Goal: Task Accomplishment & Management: Use online tool/utility

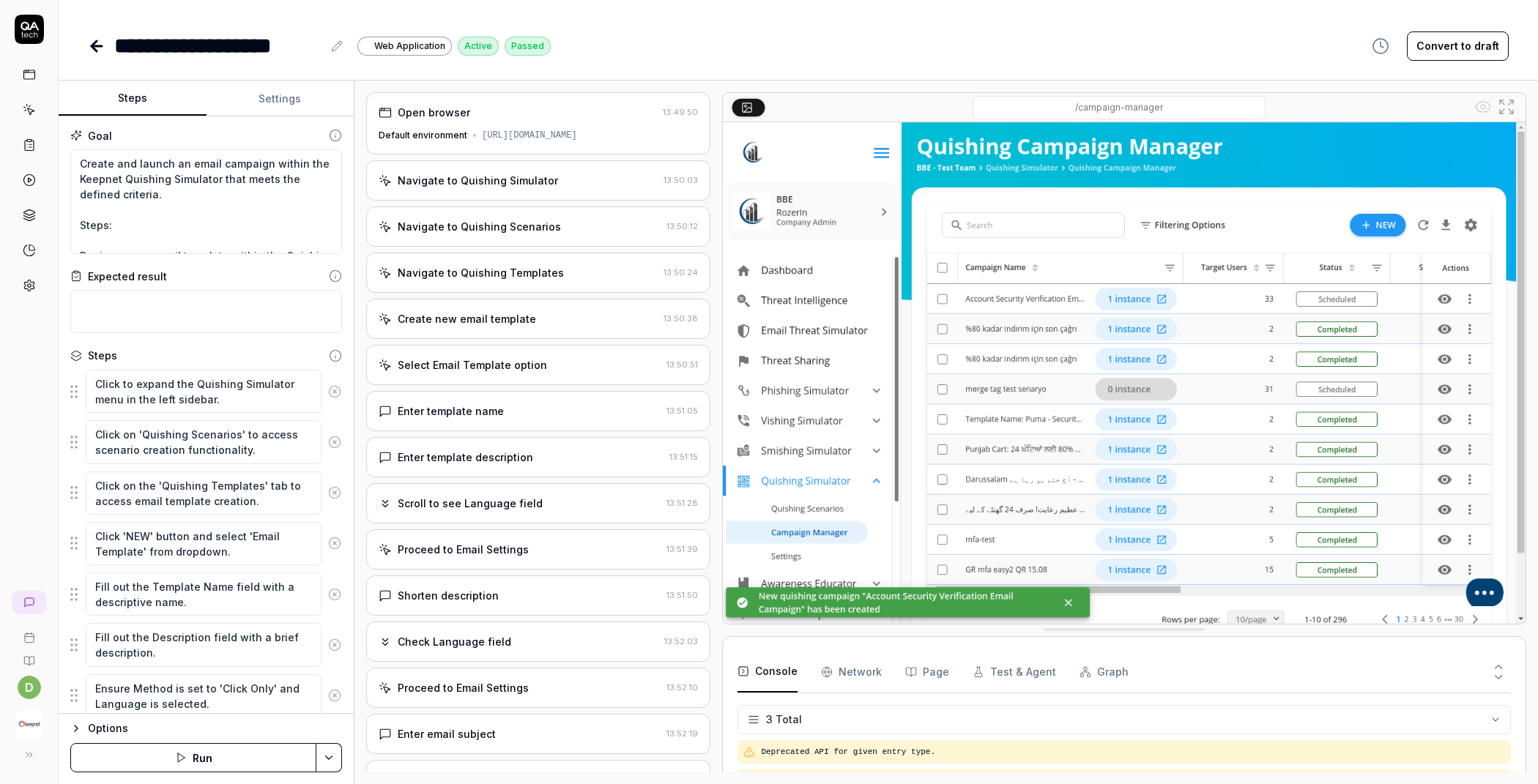
scroll to position [174, 0]
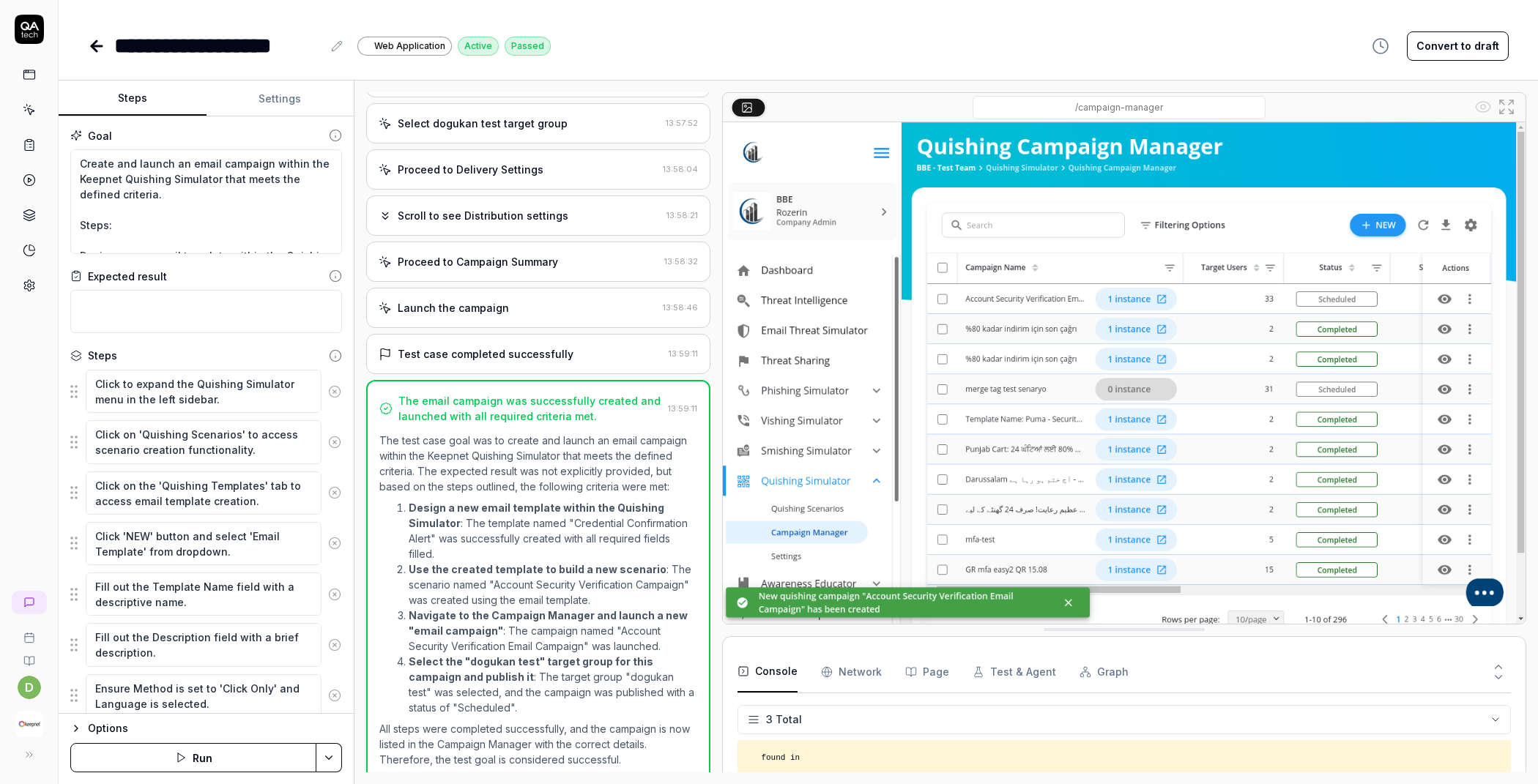
click at [97, 44] on icon at bounding box center [97, 46] width 17 height 17
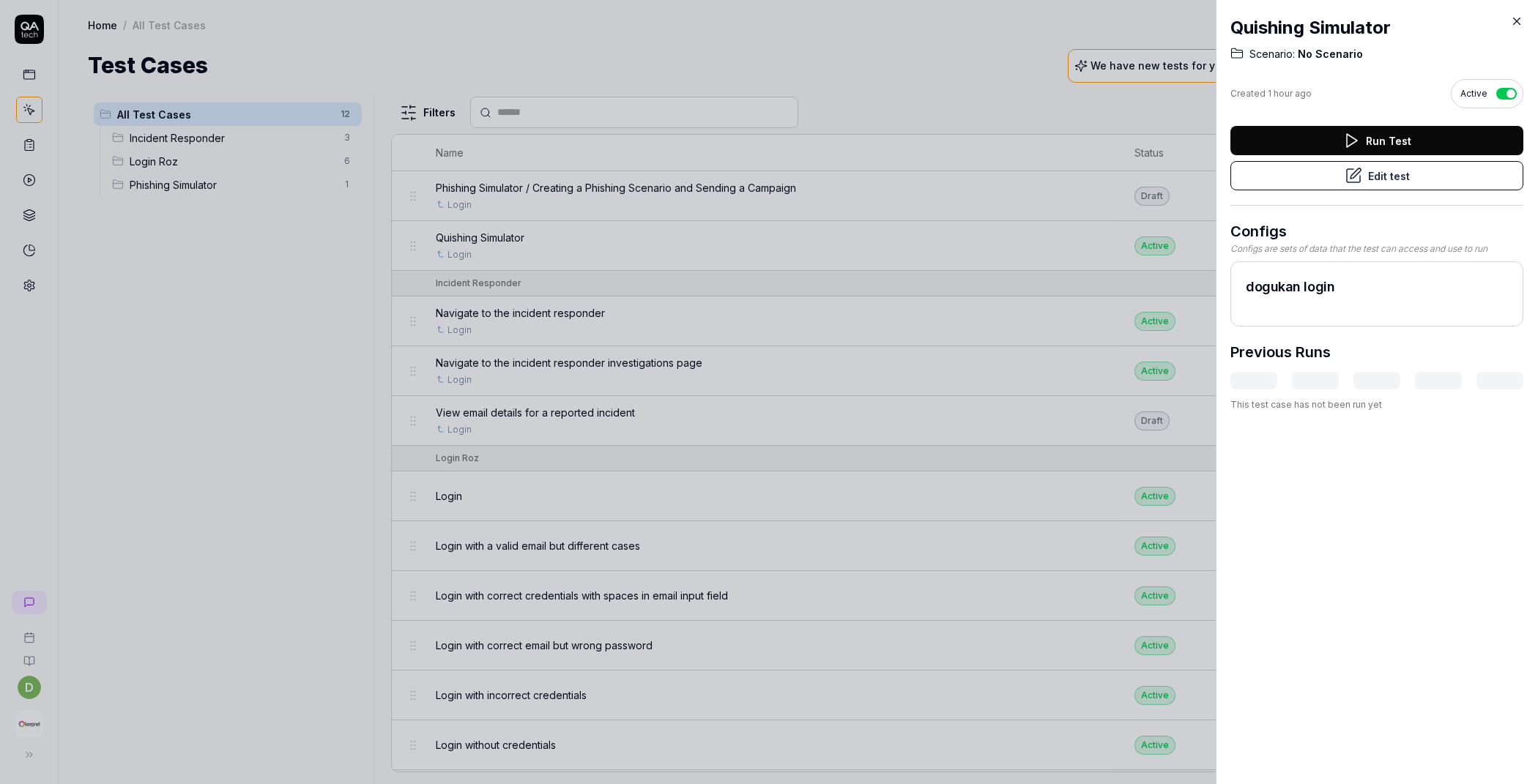
click at [803, 63] on div at bounding box center [769, 392] width 1538 height 784
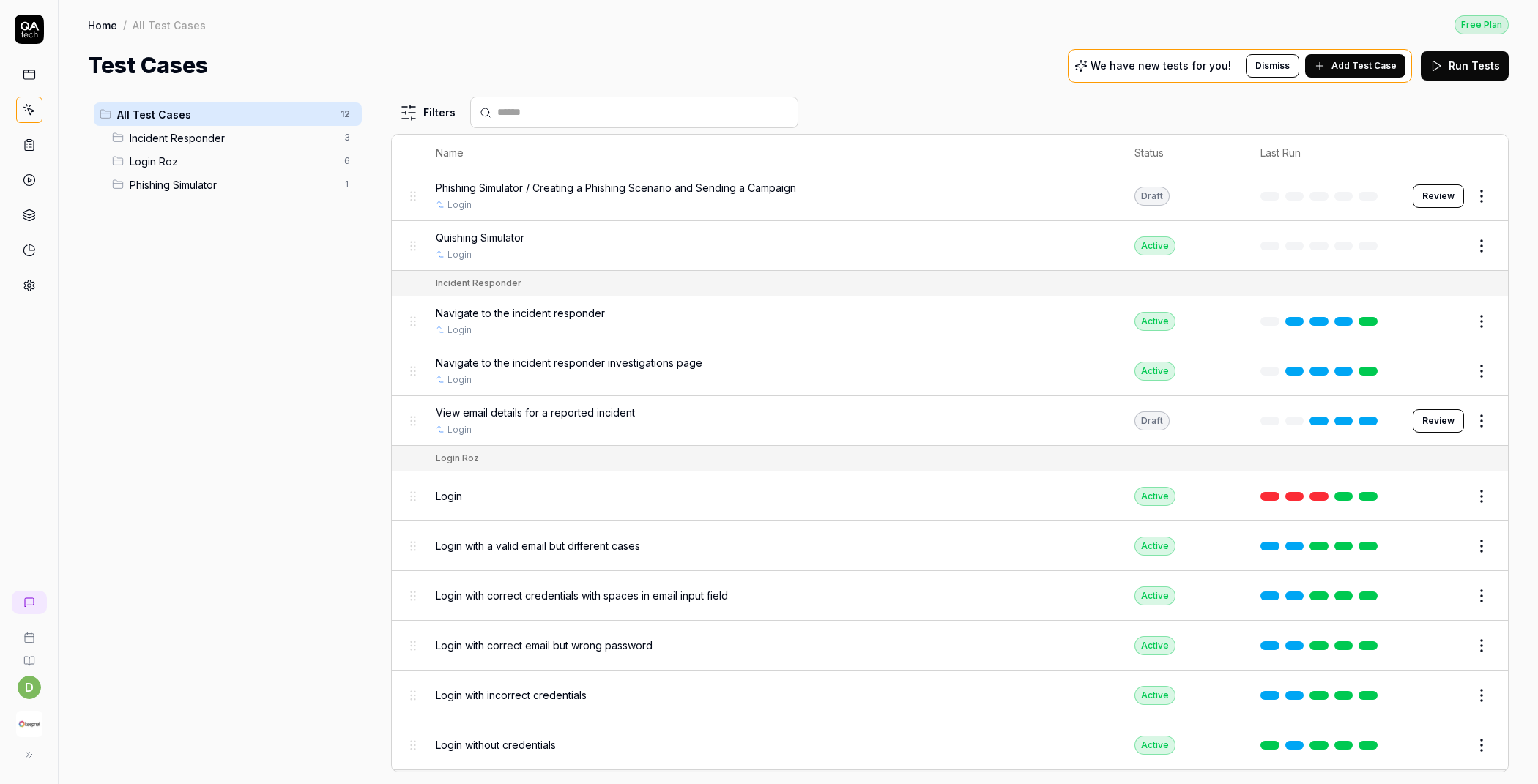
click at [1376, 69] on span "Add Test Case" at bounding box center [1364, 66] width 65 height 13
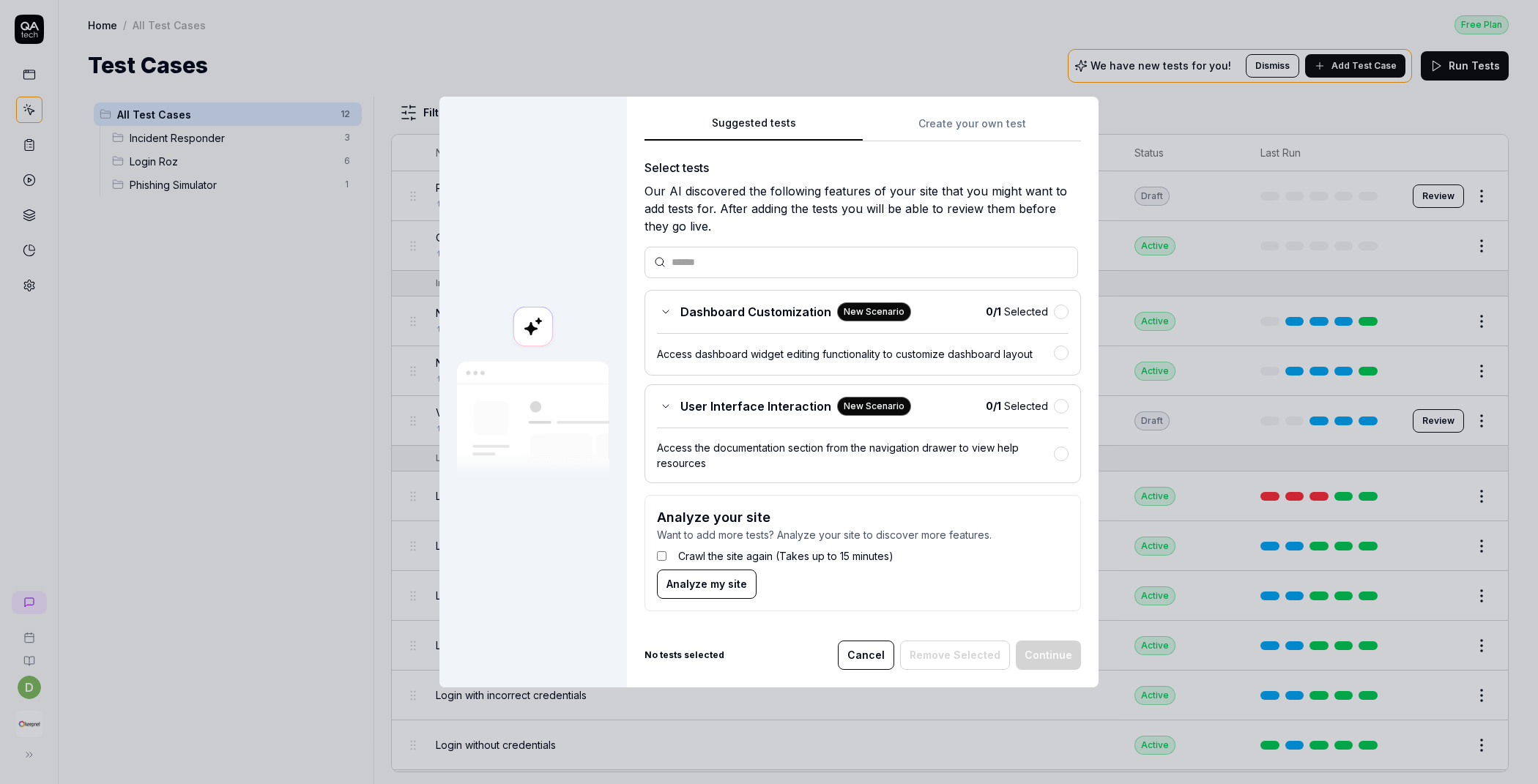
click at [979, 121] on div "Suggested tests Create your own test Select tests Our AI discovered the followi…" at bounding box center [862, 368] width 436 height 509
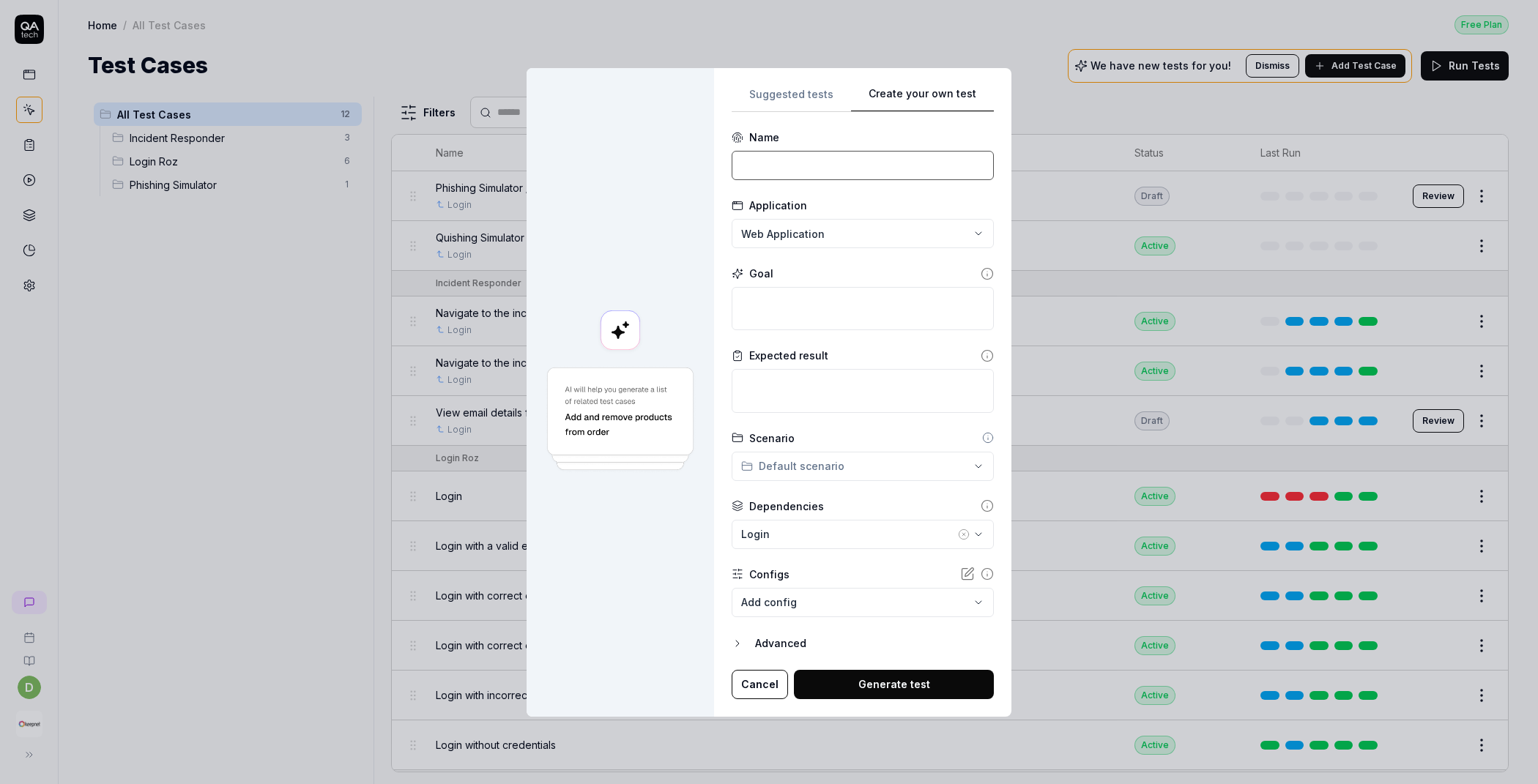
click at [840, 158] on input at bounding box center [862, 165] width 262 height 29
type input "Smishing Simulator"
click at [772, 314] on textarea at bounding box center [862, 309] width 262 height 44
paste textarea "Create and launch an SMS campaign within the Keepnet Smishing Simulator that me…"
type textarea "*"
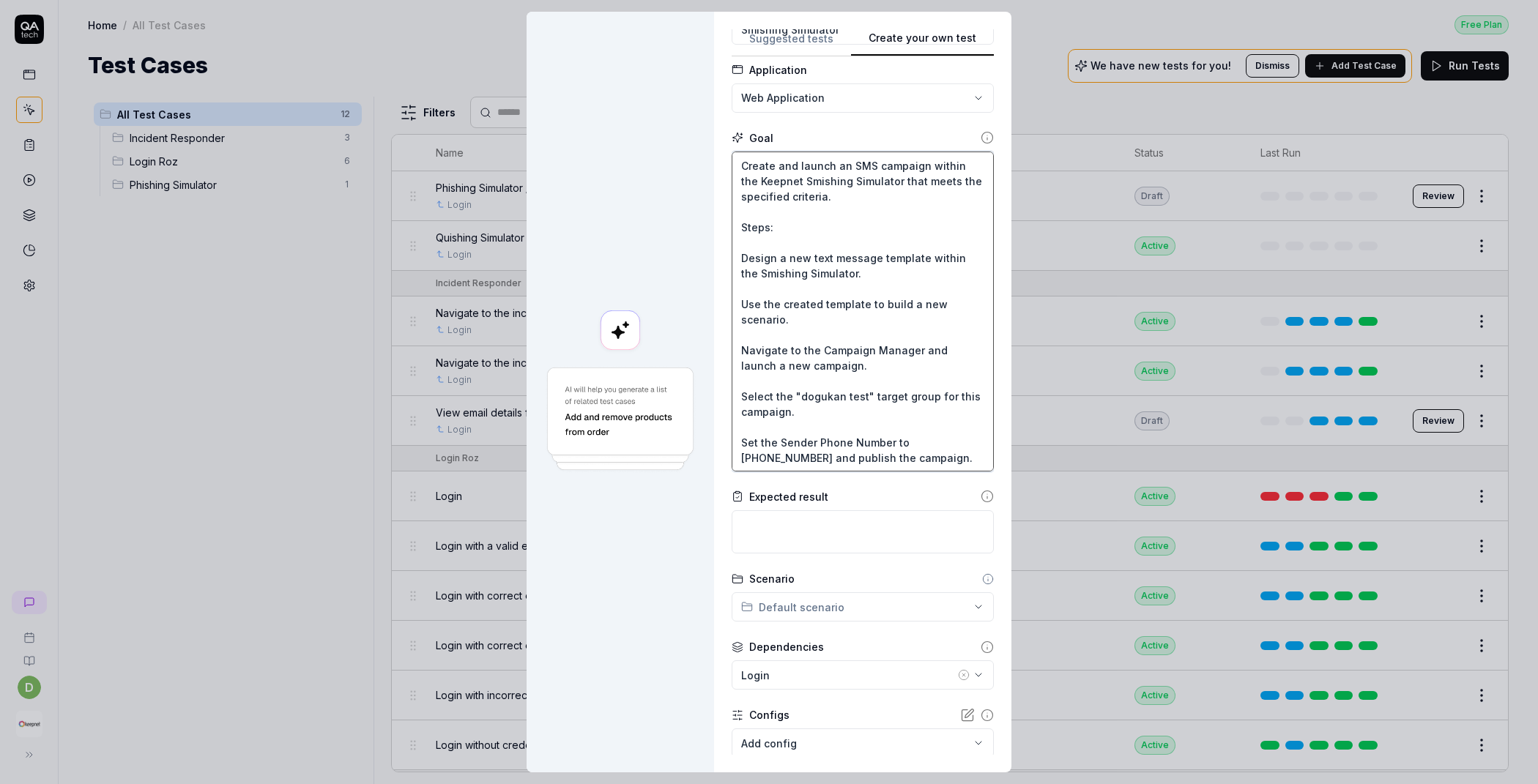
scroll to position [164, 0]
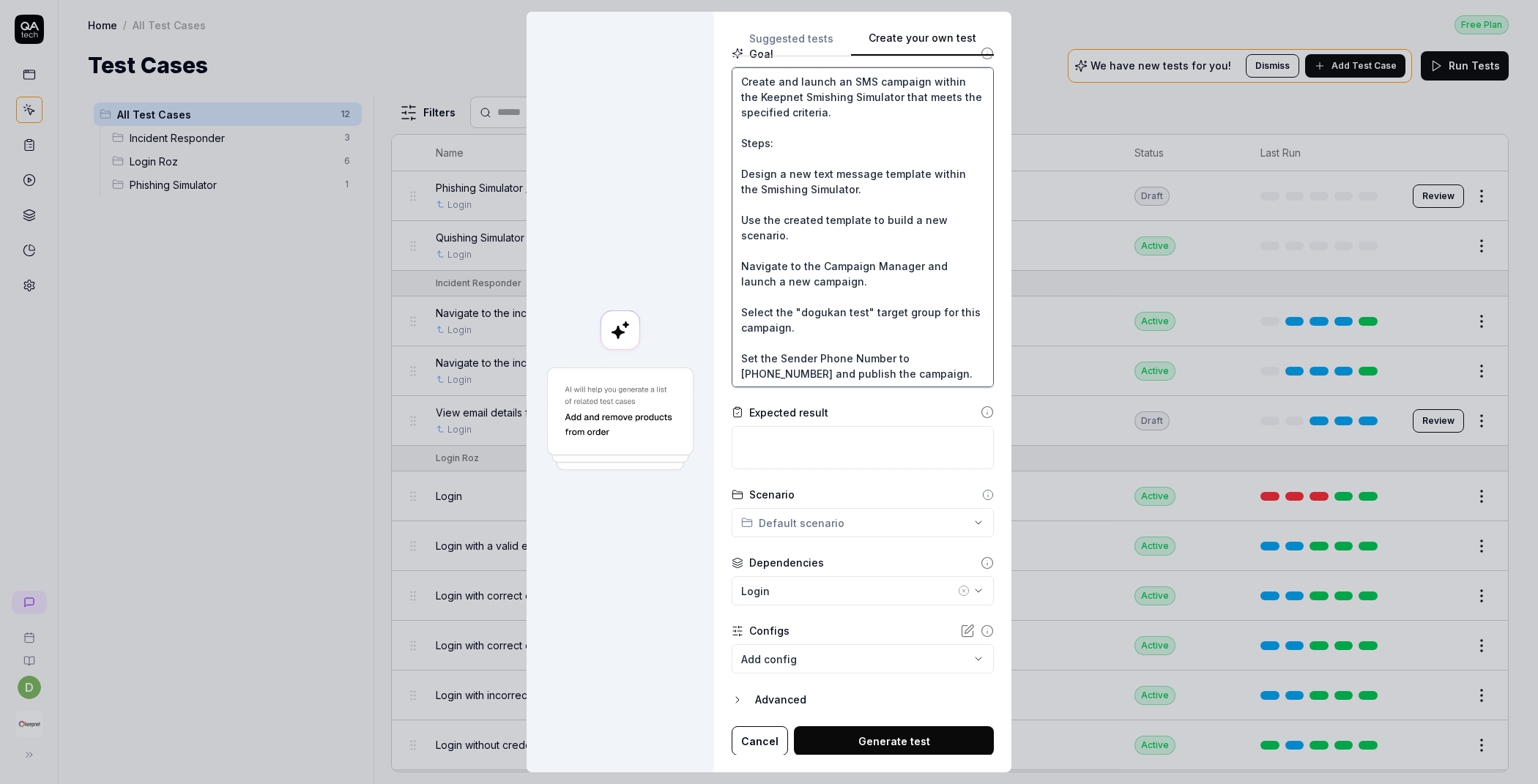
type textarea "Create and launch an SMS campaign within the Keepnet Smishing Simulator that me…"
click at [757, 661] on body "d Home / All Test Cases Free Plan Home / All Test Cases Free Plan Test Cases We…" at bounding box center [769, 392] width 1538 height 784
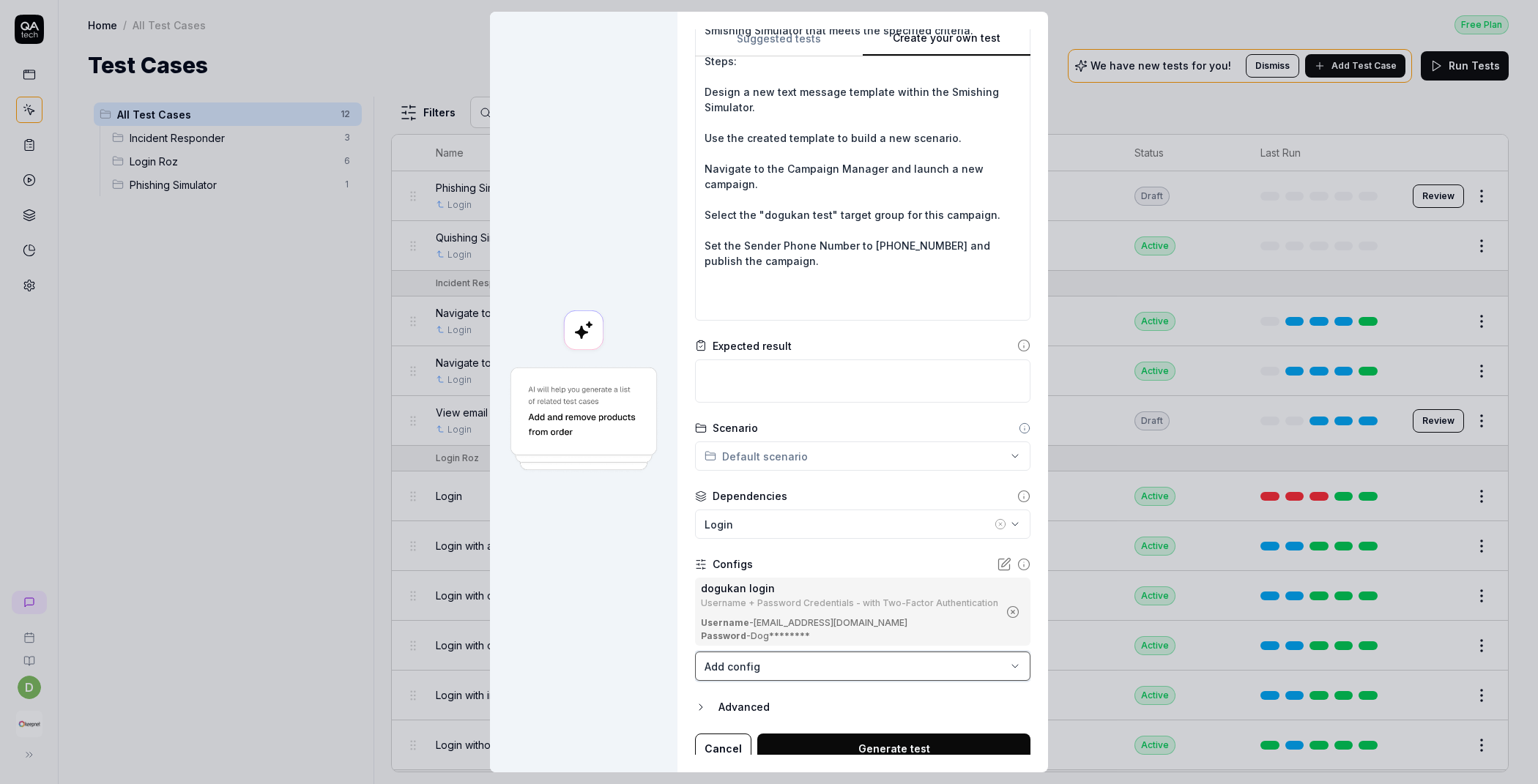
scroll to position [238, 0]
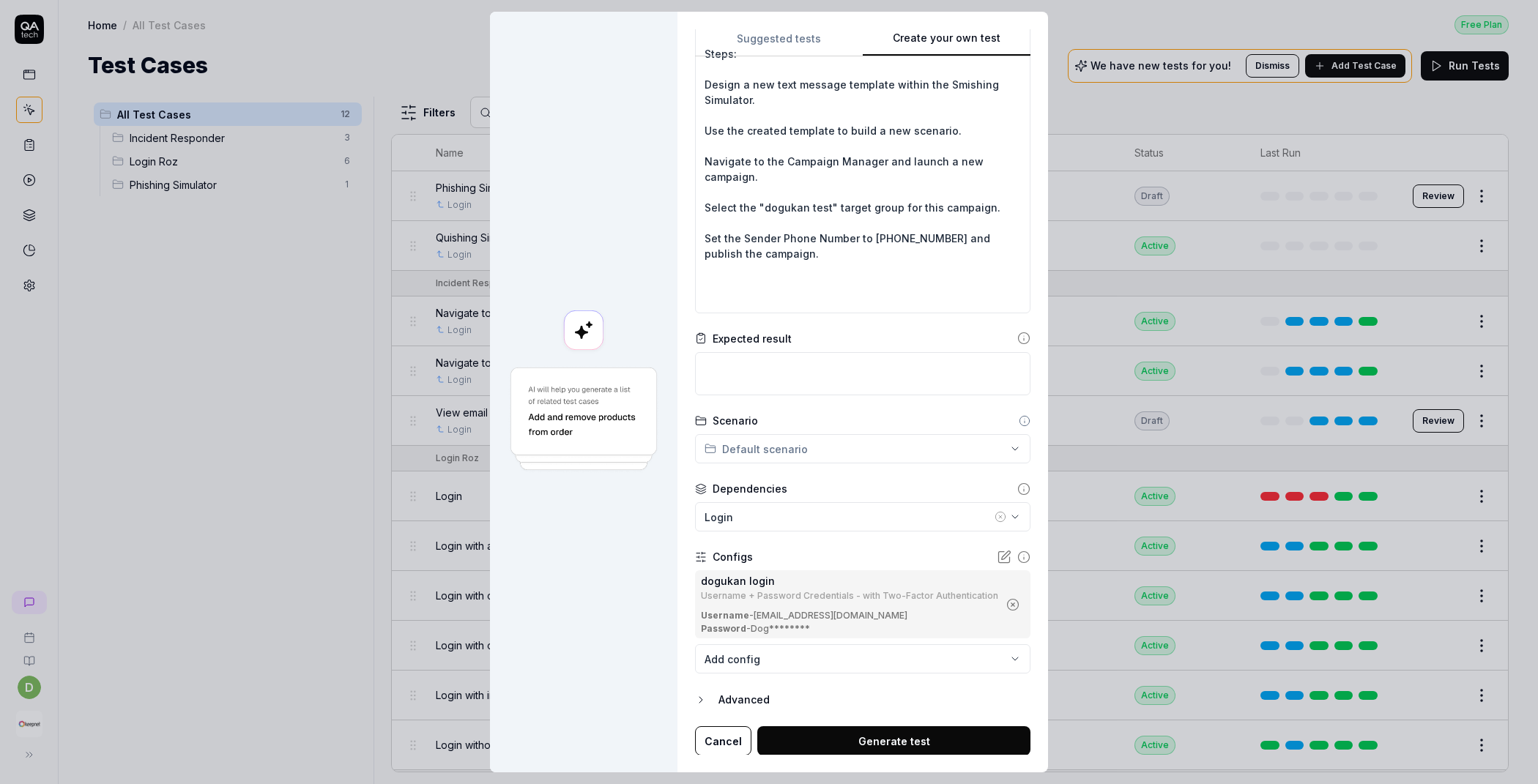
click at [848, 732] on button "Generate test" at bounding box center [894, 740] width 273 height 29
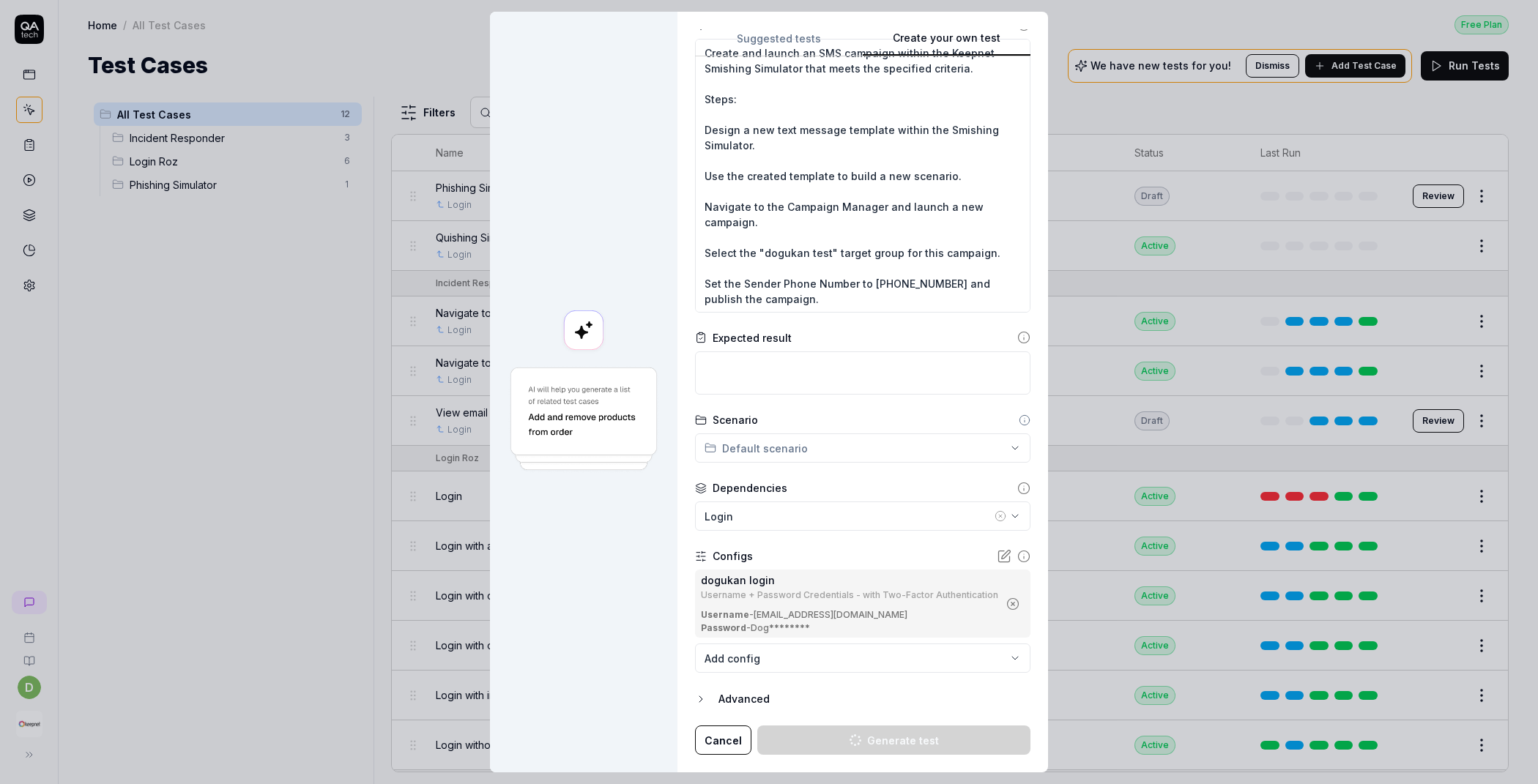
scroll to position [191, 0]
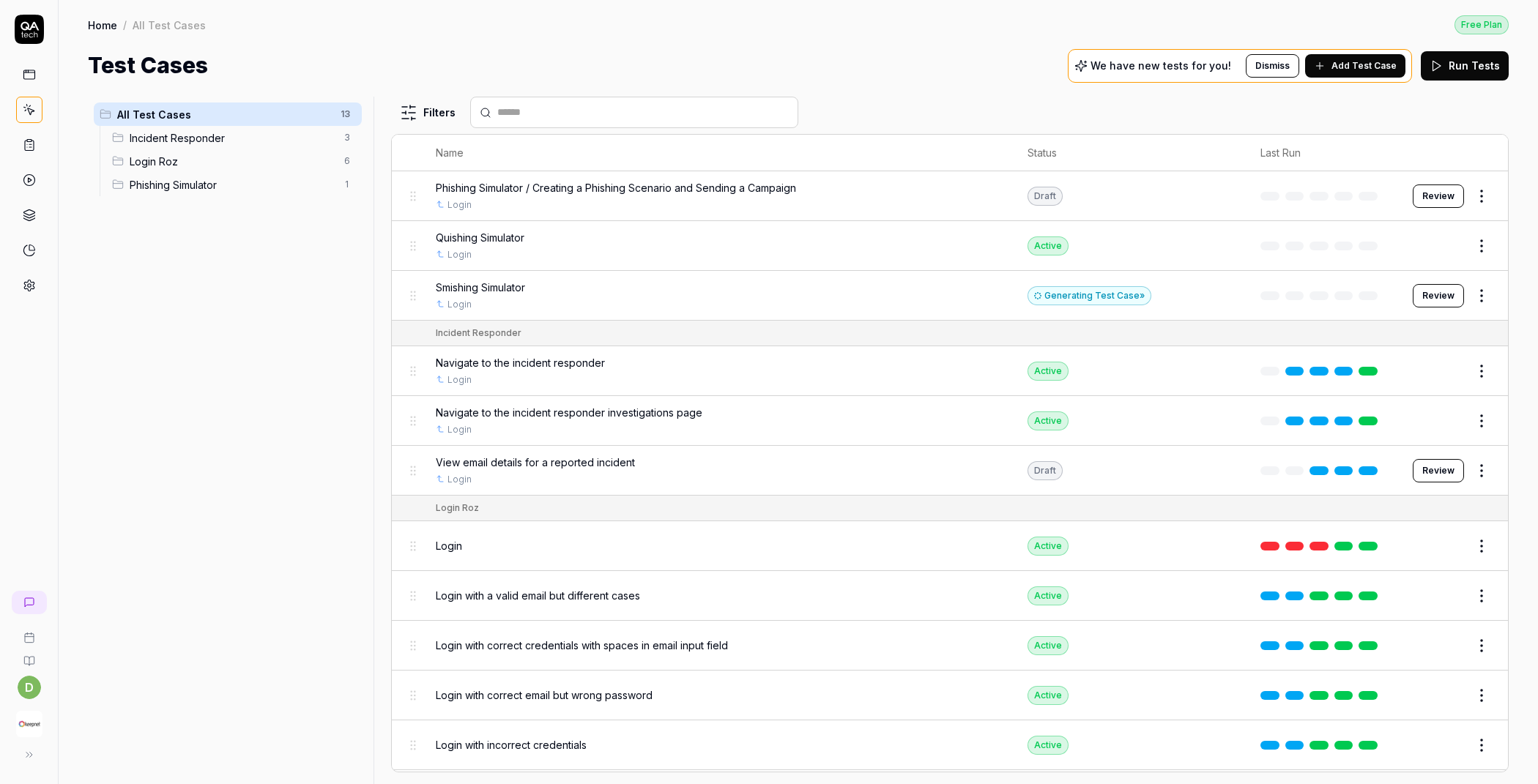
click at [518, 286] on span "Smishing Simulator" at bounding box center [480, 286] width 89 height 15
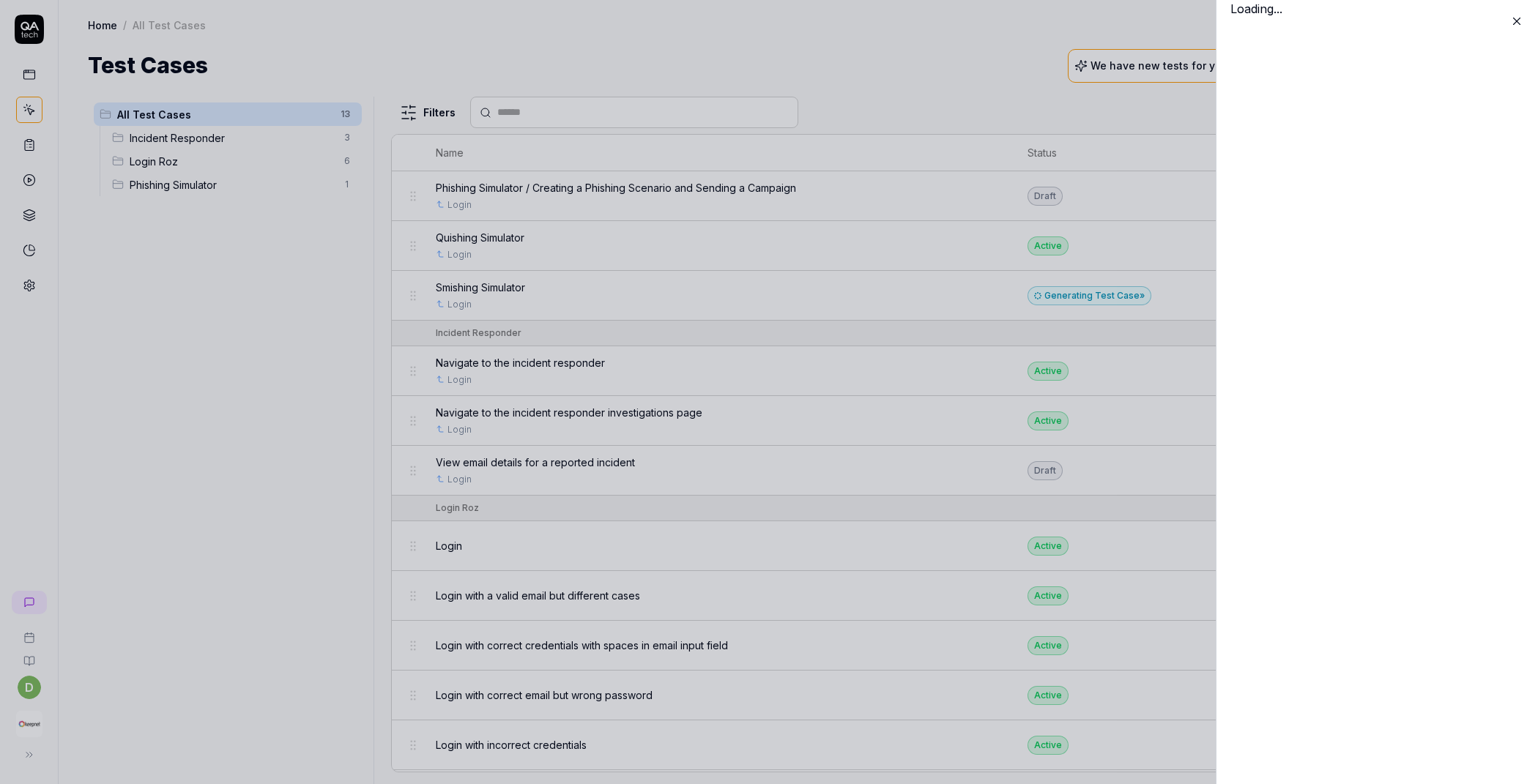
click at [1516, 22] on icon at bounding box center [1517, 21] width 6 height 6
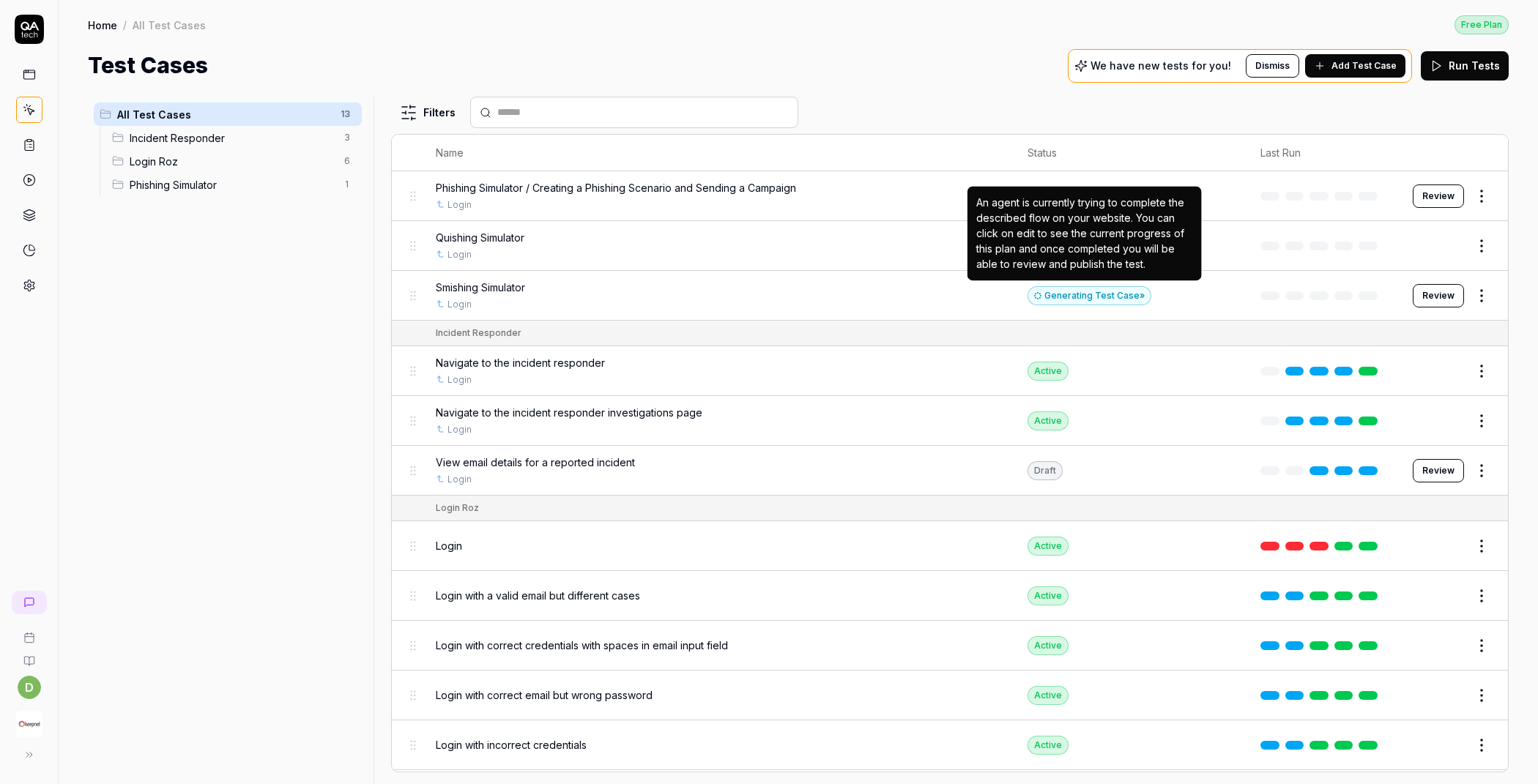
click at [1092, 290] on div "Generating Test Case »" at bounding box center [1089, 296] width 123 height 19
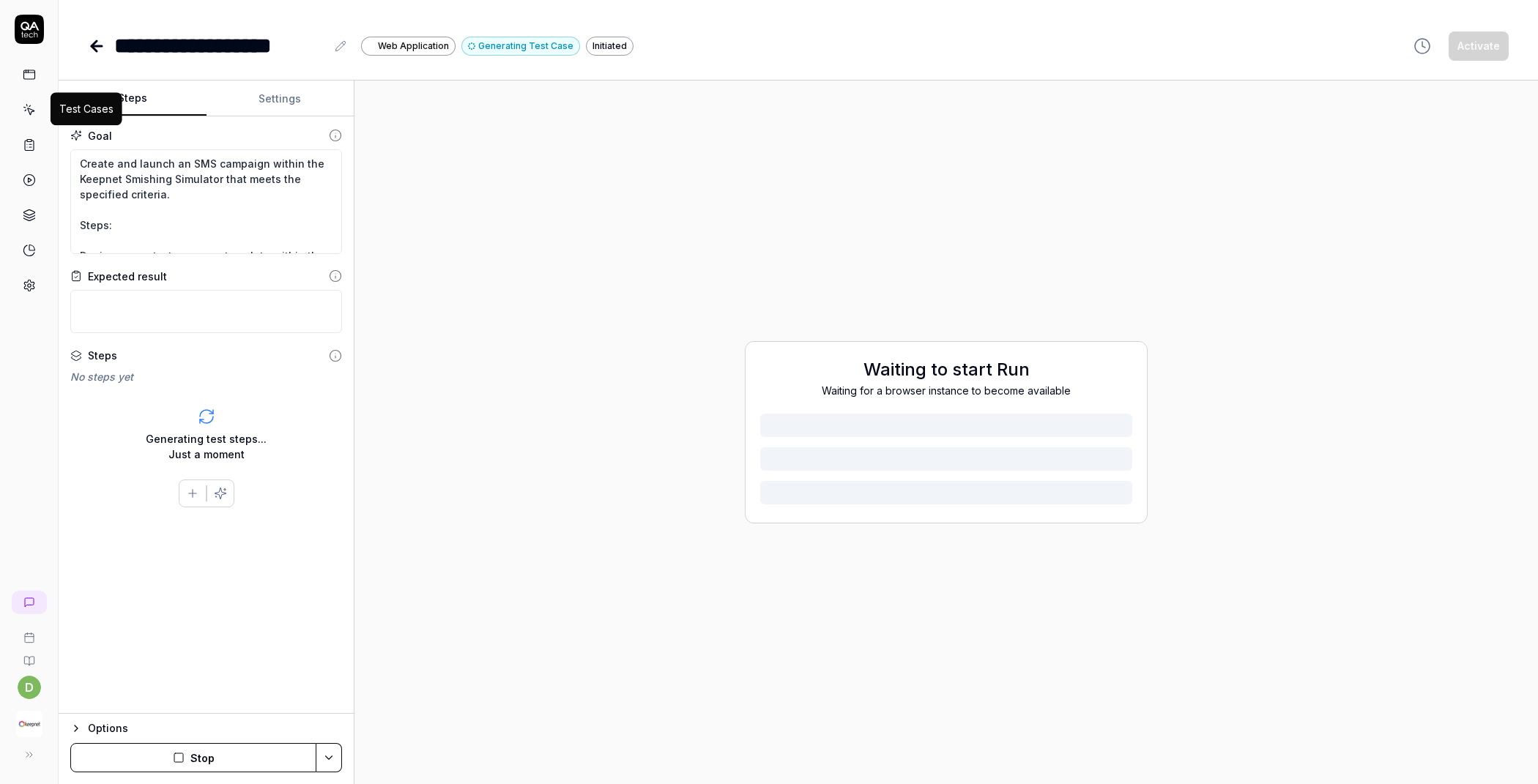
click at [34, 112] on icon at bounding box center [29, 109] width 13 height 13
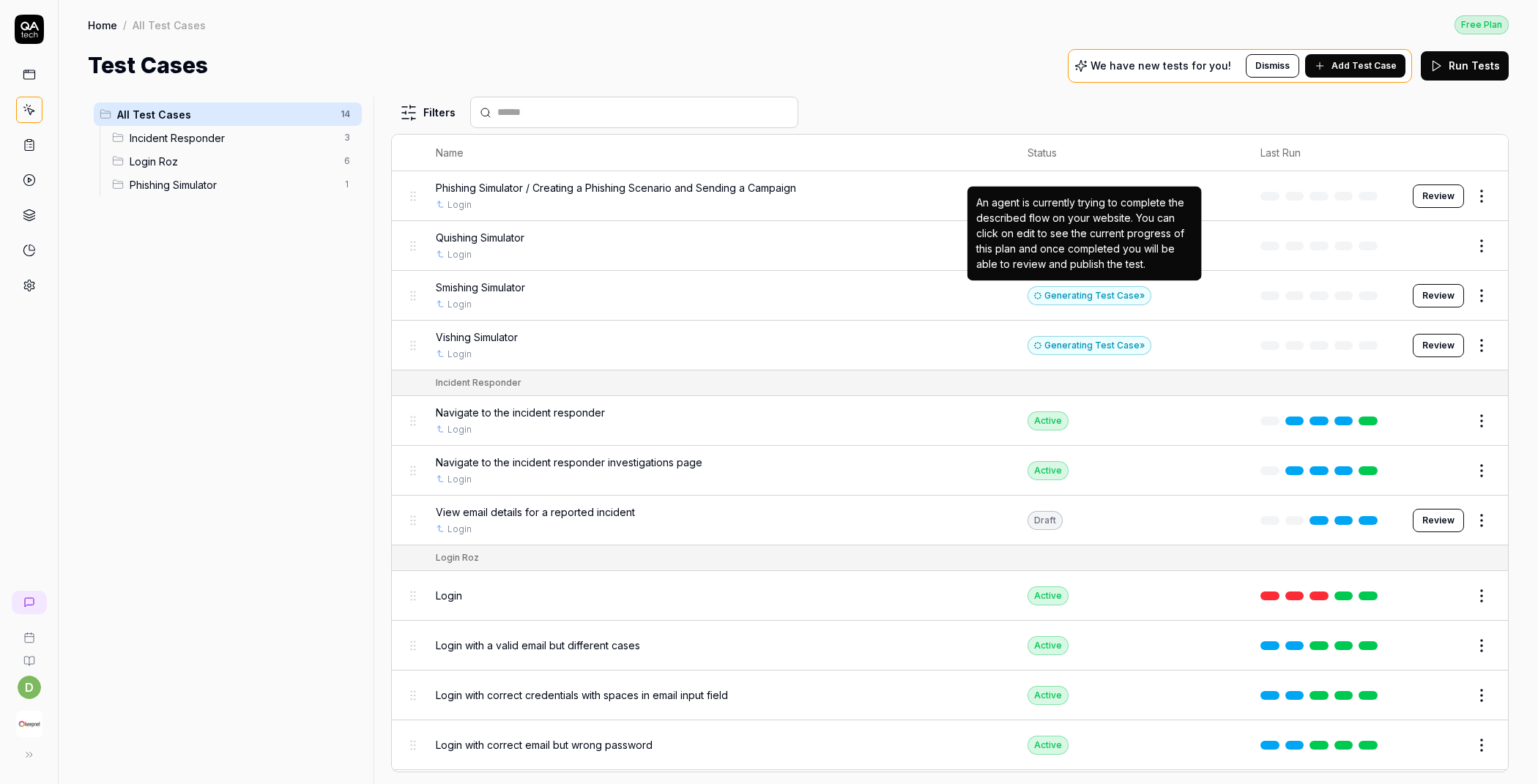
click at [1053, 289] on div "Generating Test Case »" at bounding box center [1089, 296] width 123 height 19
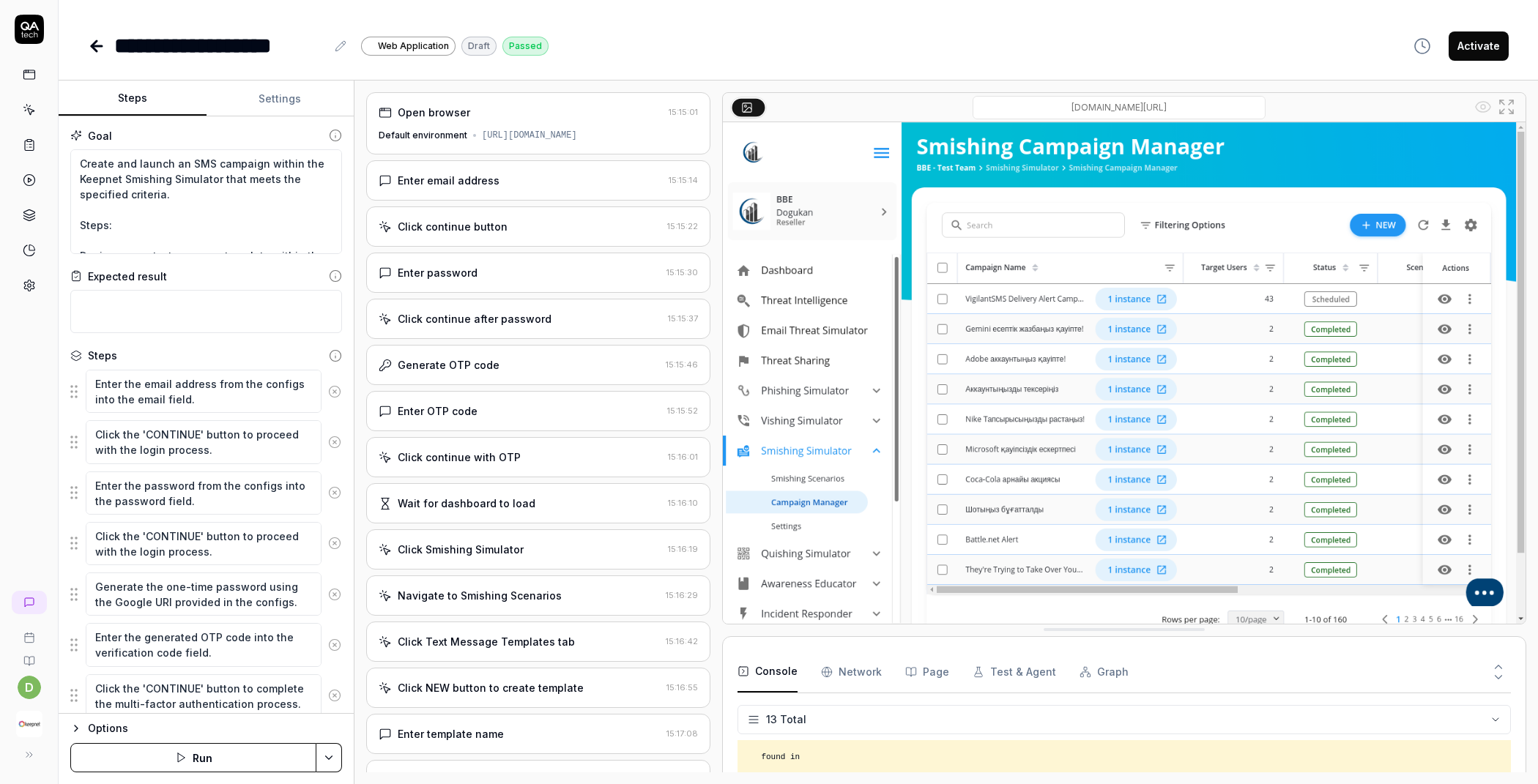
click at [574, 177] on div "Enter email address" at bounding box center [520, 180] width 284 height 15
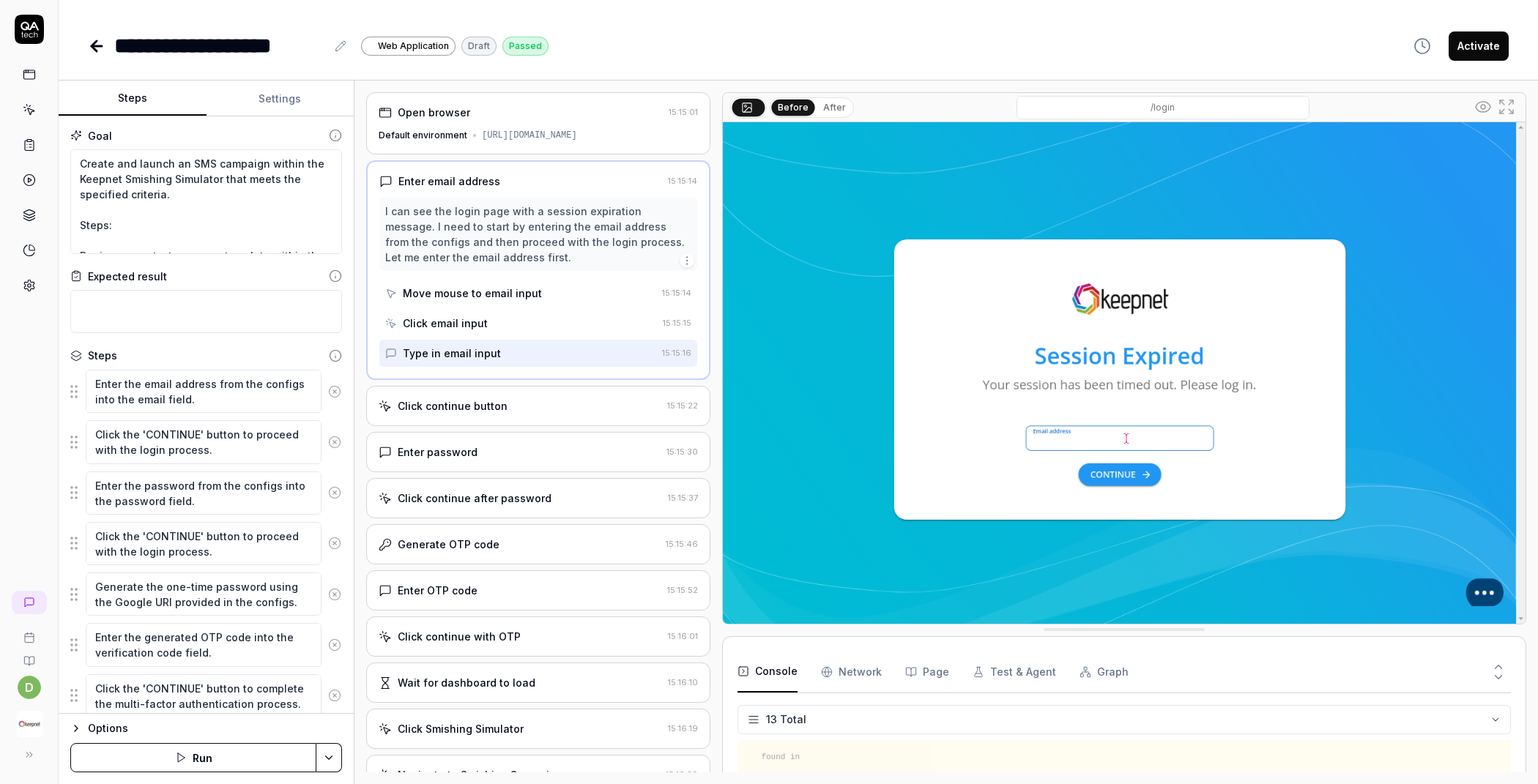
click at [519, 411] on div "Click continue button" at bounding box center [519, 405] width 283 height 15
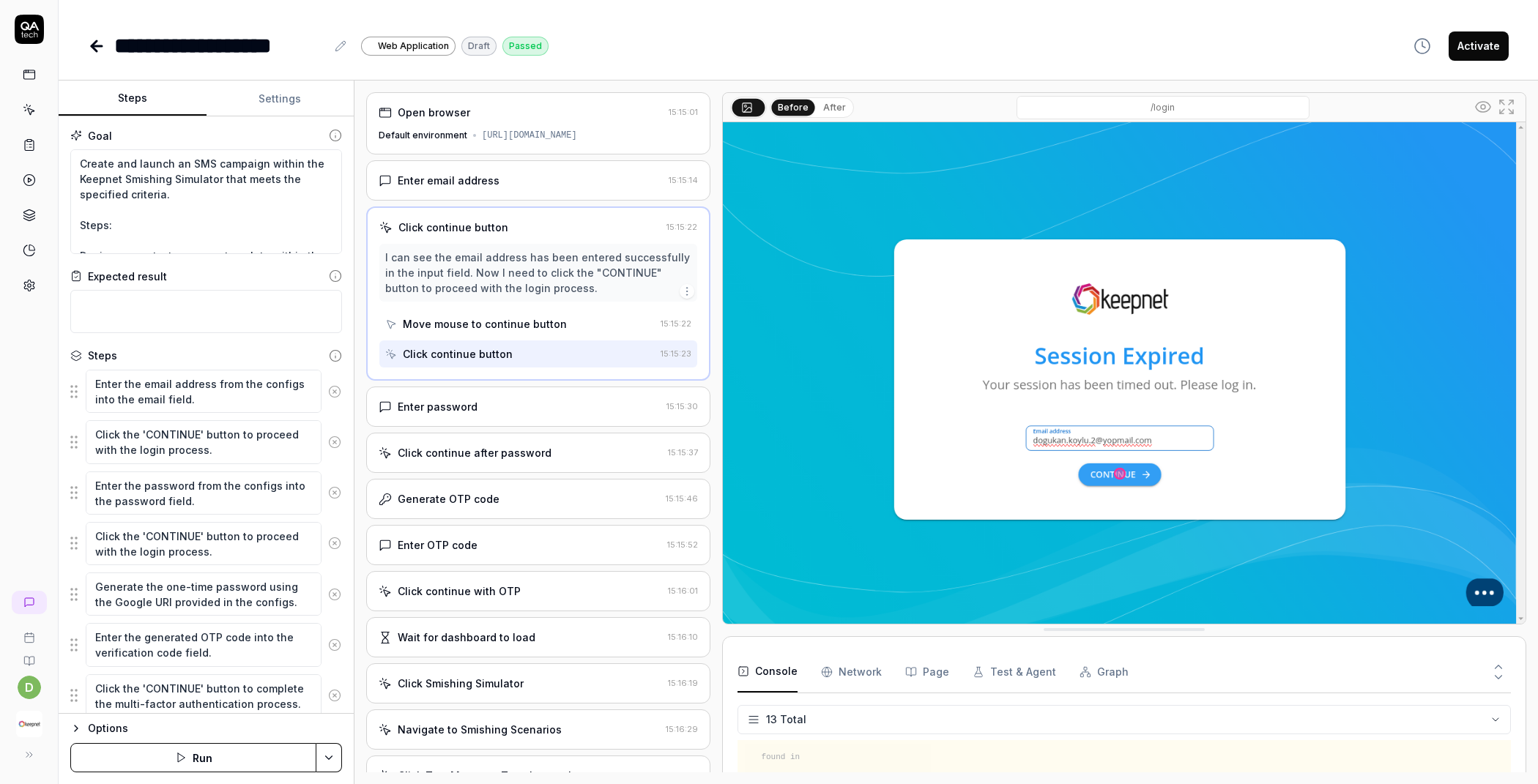
click at [534, 411] on div "Enter password" at bounding box center [519, 406] width 282 height 15
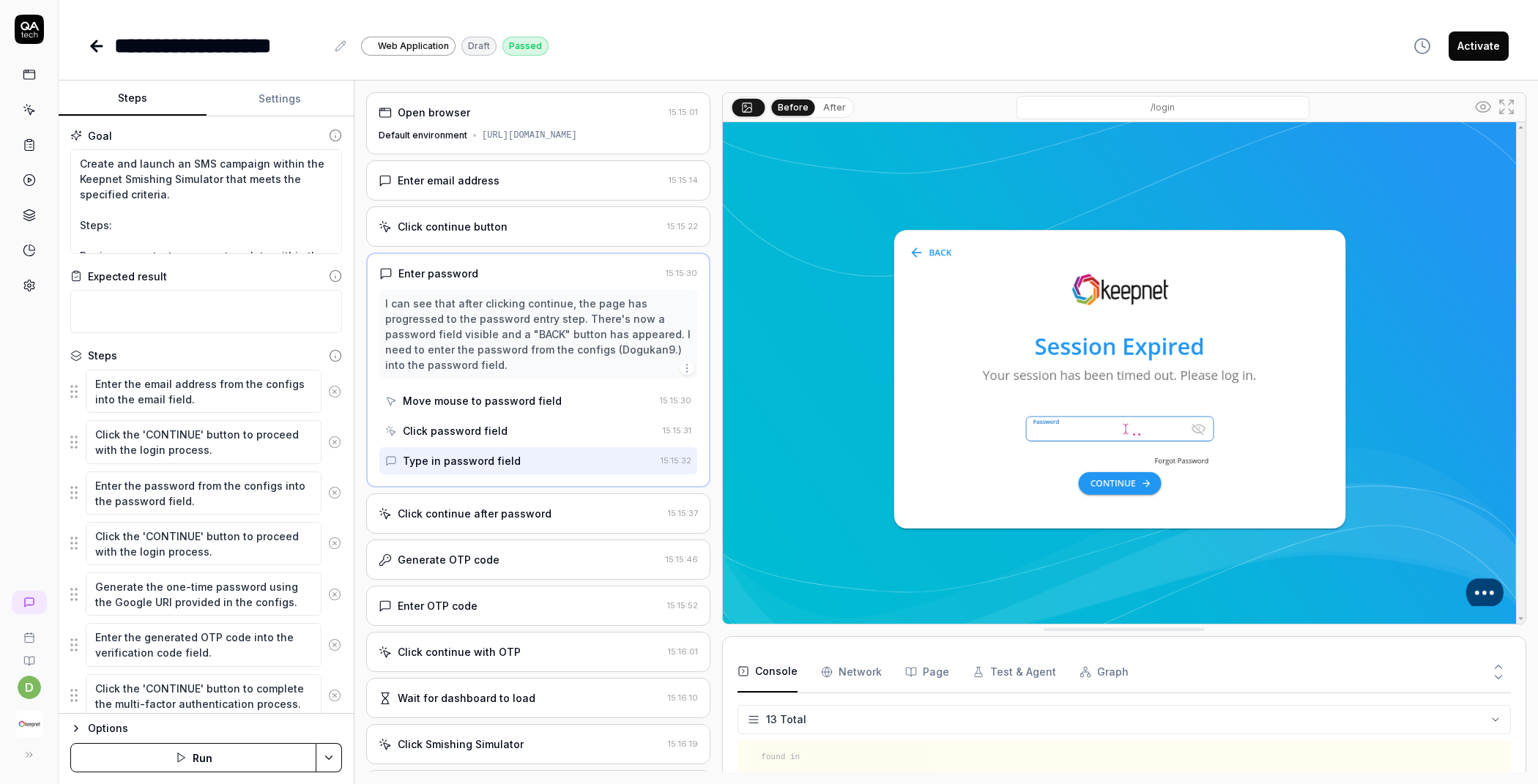
click at [518, 576] on div "Open browser 15:15:01 Default environment [URL][DOMAIN_NAME] Enter email addres…" at bounding box center [538, 433] width 344 height 680
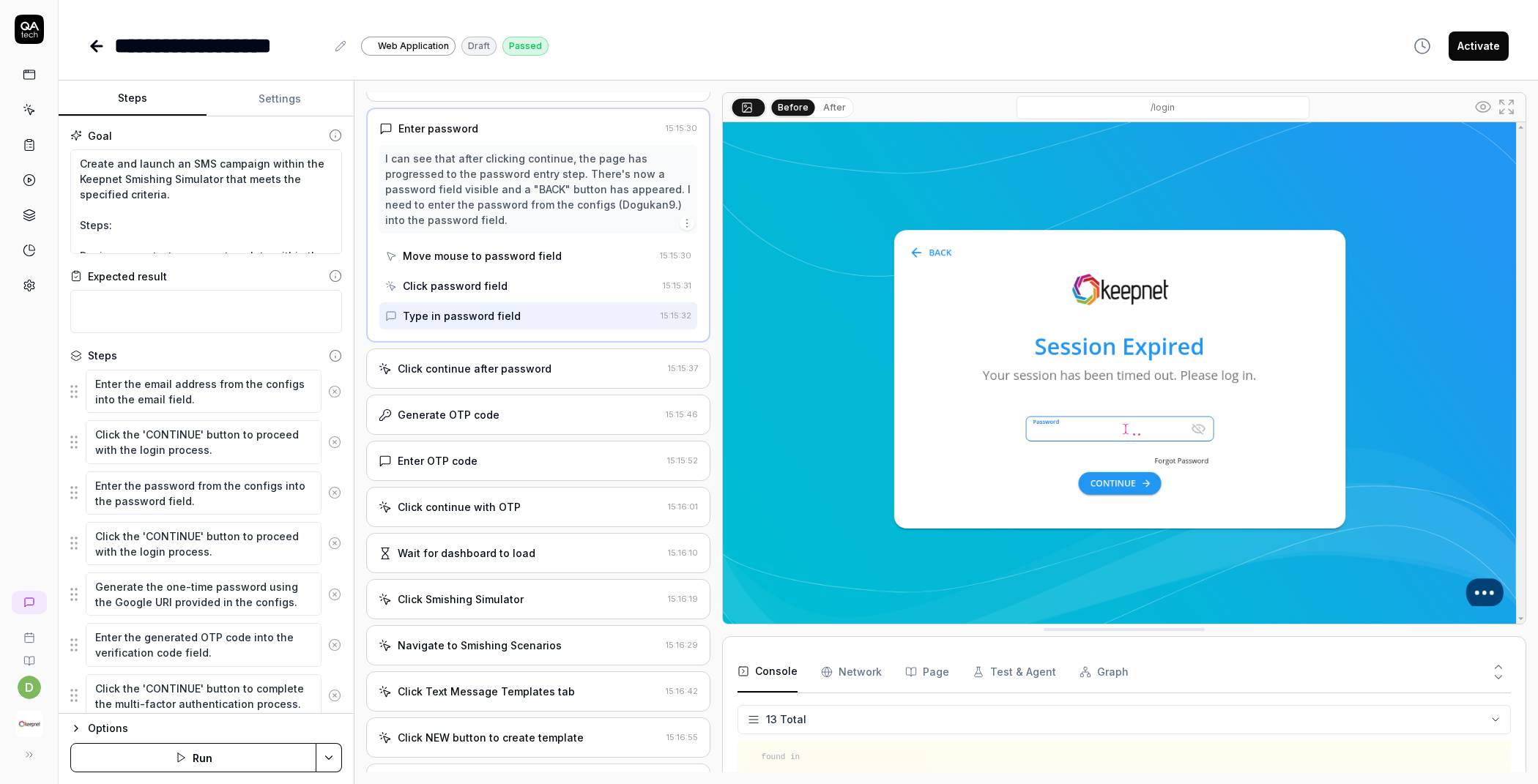
click at [532, 631] on div "Navigate to Smishing Scenarios 15:16:29" at bounding box center [538, 645] width 344 height 40
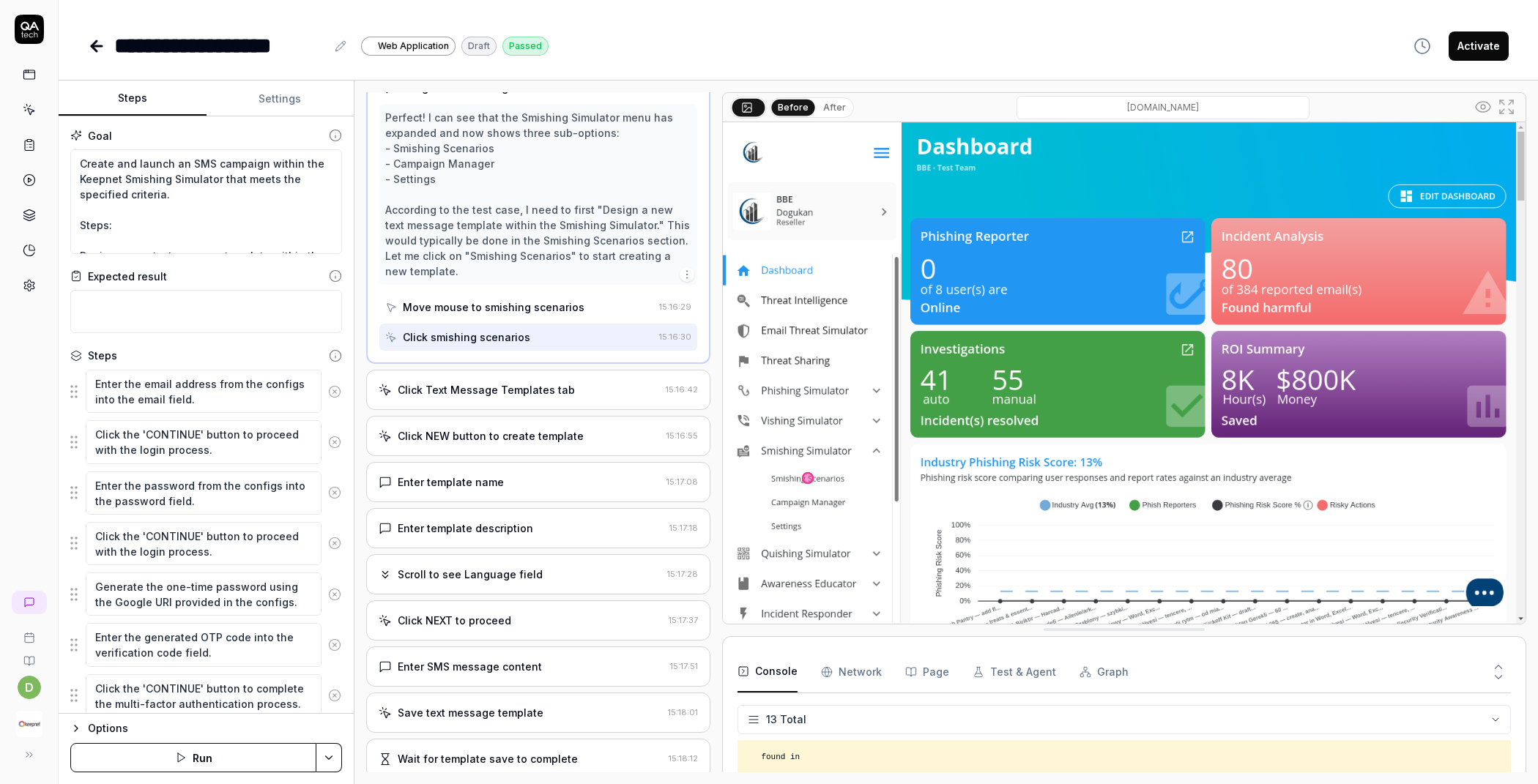
click at [534, 388] on div "Click Text Message Templates tab" at bounding box center [486, 389] width 177 height 15
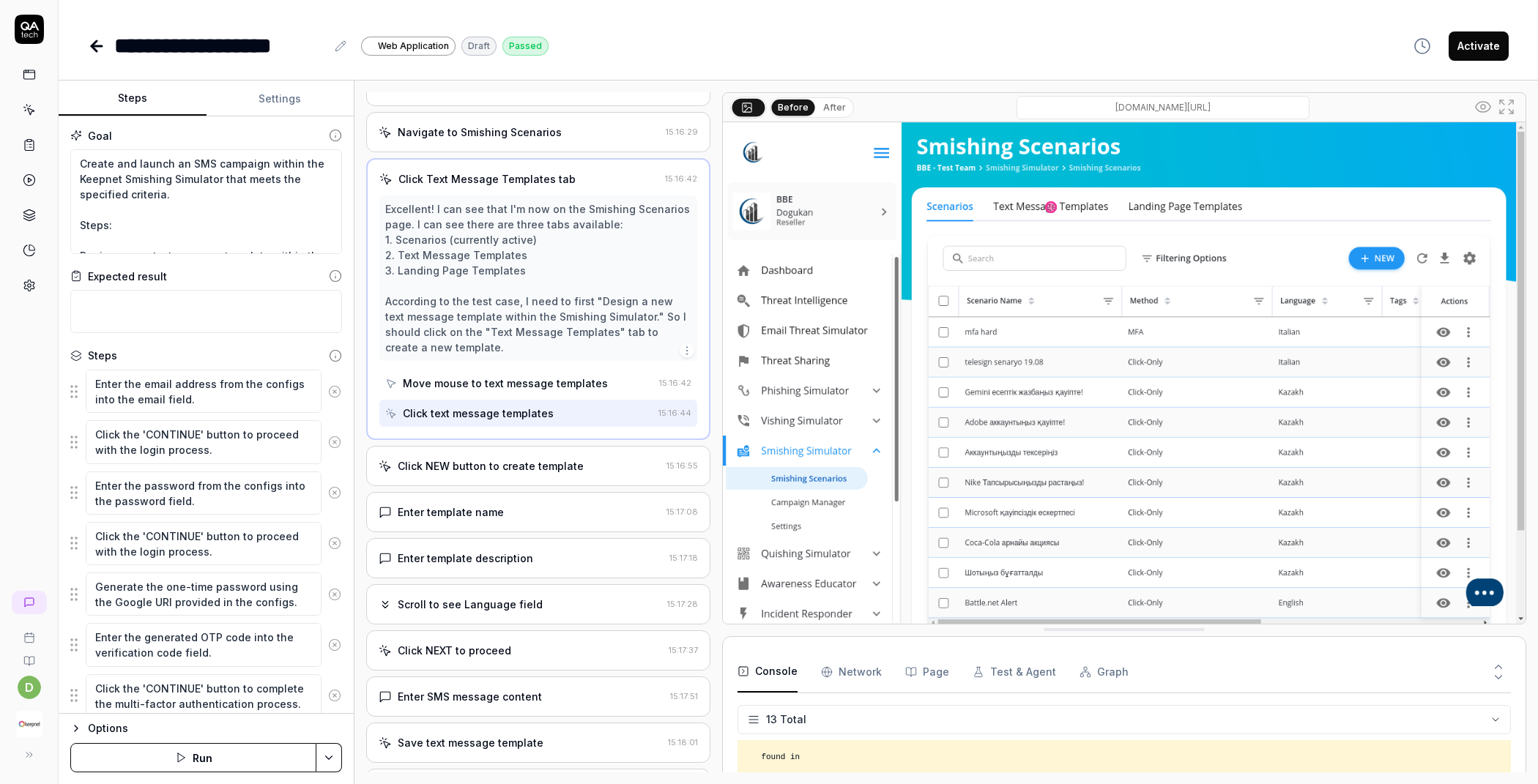
click at [515, 459] on div "Click NEW button to create template" at bounding box center [490, 465] width 186 height 15
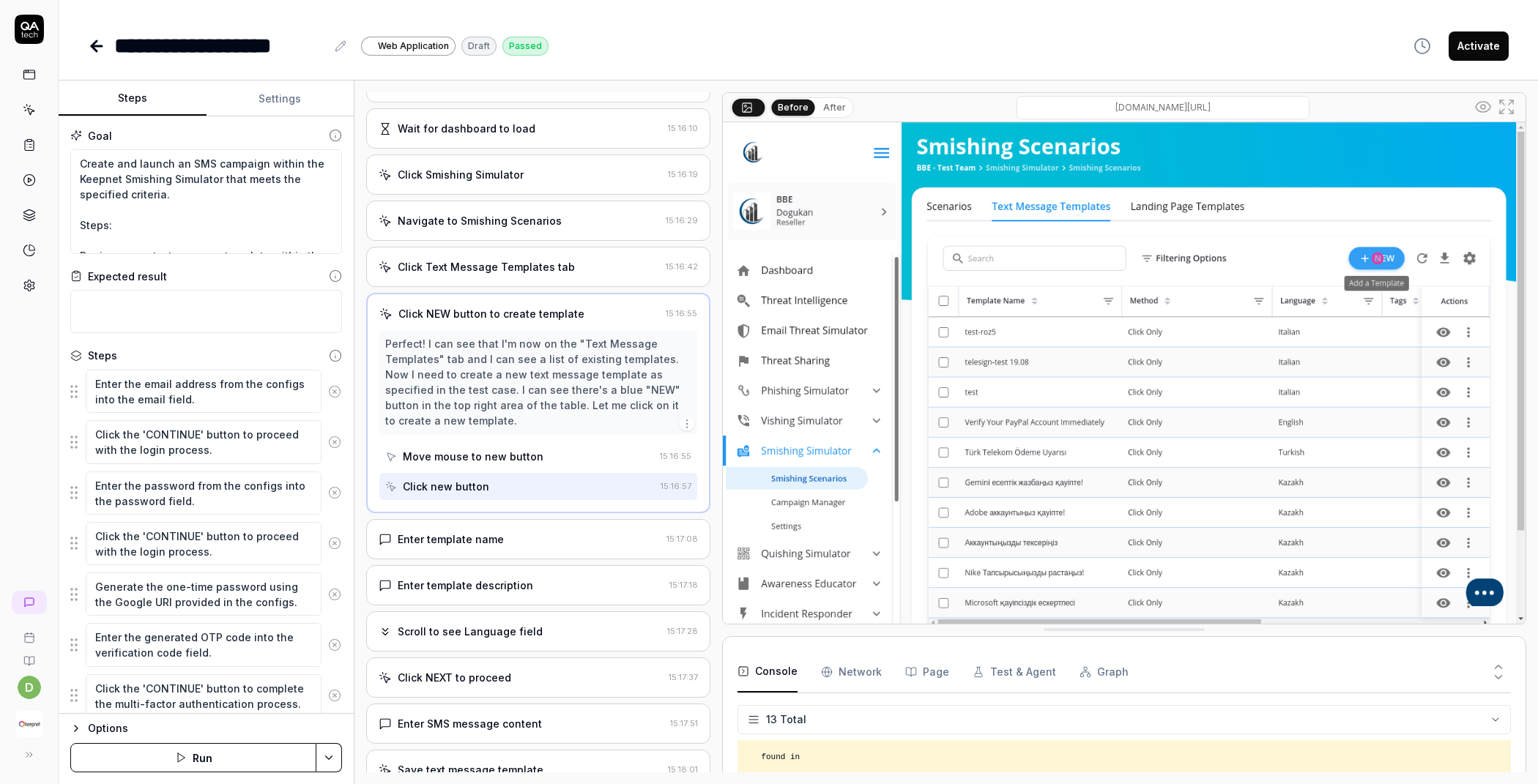
scroll to position [415, 0]
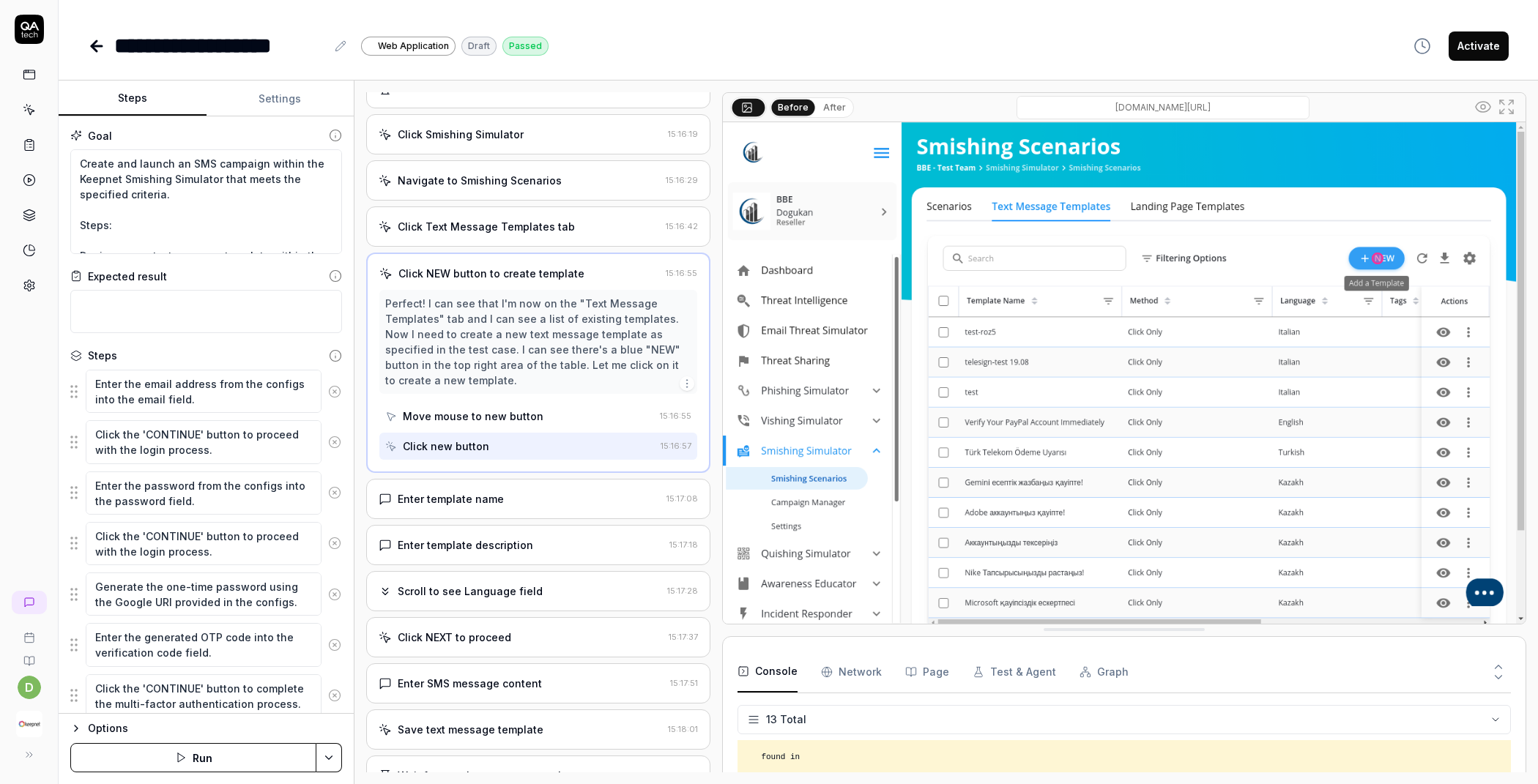
click at [502, 491] on div "Enter template name" at bounding box center [519, 498] width 282 height 15
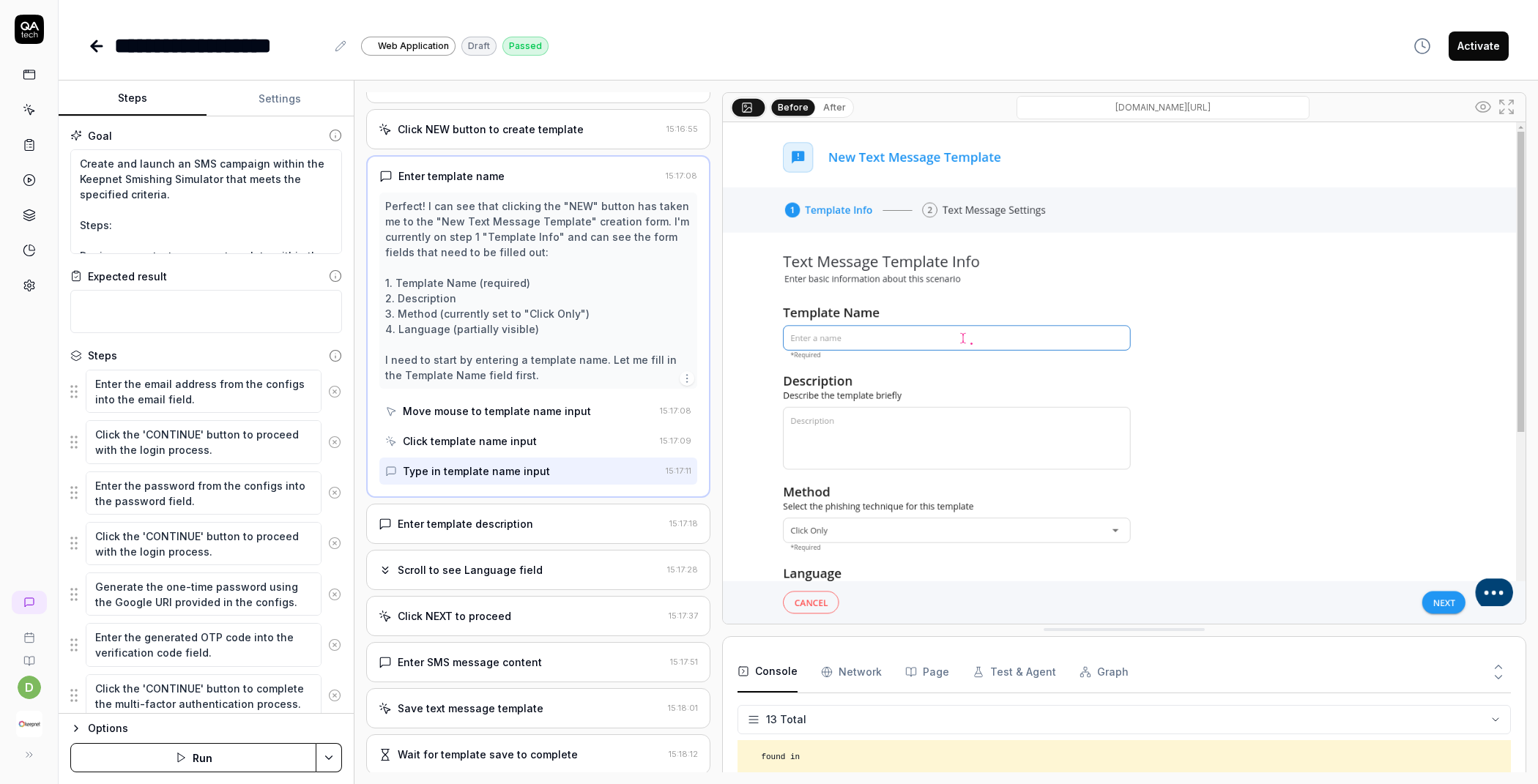
click at [518, 523] on div "Enter template description" at bounding box center [465, 523] width 135 height 15
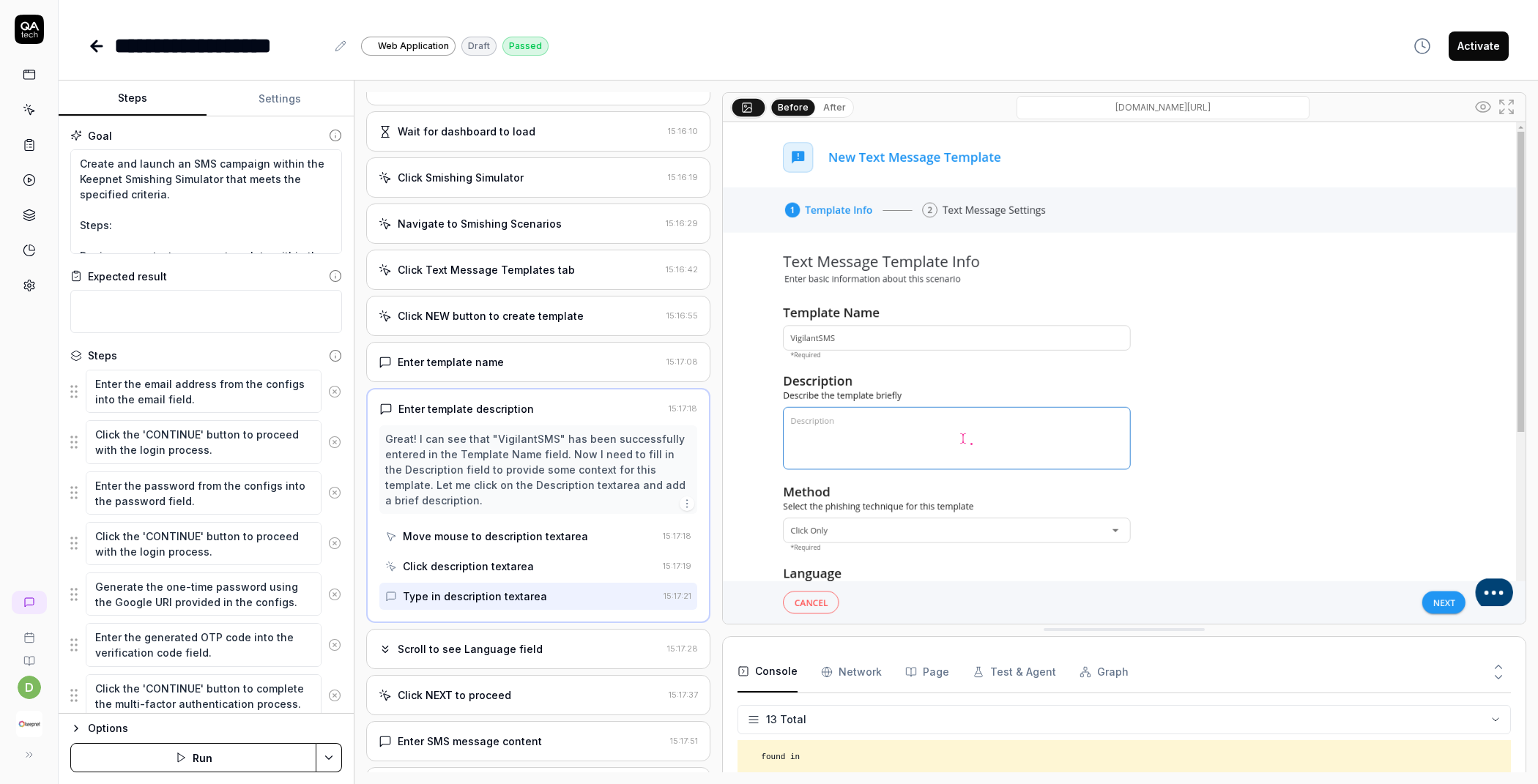
scroll to position [500, 0]
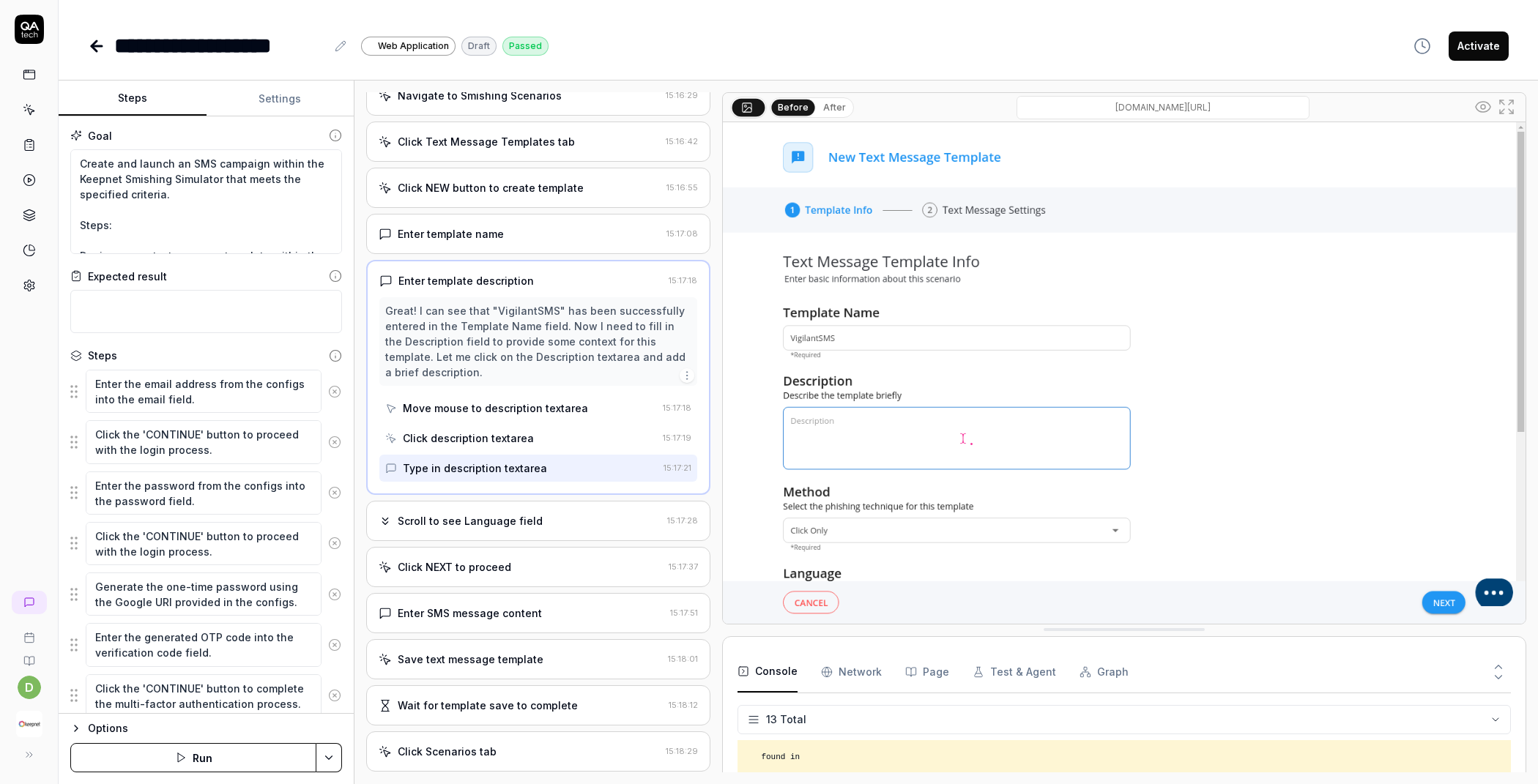
click at [529, 513] on div "Scroll to see Language field" at bounding box center [469, 521] width 145 height 15
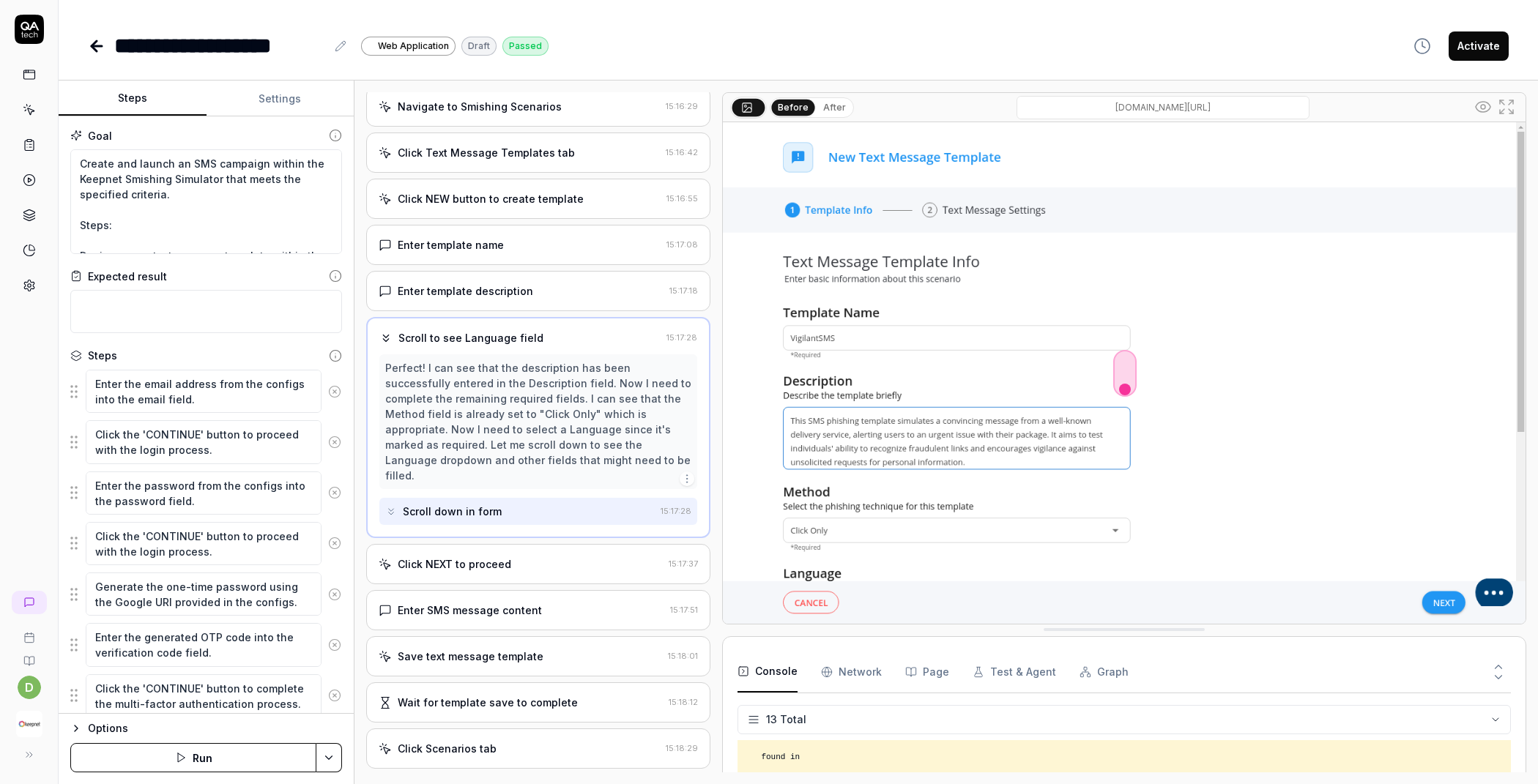
click at [499, 545] on div "Click NEXT to proceed 15:17:37" at bounding box center [538, 563] width 344 height 40
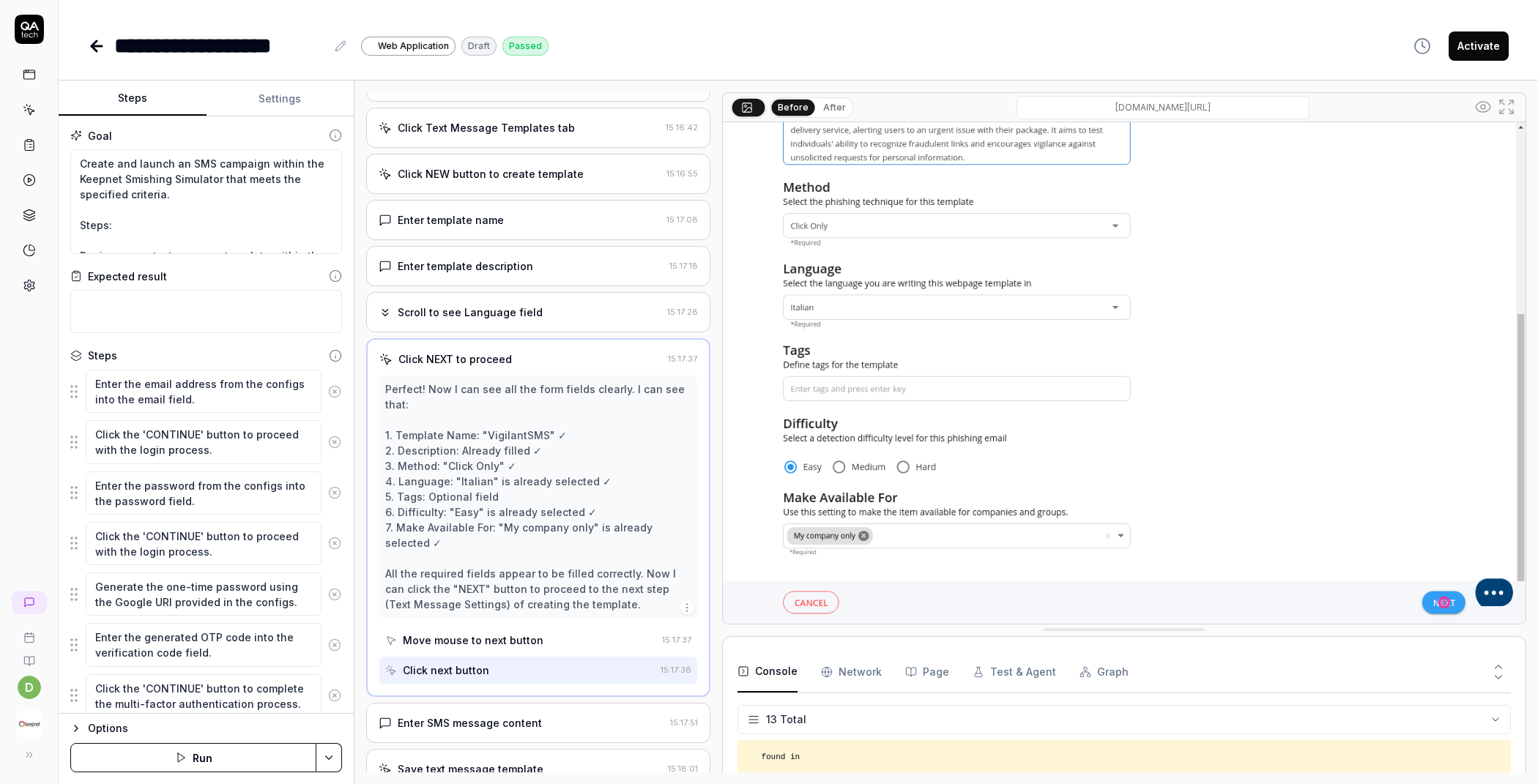
scroll to position [740, 0]
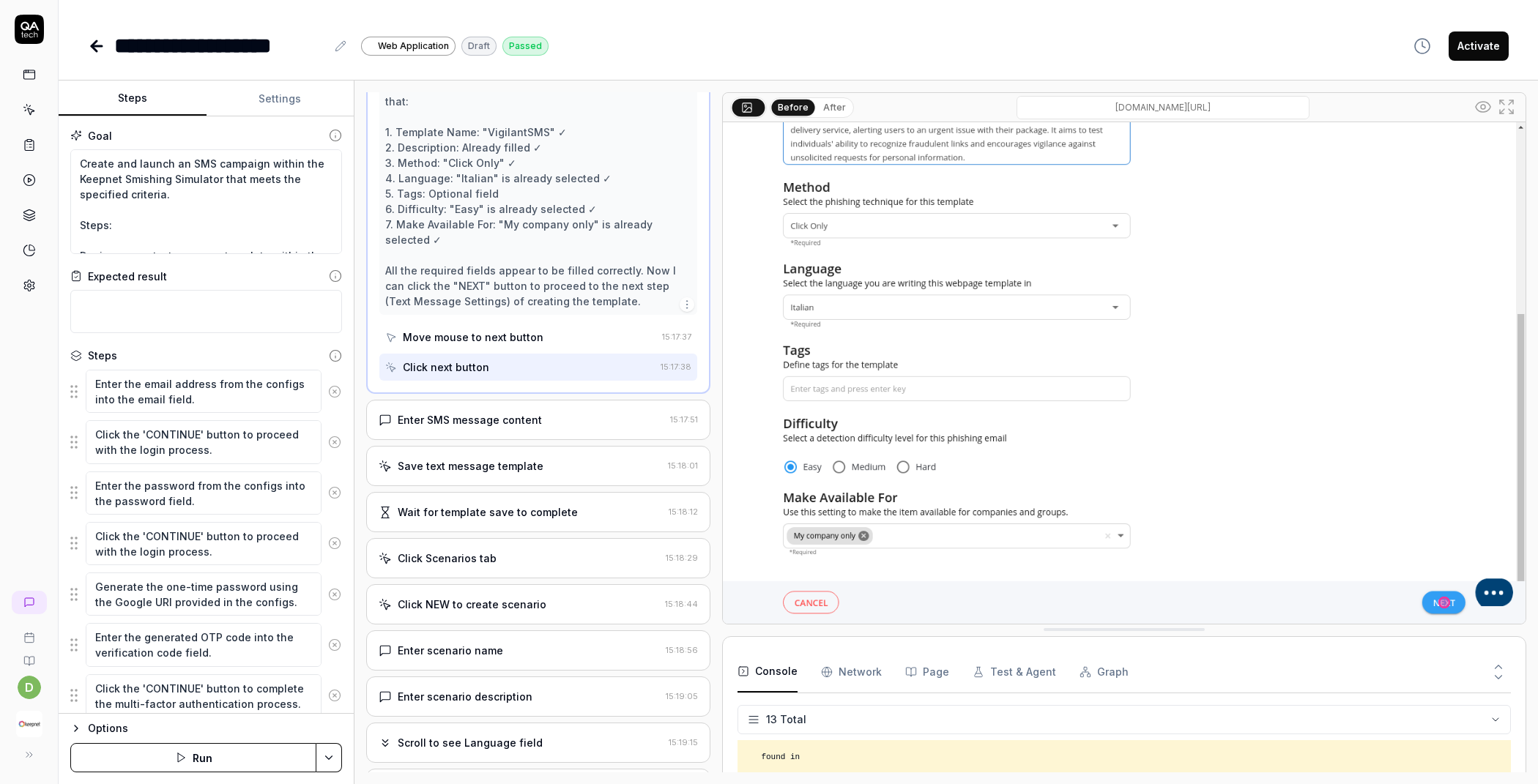
click at [558, 419] on div "Enter SMS message content 15:17:51" at bounding box center [538, 419] width 344 height 40
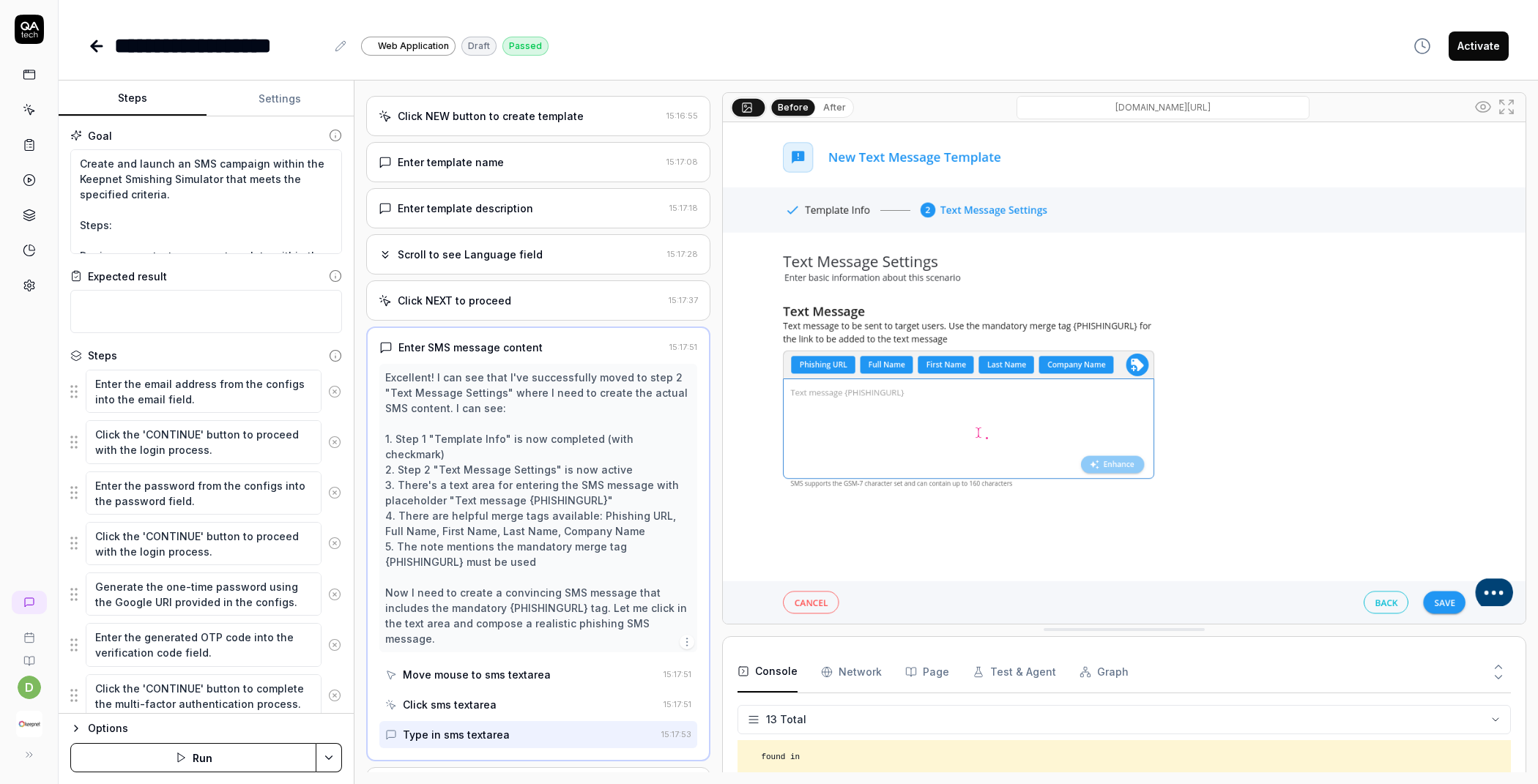
scroll to position [955, 0]
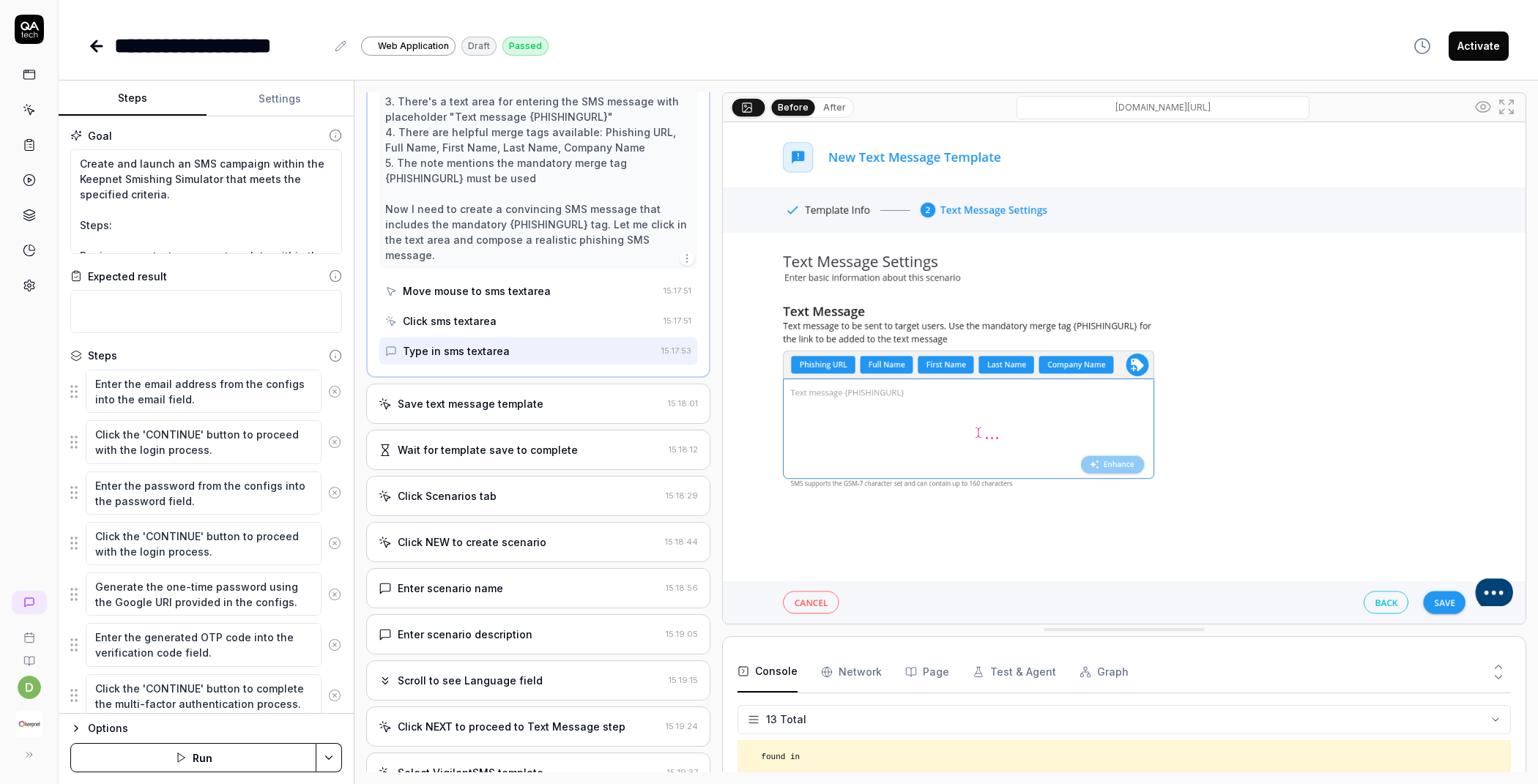
click at [539, 403] on div "Save text message template 15:18:01" at bounding box center [538, 403] width 344 height 40
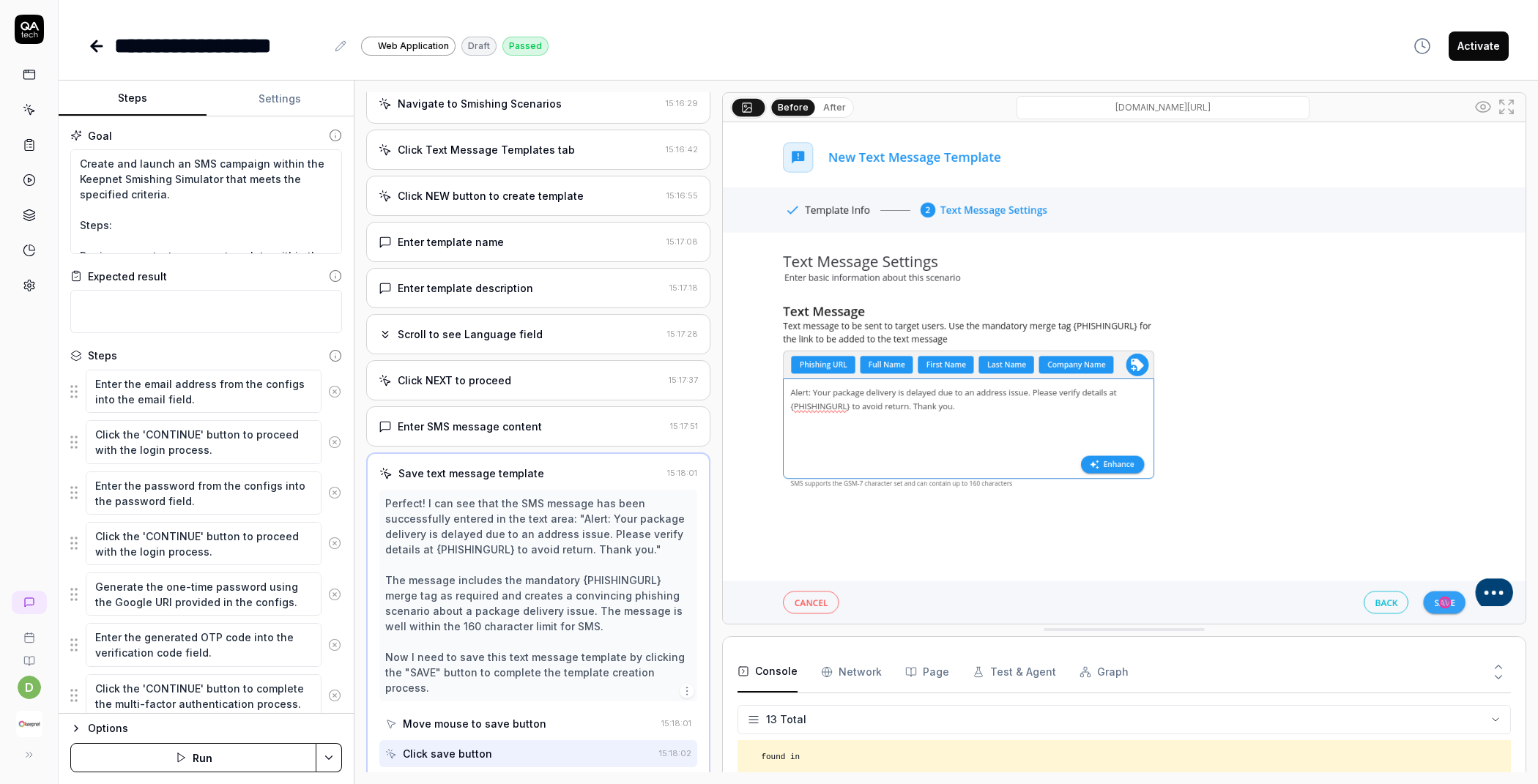
scroll to position [489, 0]
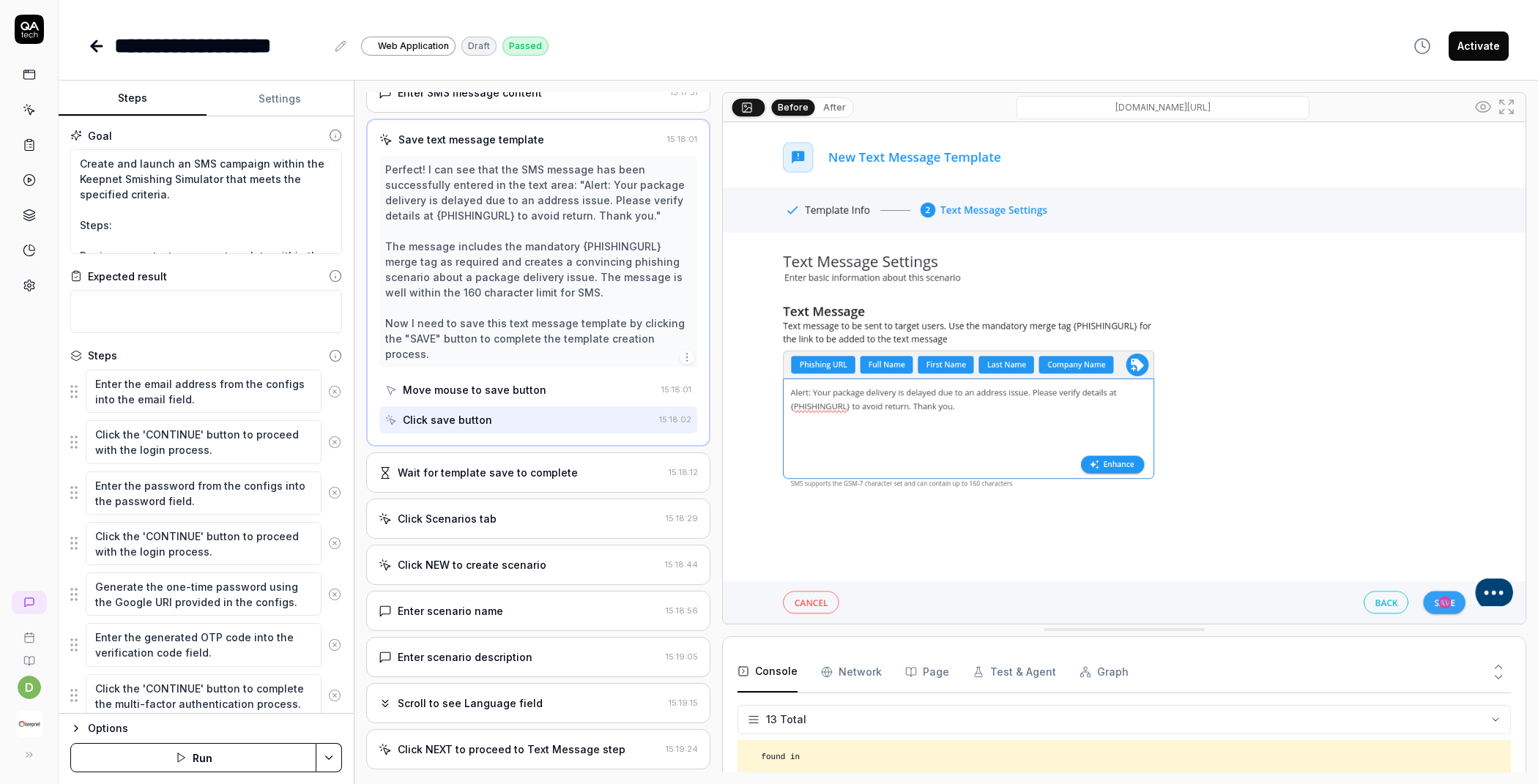
click at [509, 464] on div "Wait for template save to complete" at bounding box center [488, 472] width 180 height 15
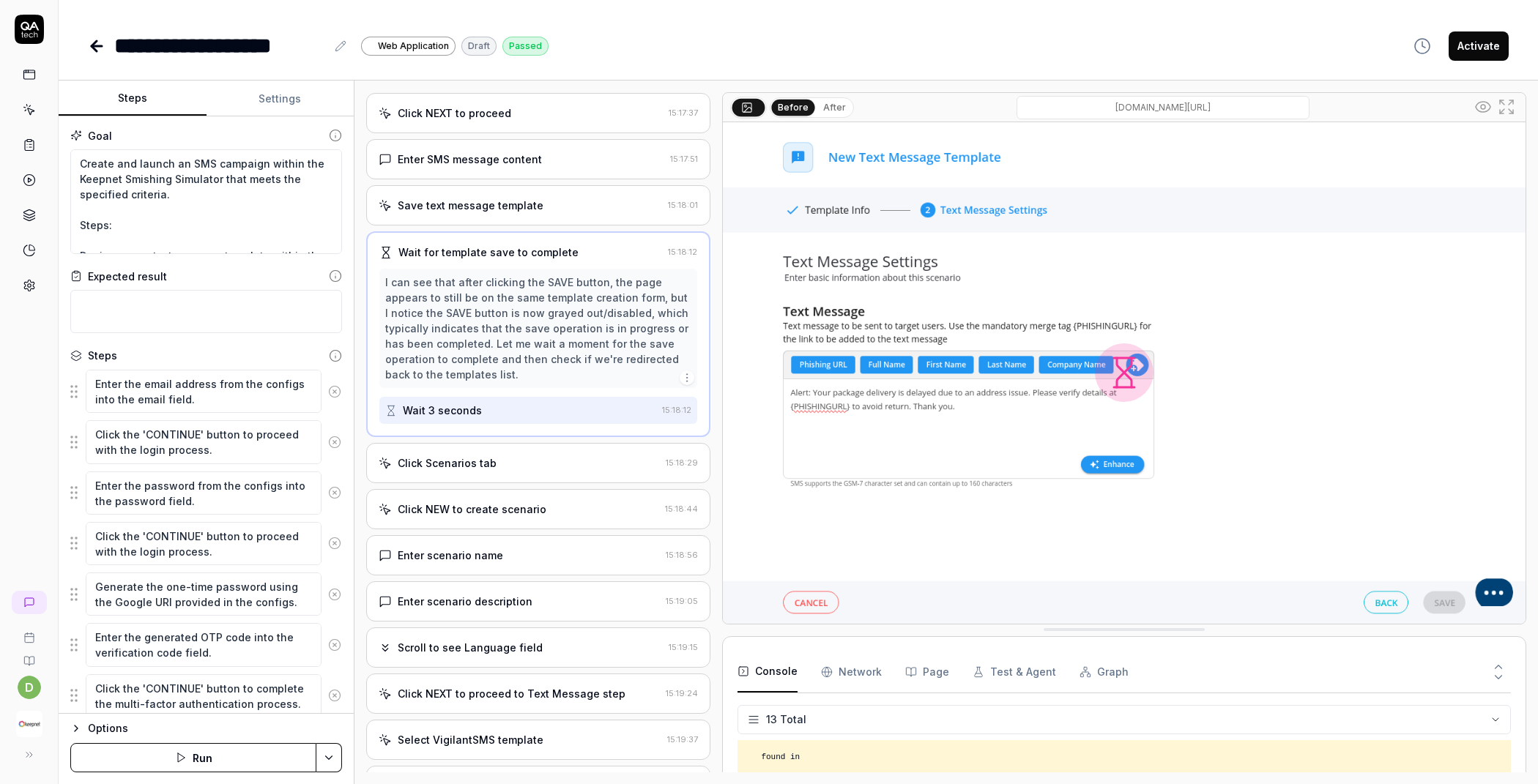
scroll to position [904, 0]
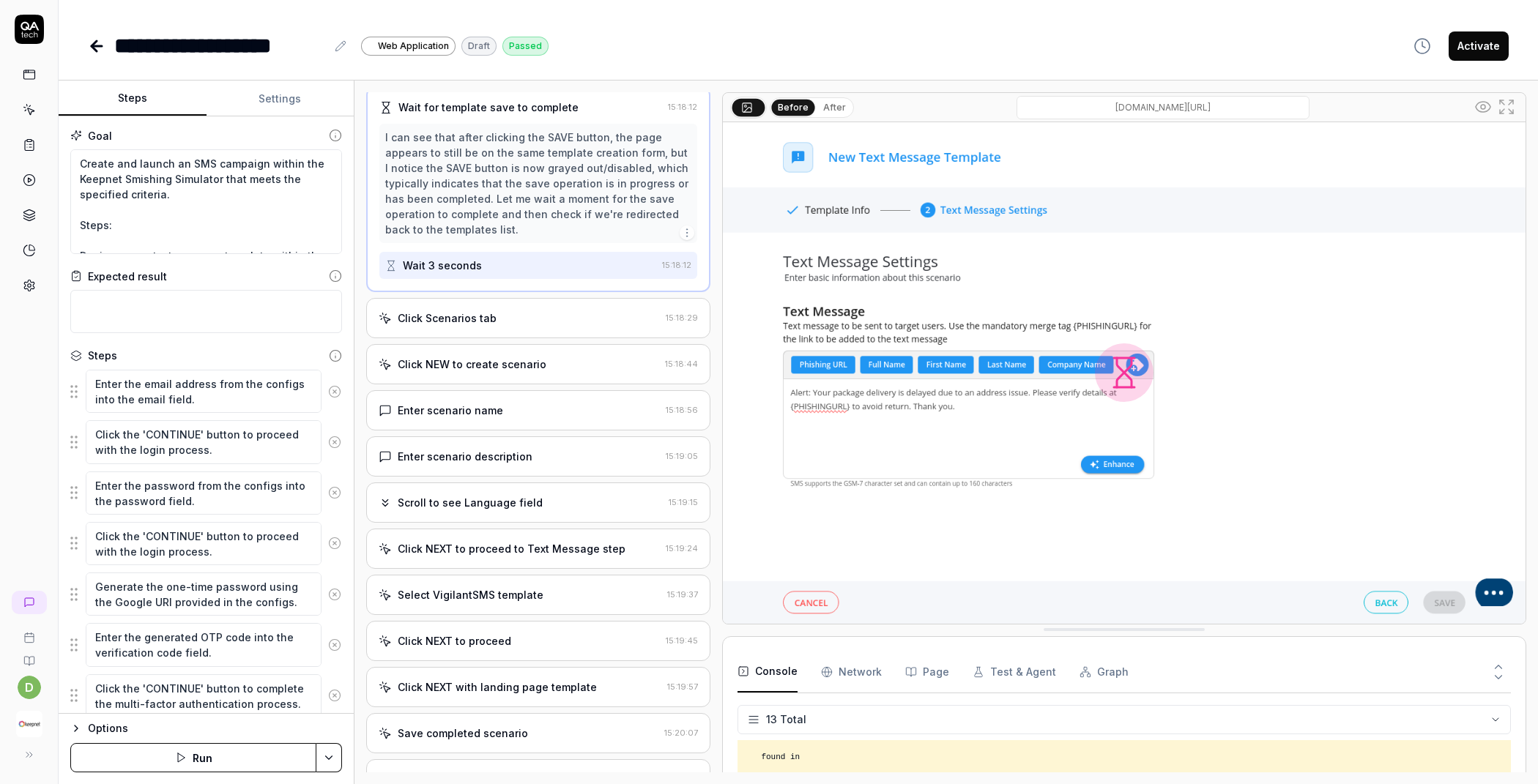
click at [533, 314] on div "Click Scenarios tab" at bounding box center [518, 317] width 281 height 15
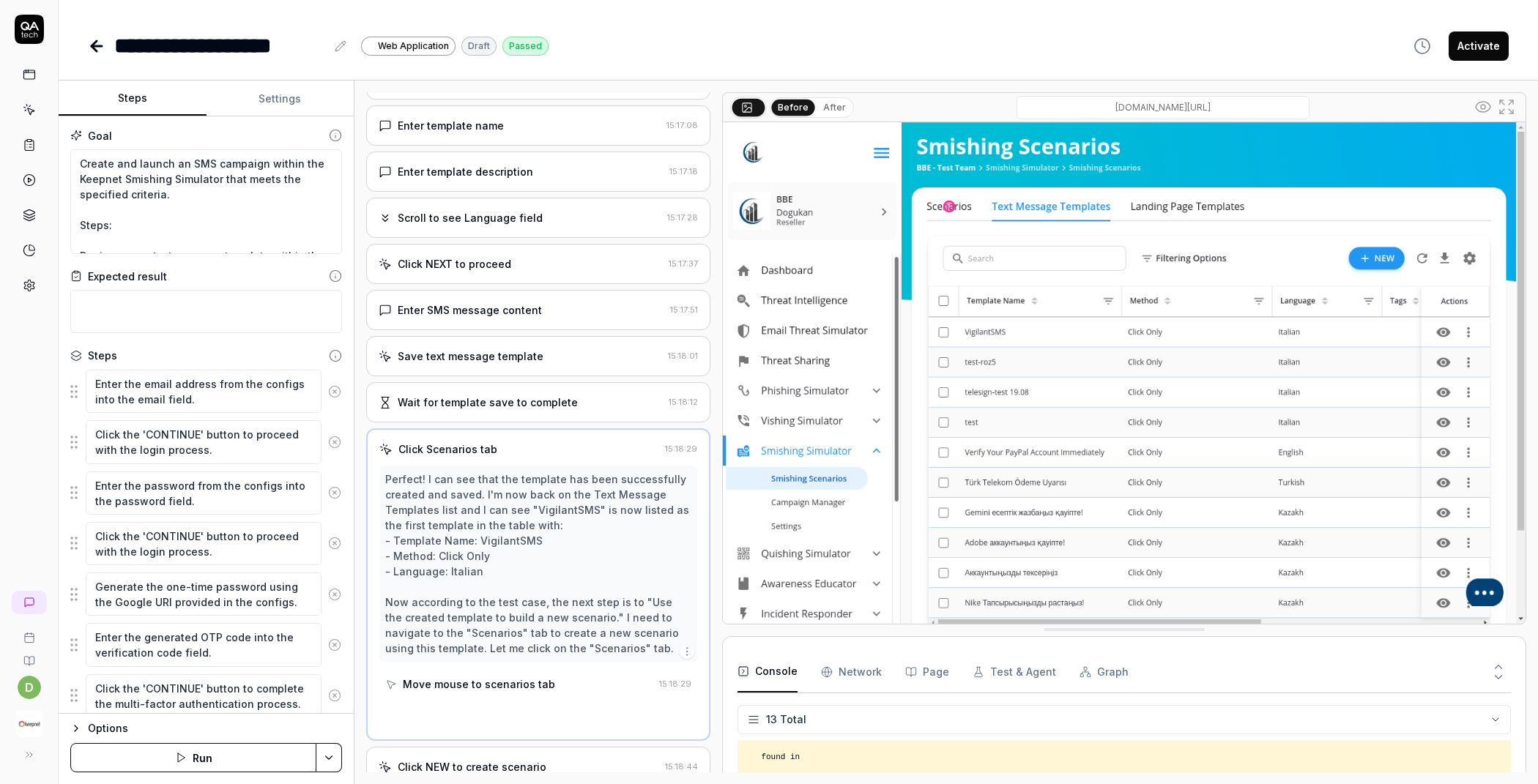
scroll to position [564, 0]
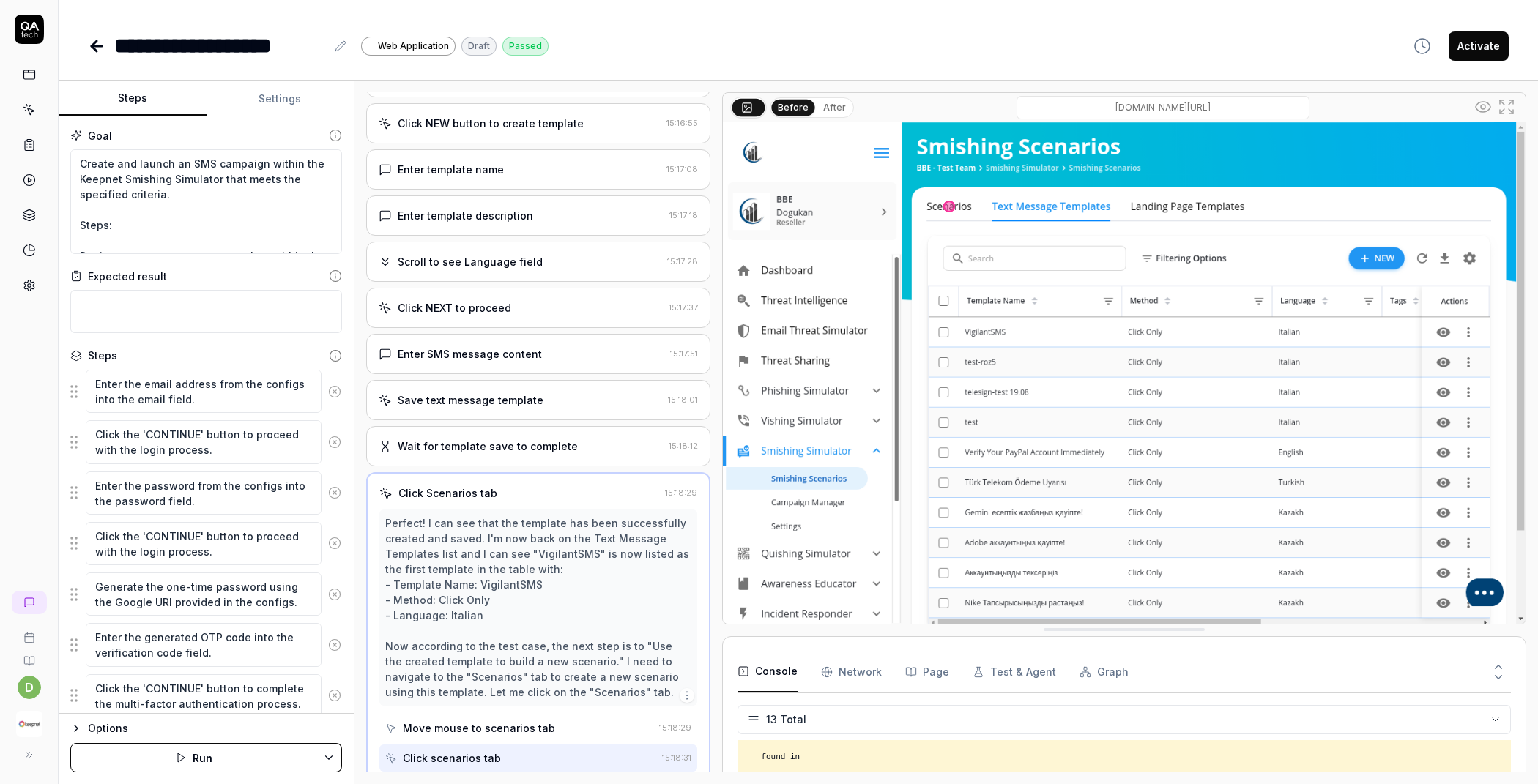
click at [526, 438] on div "Wait for template save to complete" at bounding box center [488, 445] width 180 height 15
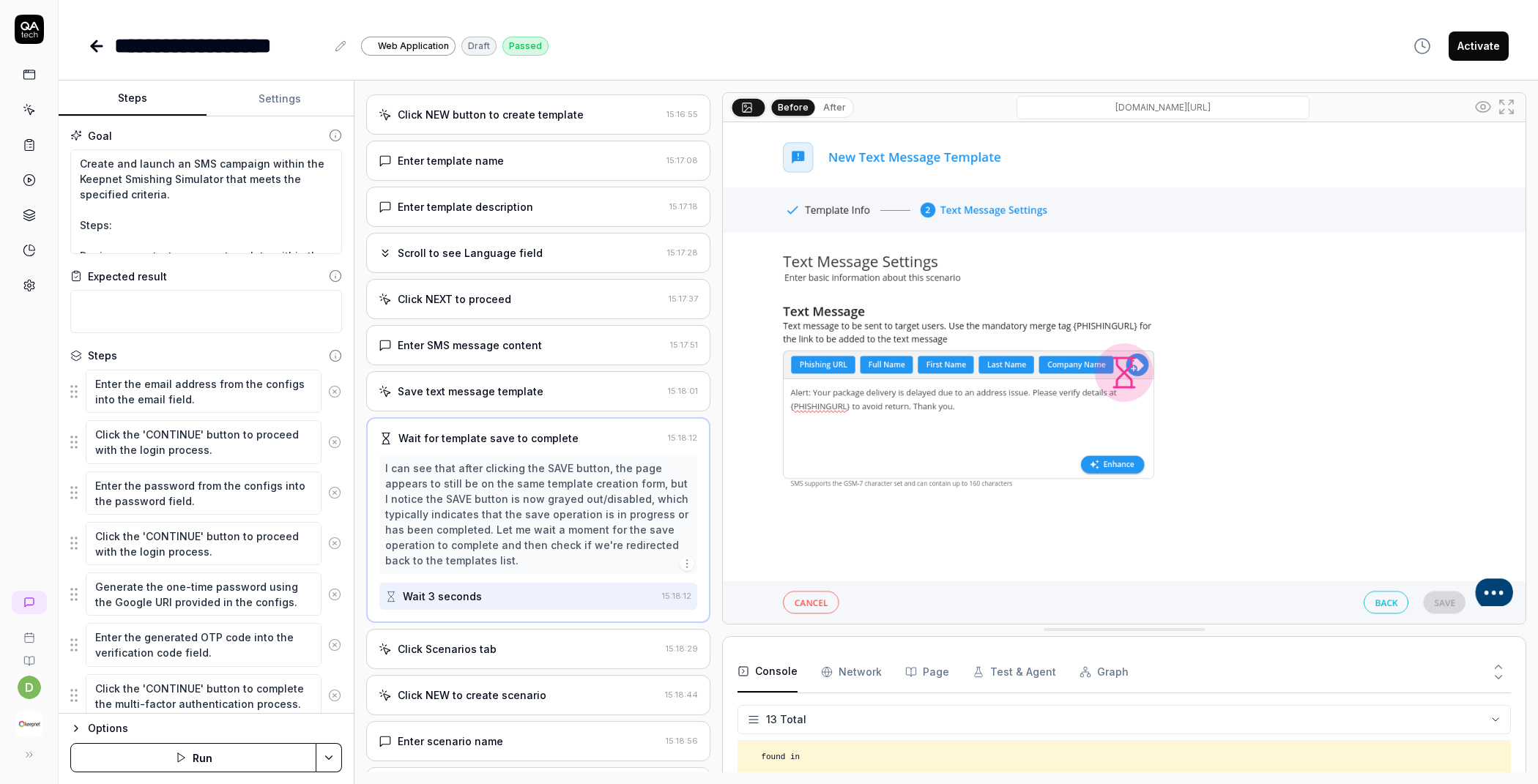
scroll to position [646, 0]
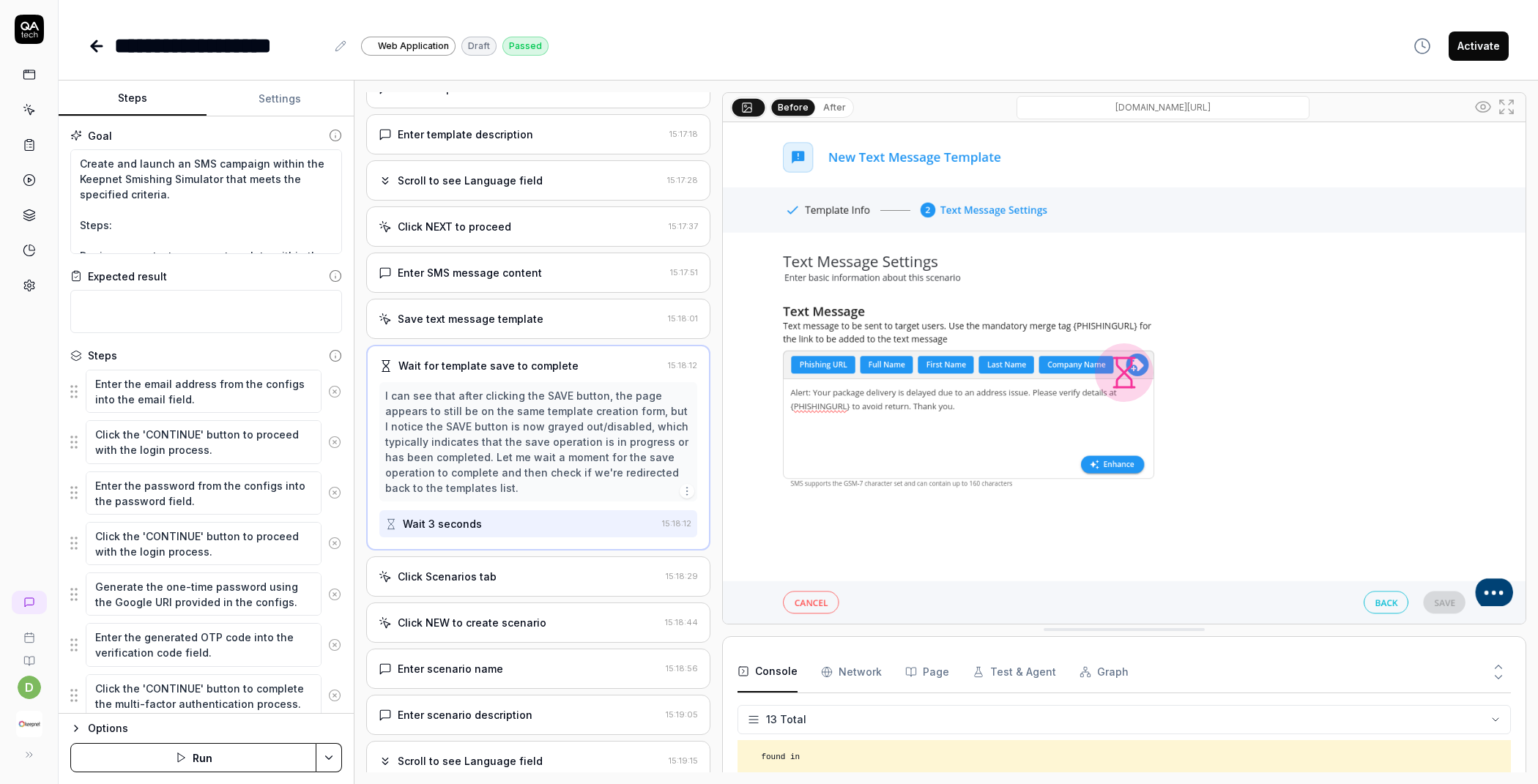
click at [496, 578] on div "Click Scenarios tab 15:18:29" at bounding box center [538, 576] width 344 height 40
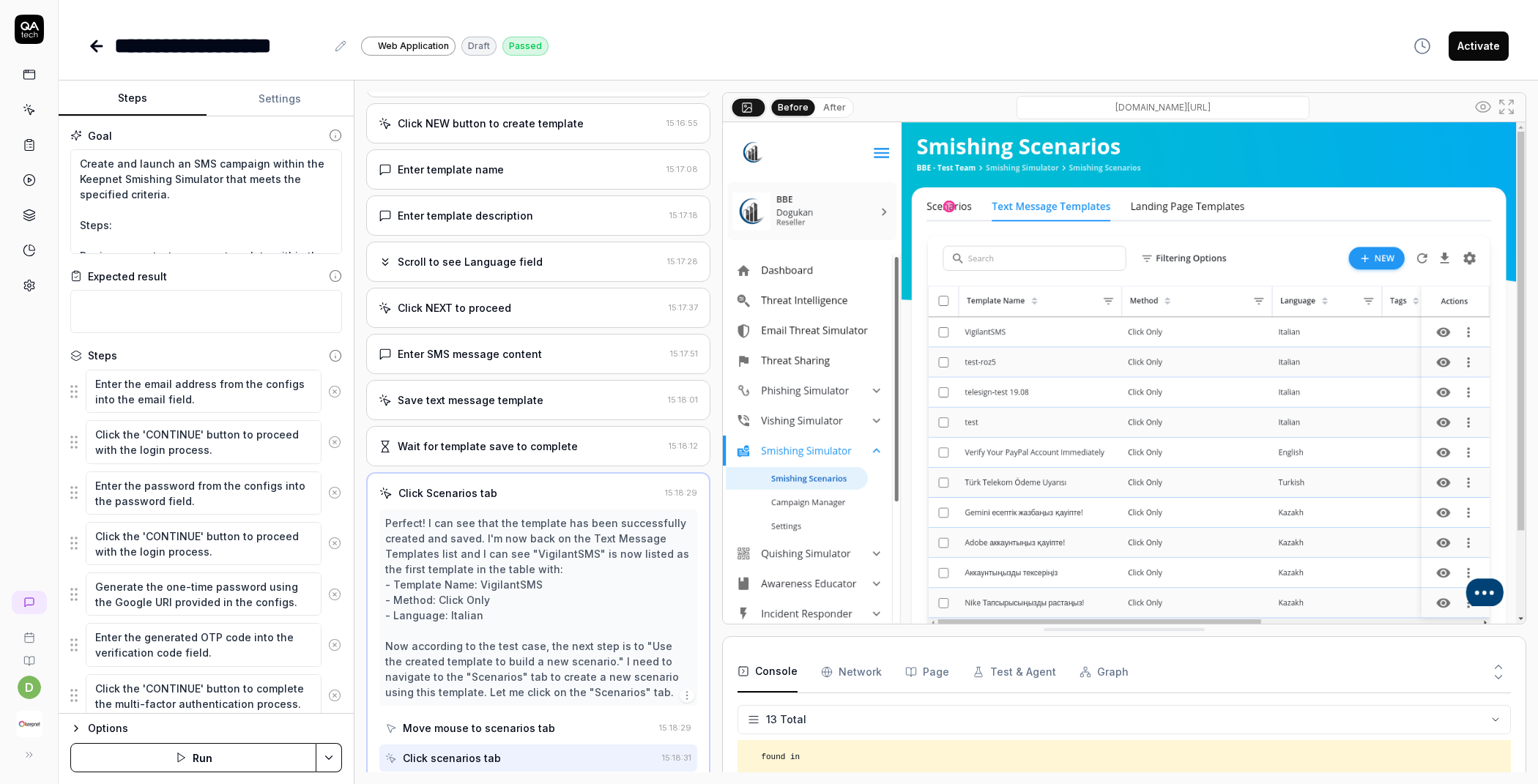
scroll to position [624, 0]
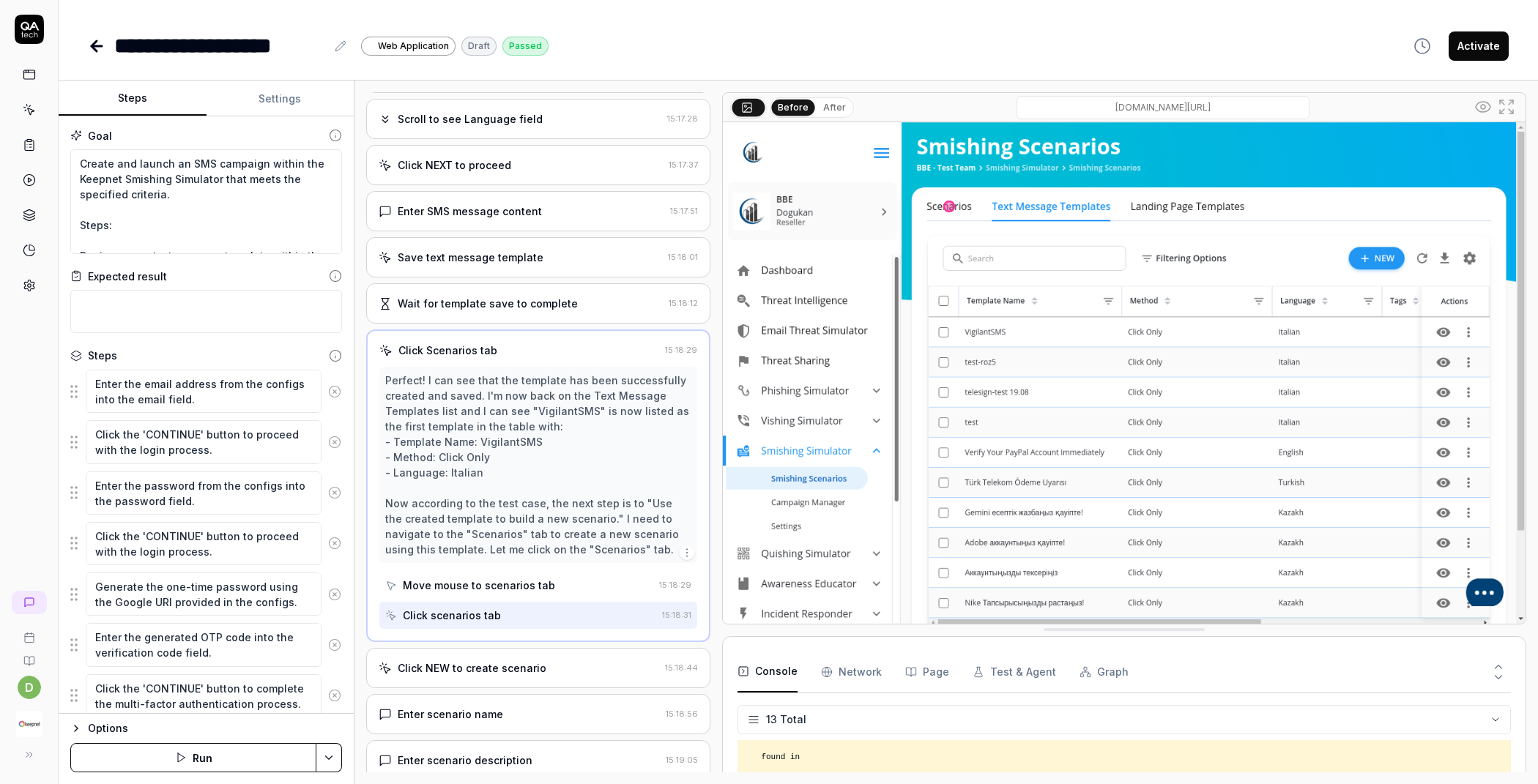
click at [494, 661] on div "Click NEW to create scenario" at bounding box center [472, 668] width 149 height 15
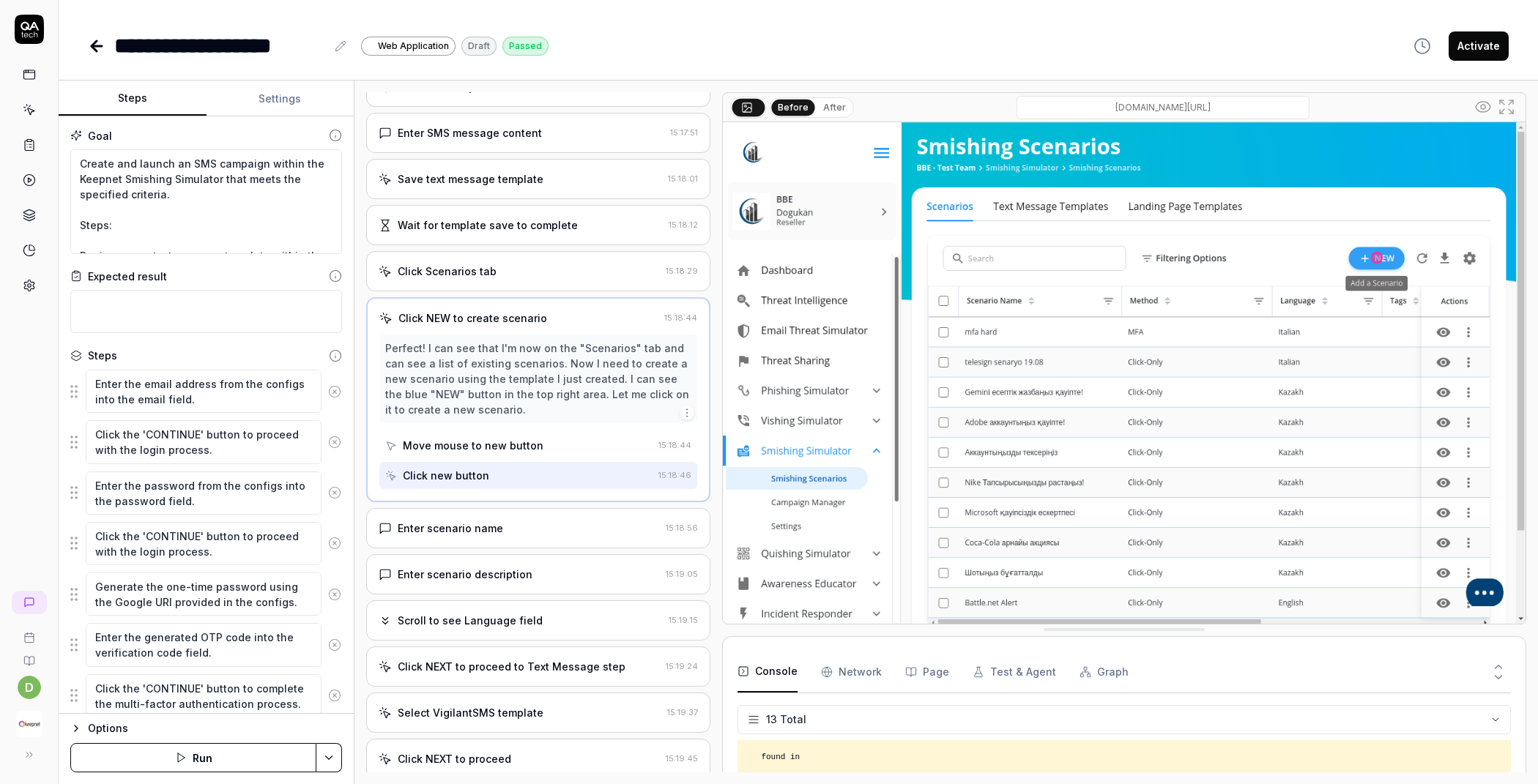
click at [535, 568] on div "Enter scenario description" at bounding box center [518, 574] width 281 height 15
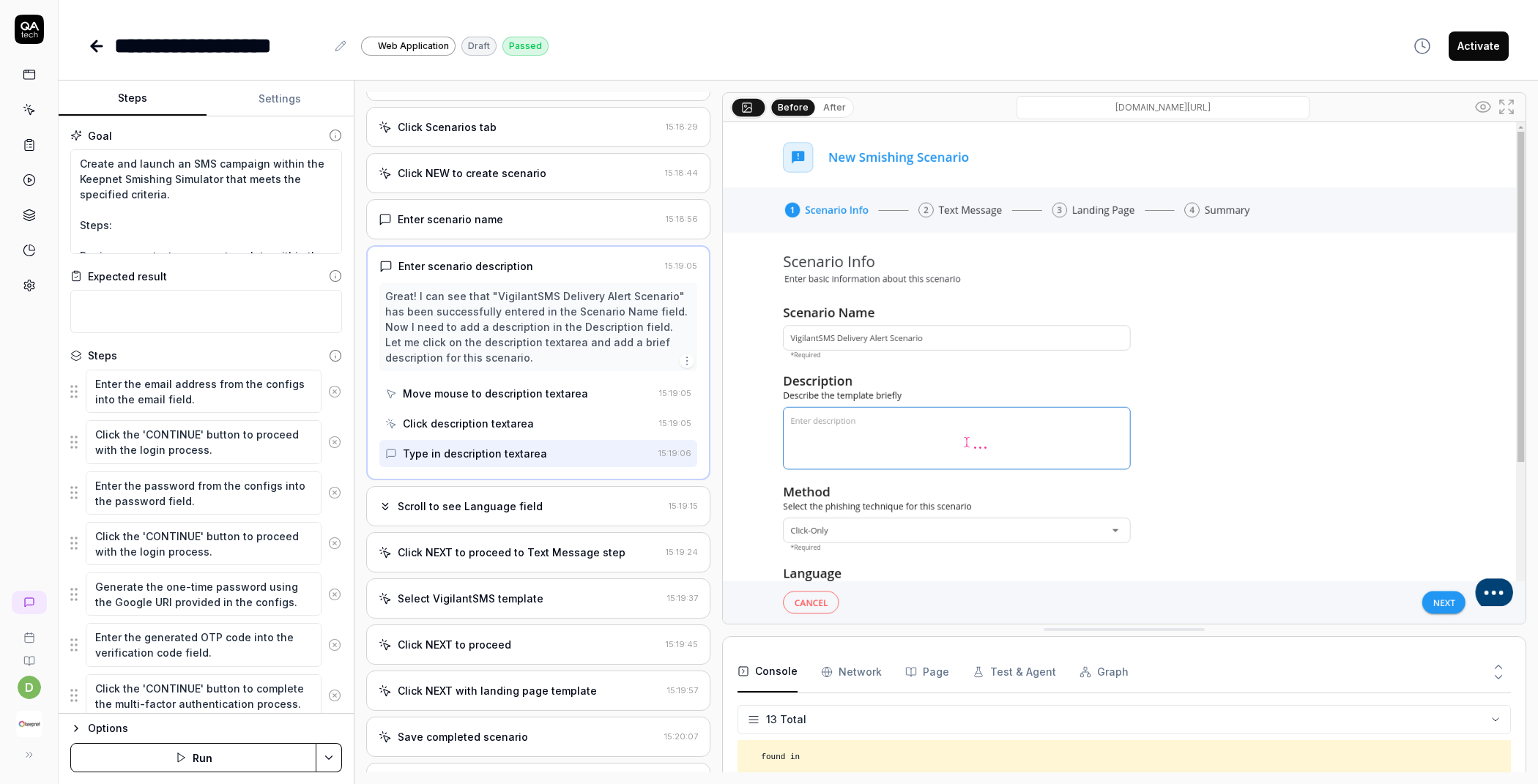
click at [570, 498] on div "Scroll to see Language field" at bounding box center [520, 506] width 284 height 15
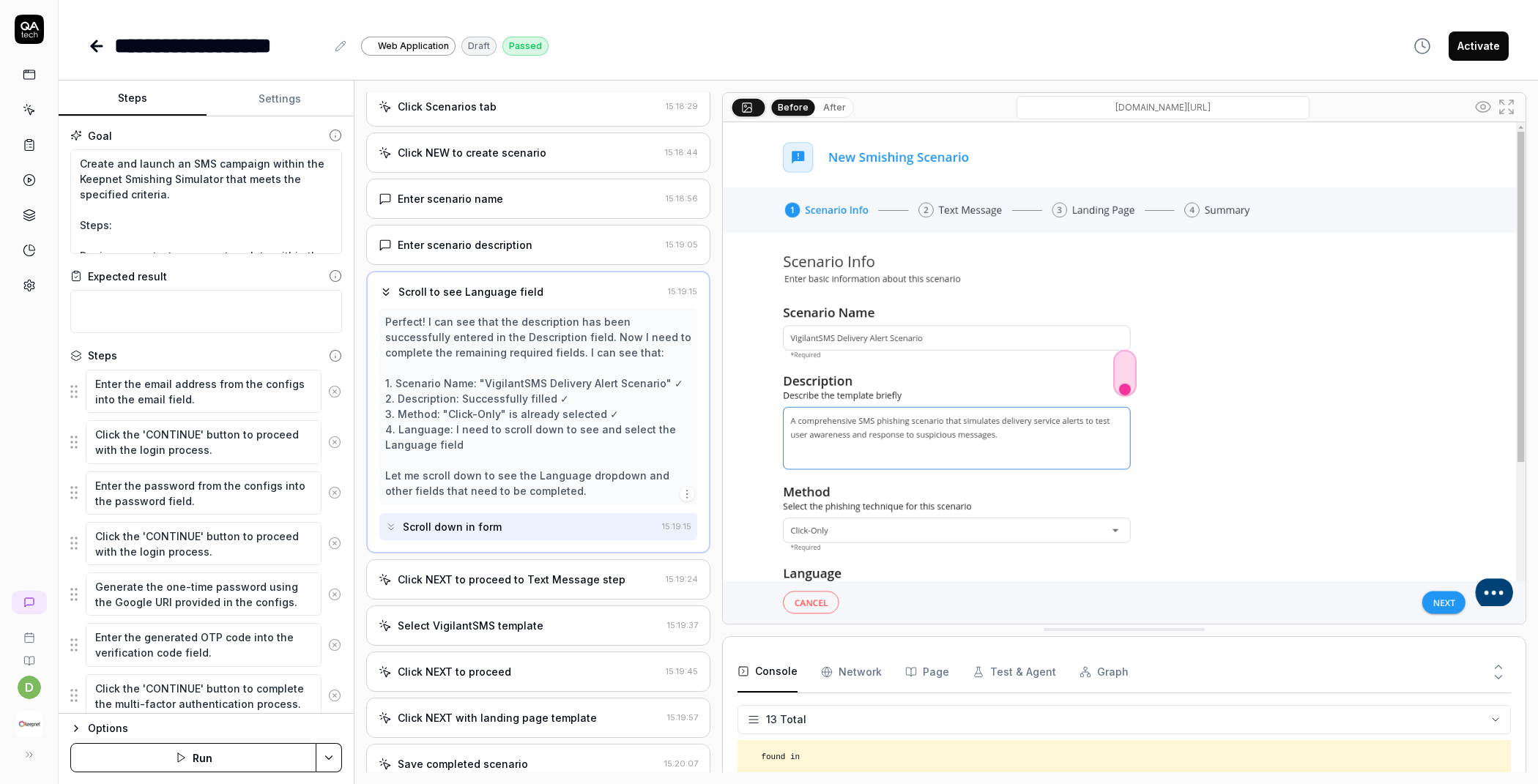
click at [514, 572] on div "Click NEXT to proceed to Text Message step" at bounding box center [511, 579] width 228 height 15
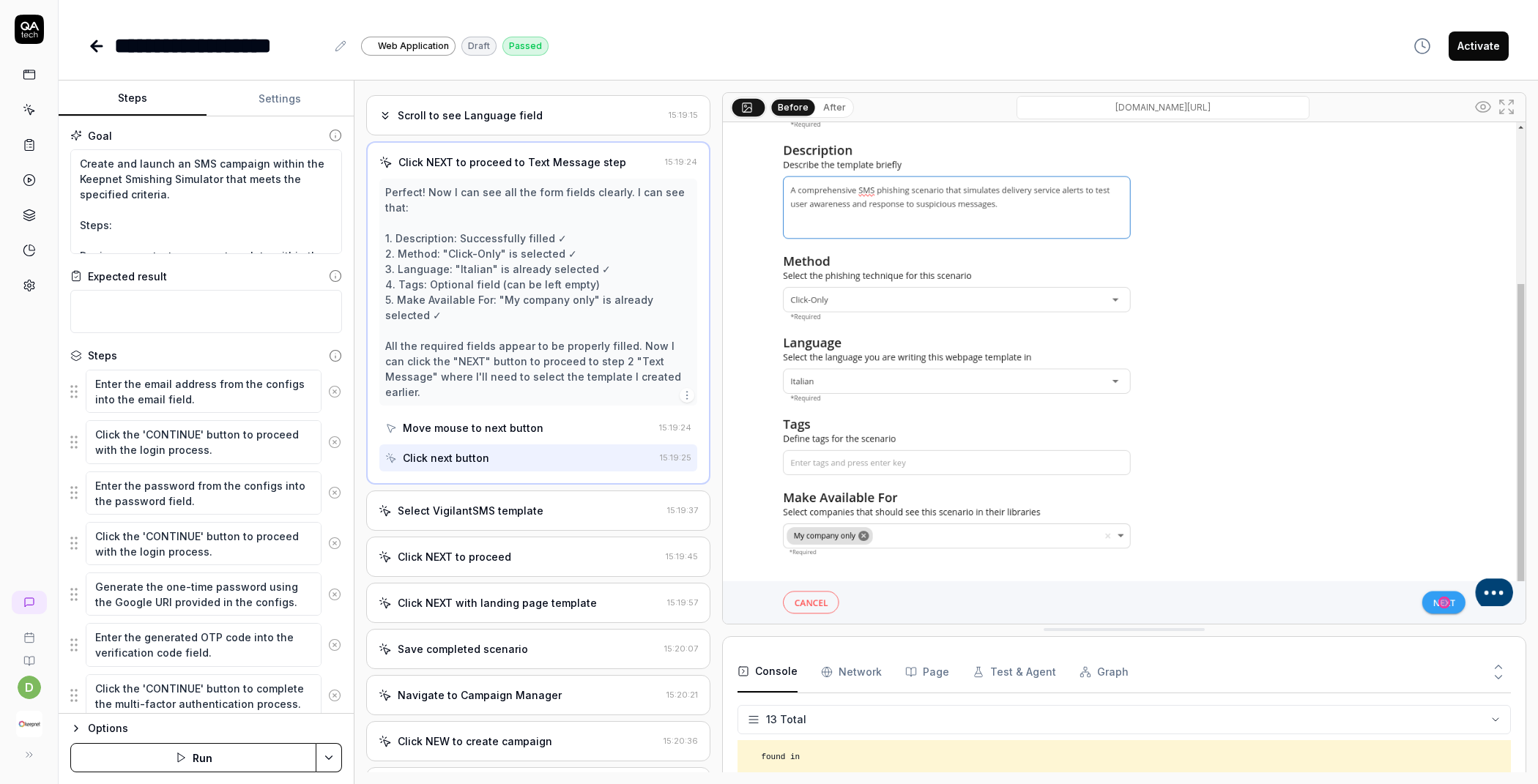
scroll to position [1165, 0]
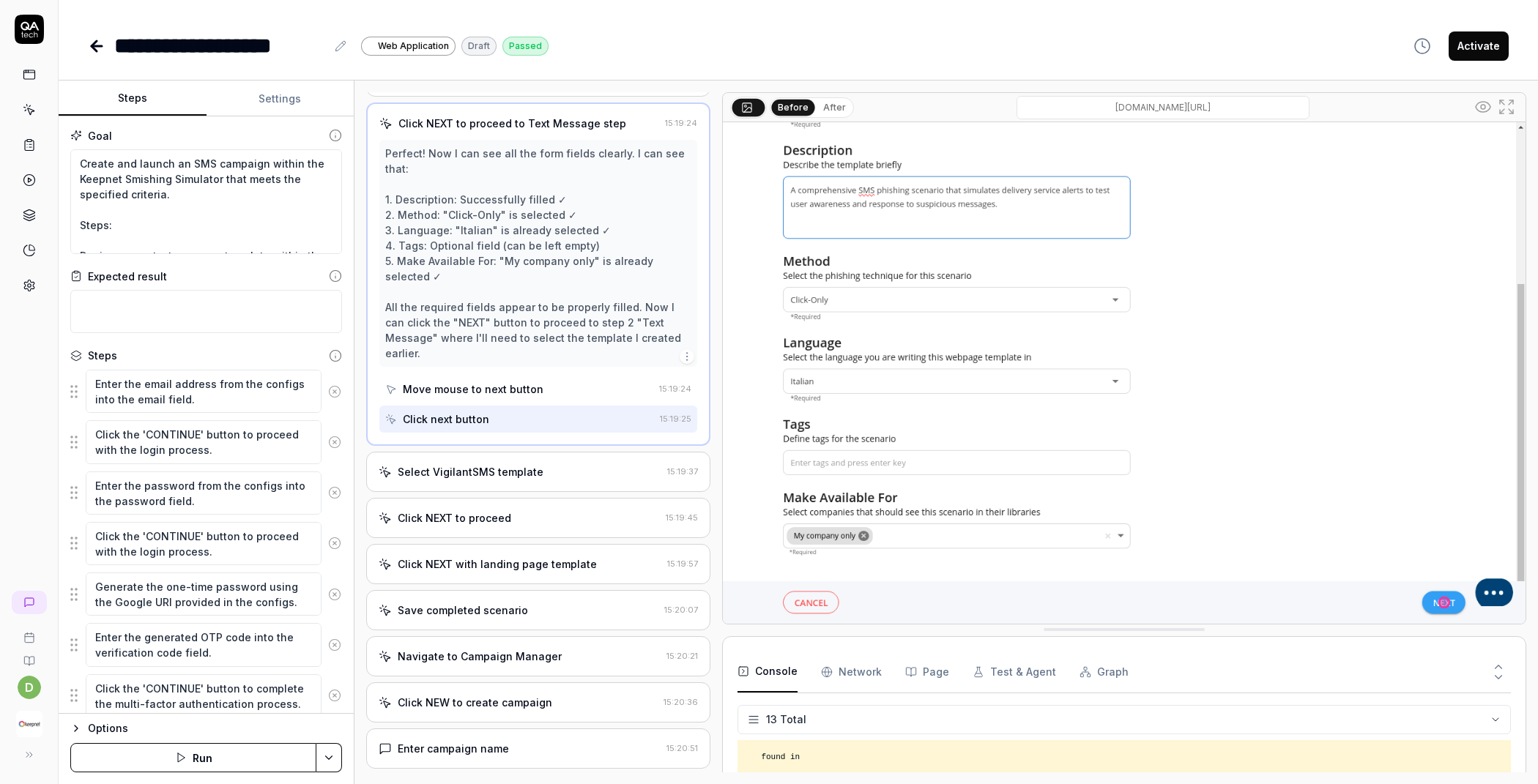
click at [582, 464] on div "Select VigilantSMS template" at bounding box center [519, 472] width 283 height 15
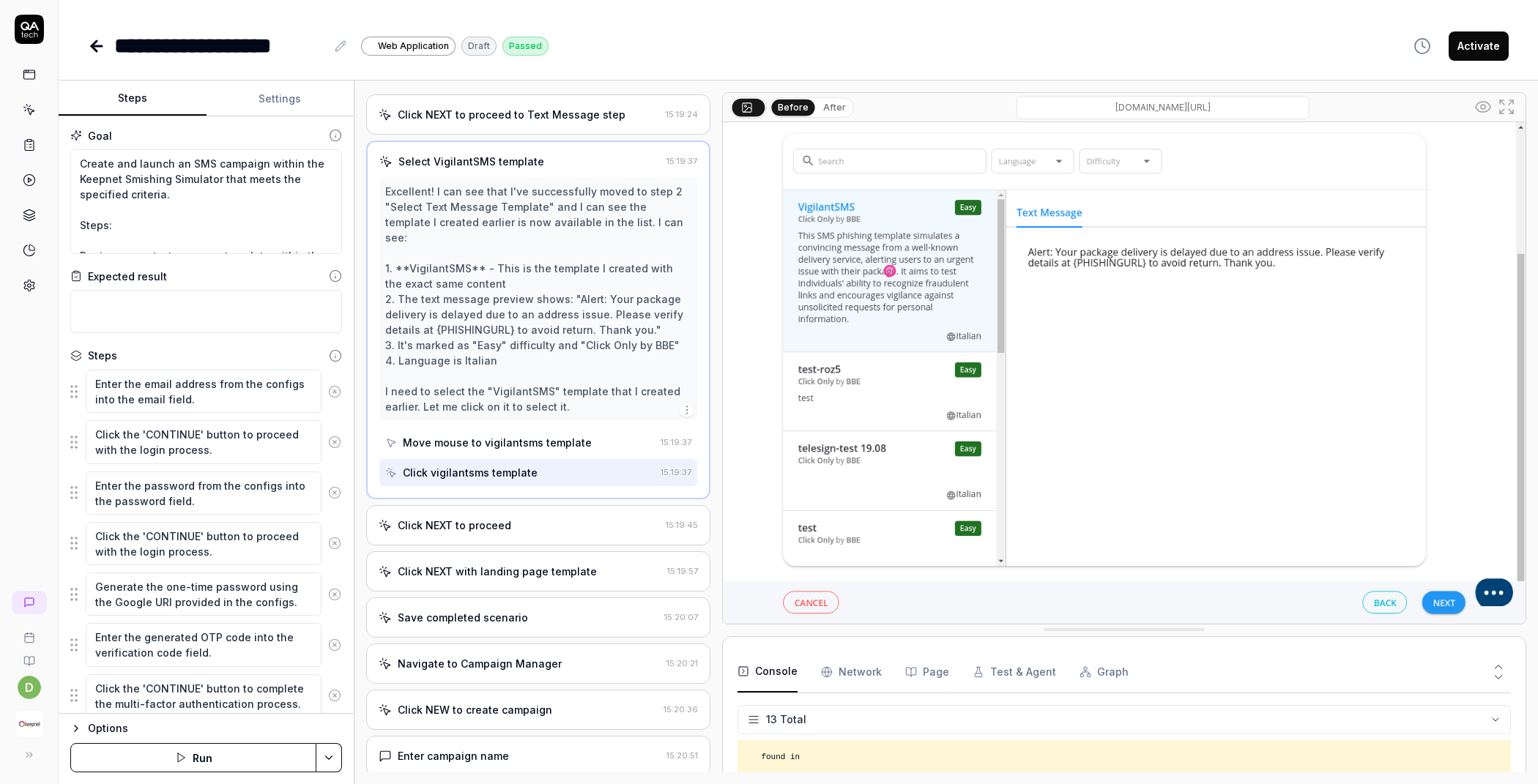
click at [535, 517] on div "Click NEXT to proceed" at bounding box center [518, 525] width 281 height 15
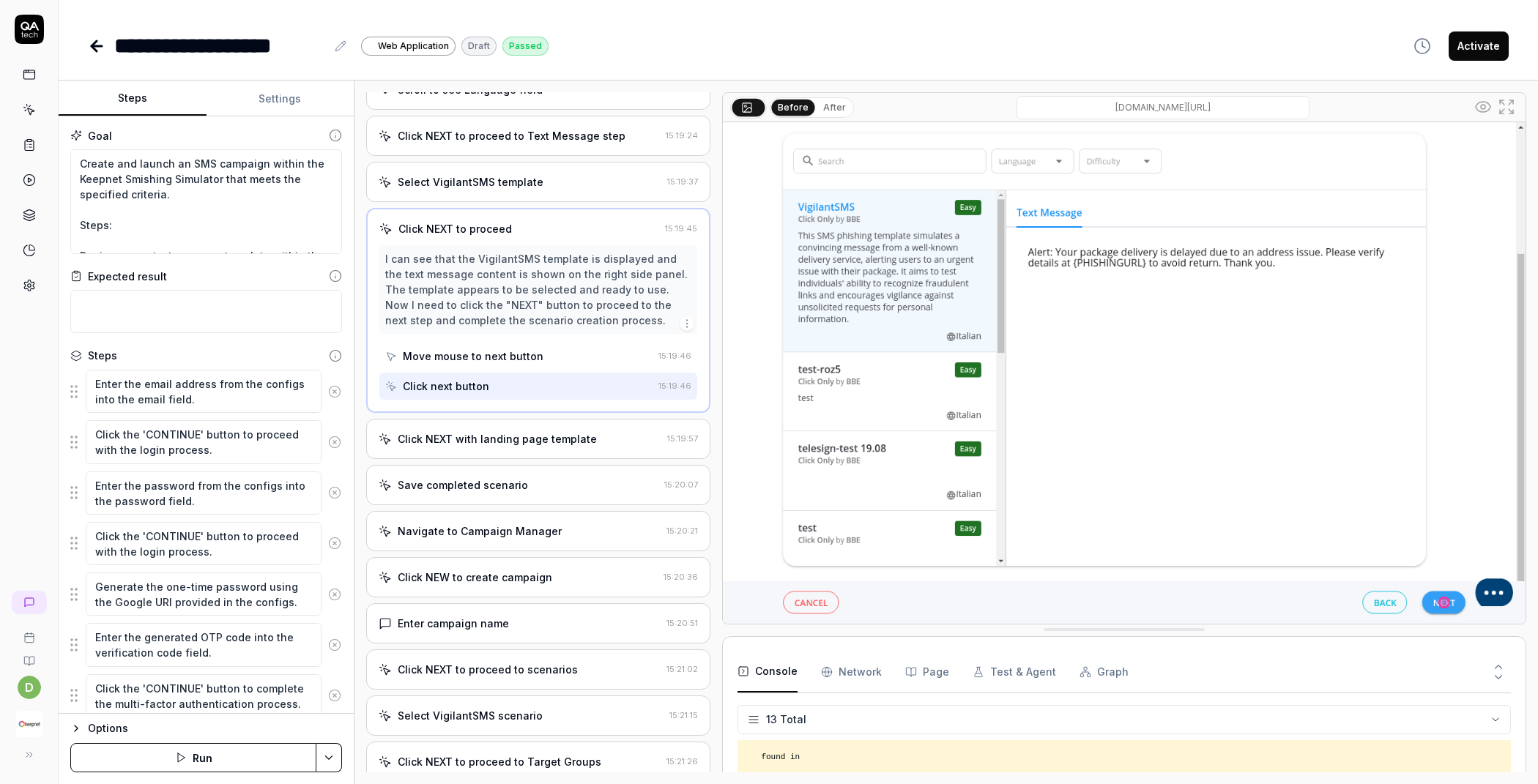
click at [576, 435] on div "Click NEXT with landing page template 15:19:57" at bounding box center [538, 438] width 344 height 40
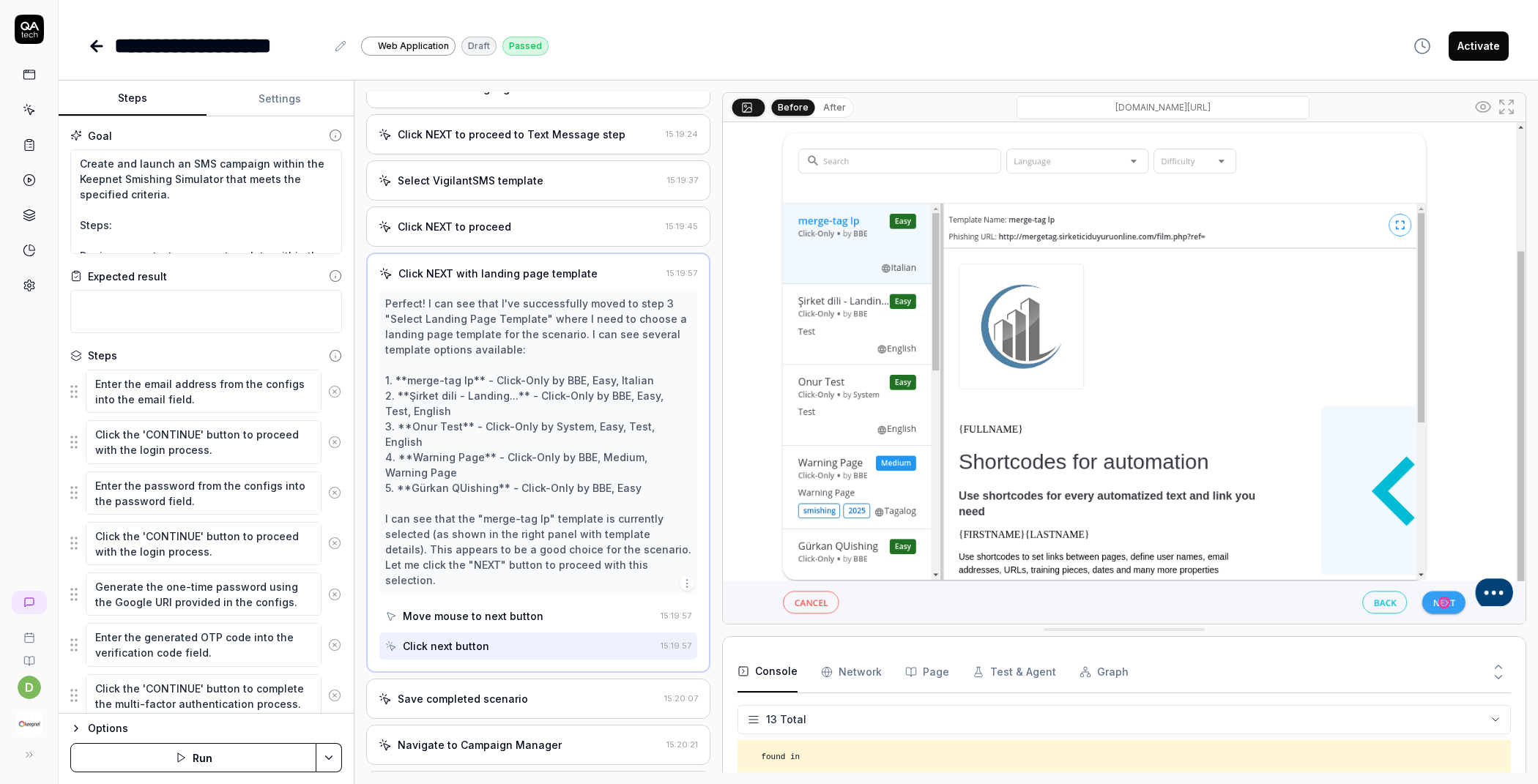
click at [484, 691] on div "Save completed scenario" at bounding box center [462, 698] width 131 height 15
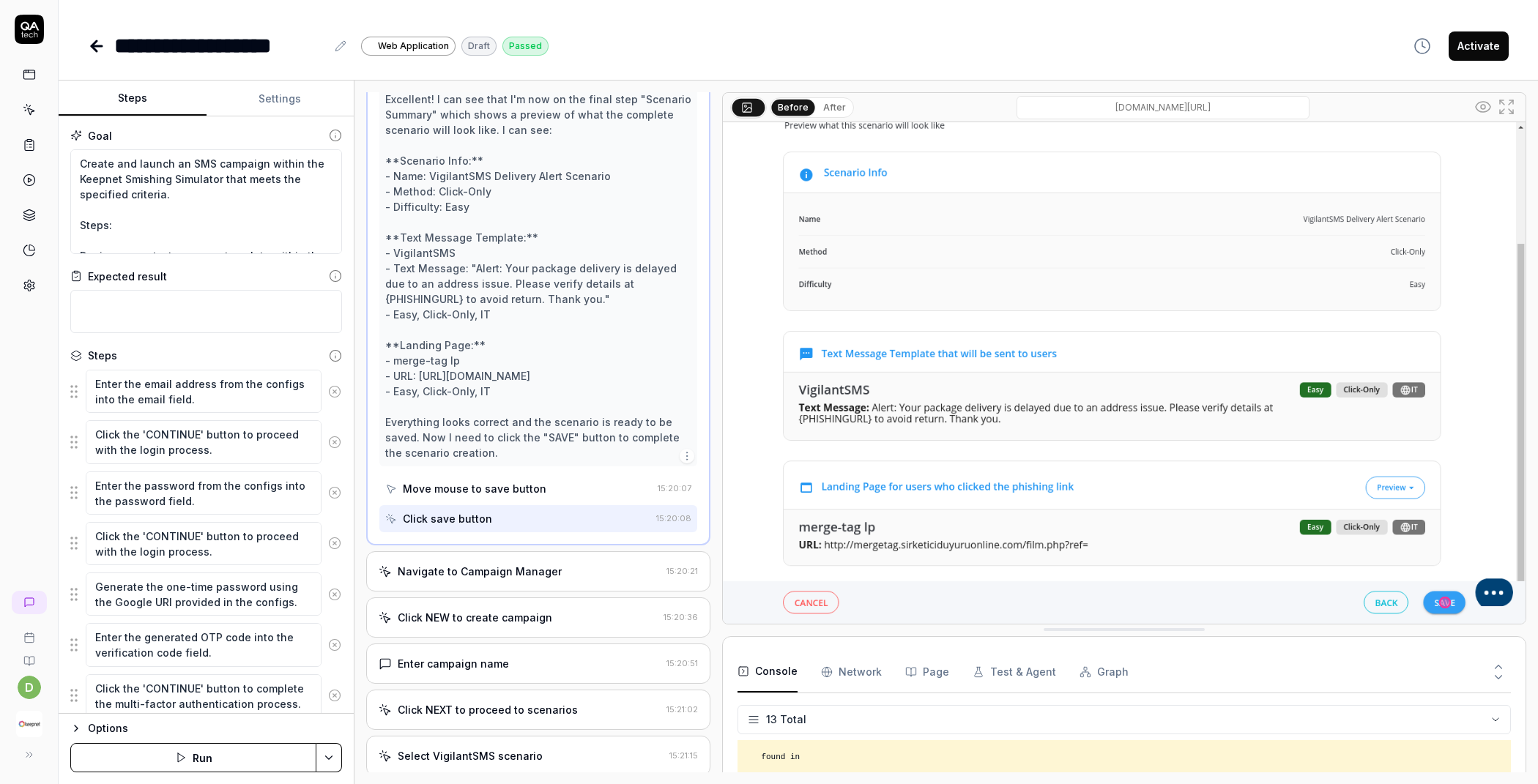
click at [491, 571] on div "Navigate to Campaign Manager" at bounding box center [479, 570] width 164 height 15
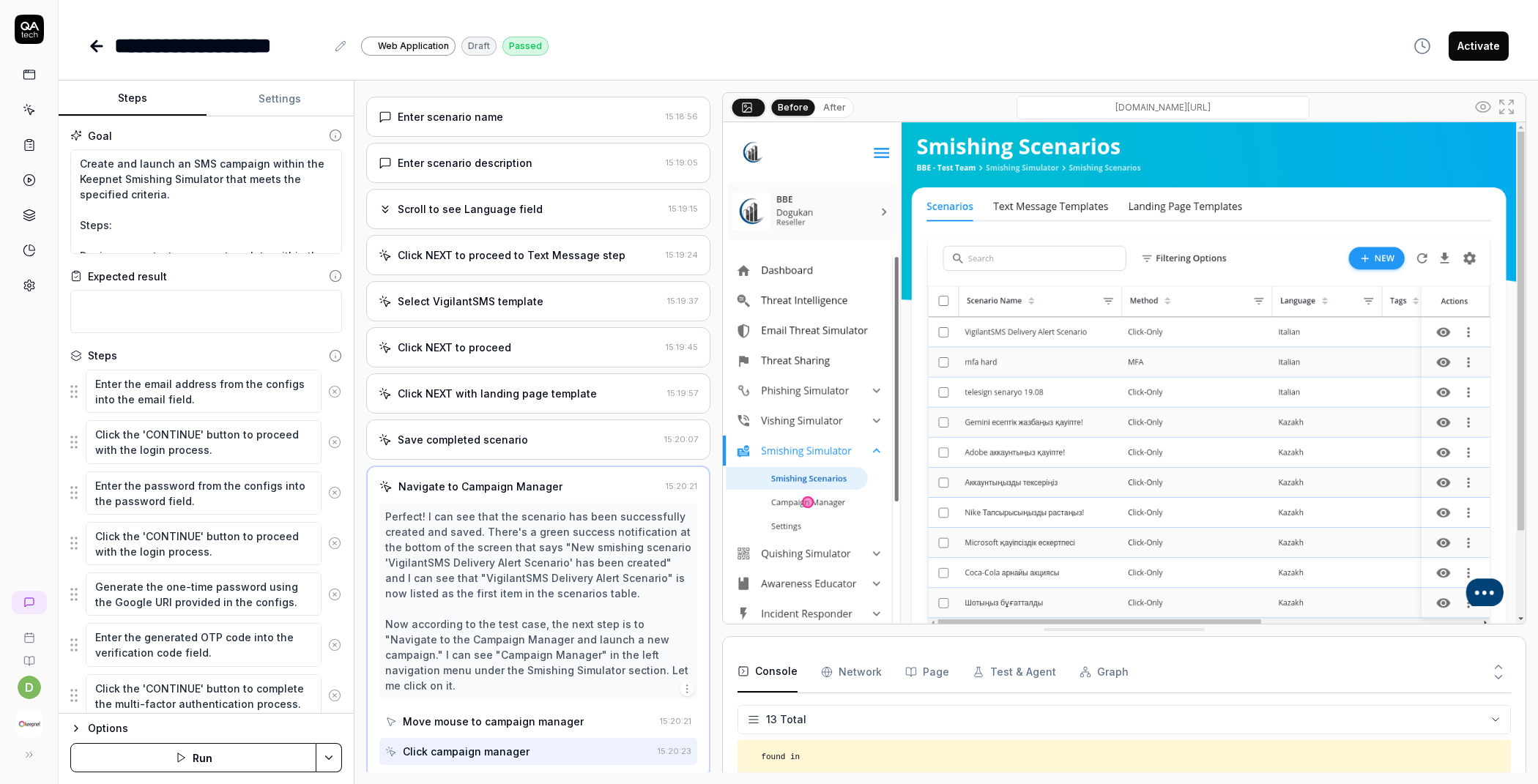
scroll to position [1021, 0]
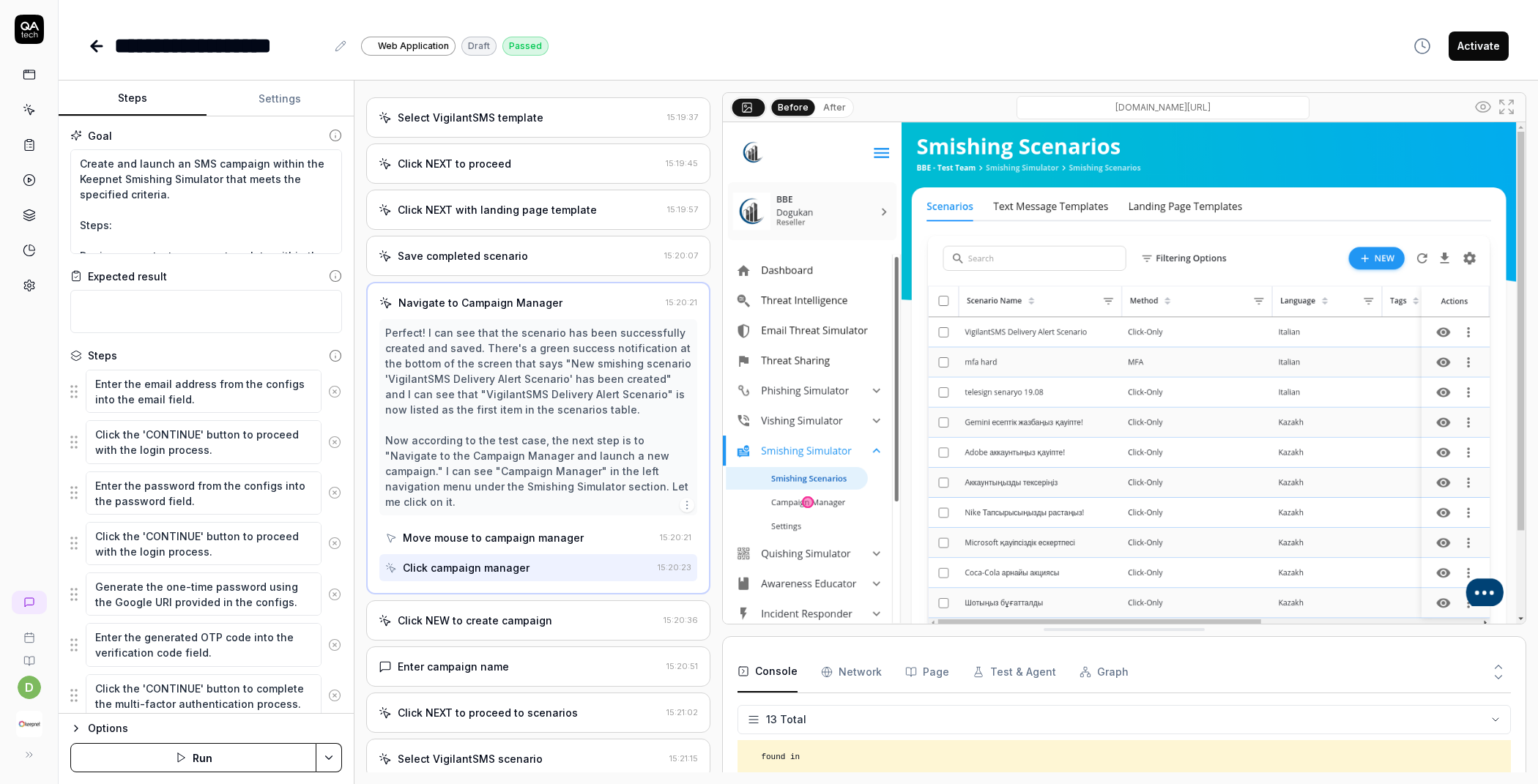
click at [507, 613] on div "Click NEW to create campaign 15:20:36" at bounding box center [538, 620] width 344 height 40
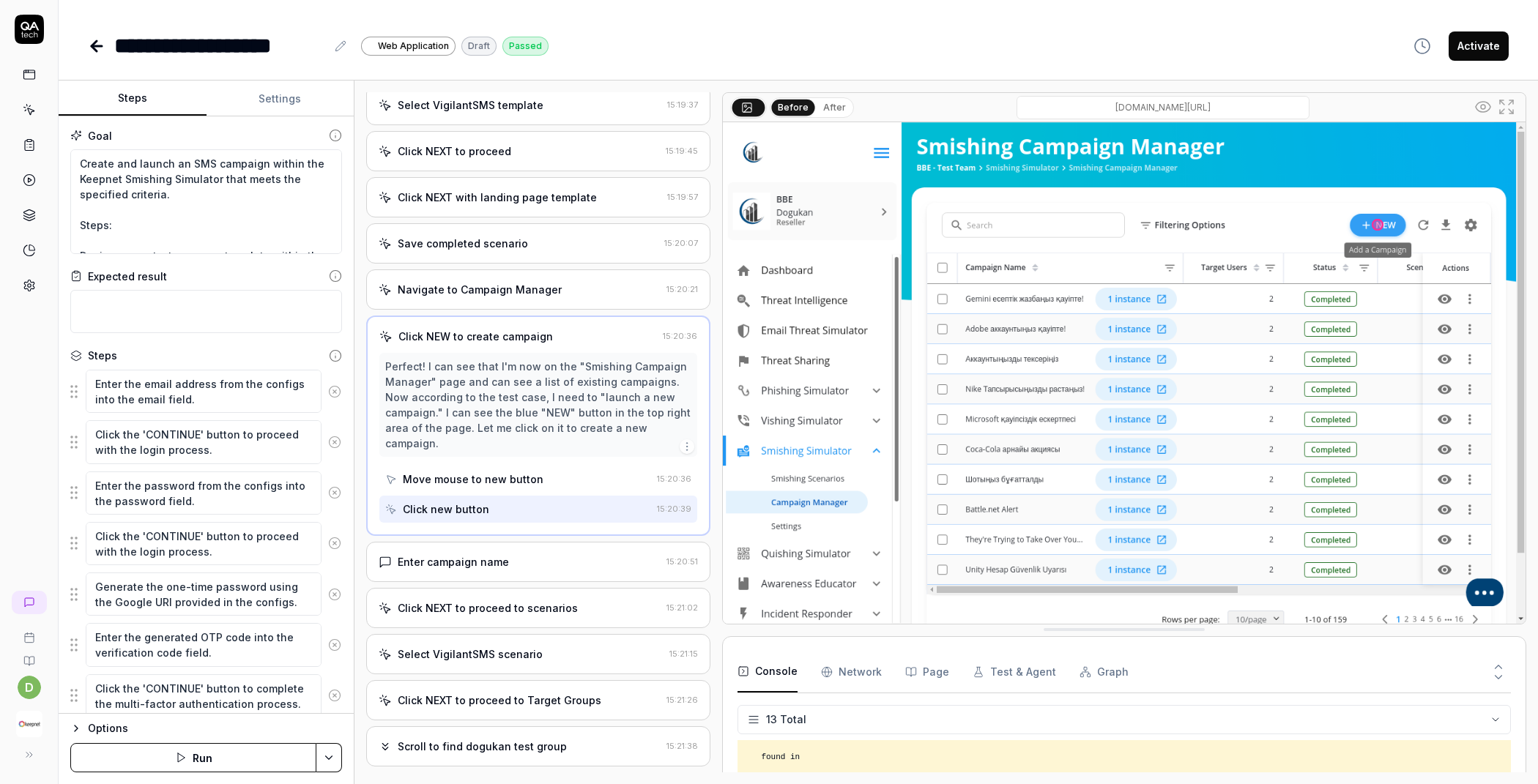
click at [518, 554] on div "Enter campaign name" at bounding box center [519, 561] width 282 height 15
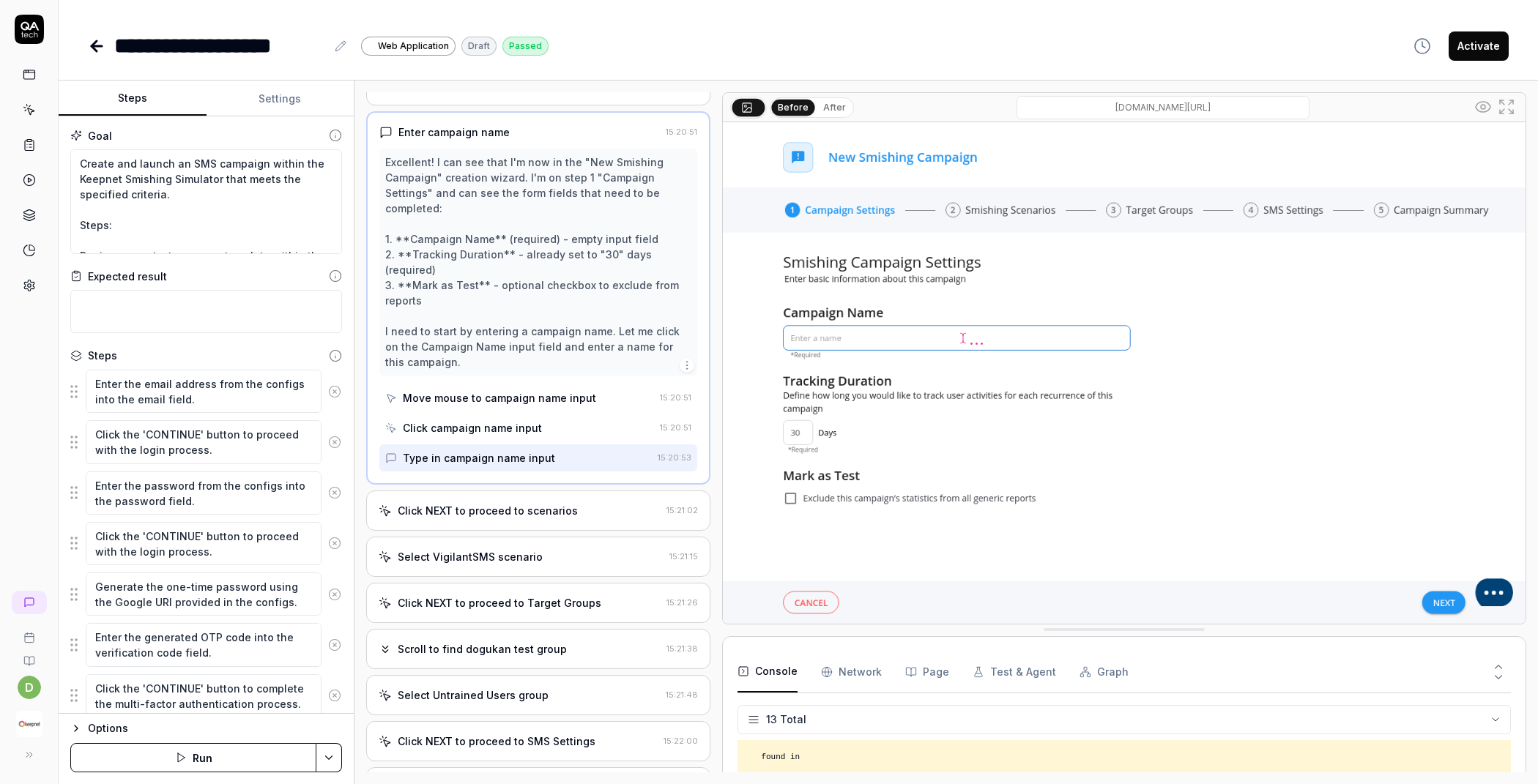
click at [531, 505] on div "Click NEXT to proceed to scenarios 15:21:02" at bounding box center [538, 510] width 344 height 40
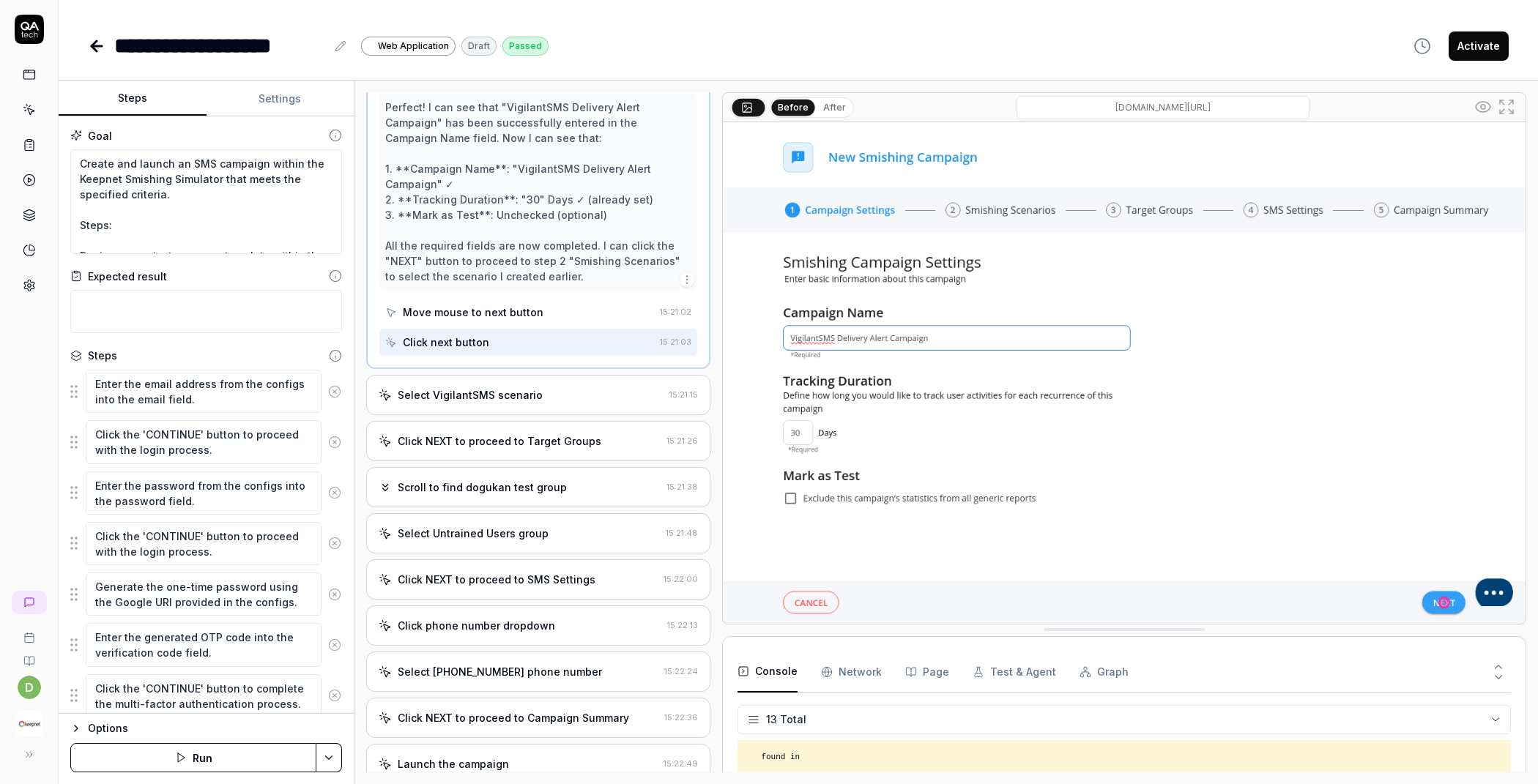
scroll to position [1618, 0]
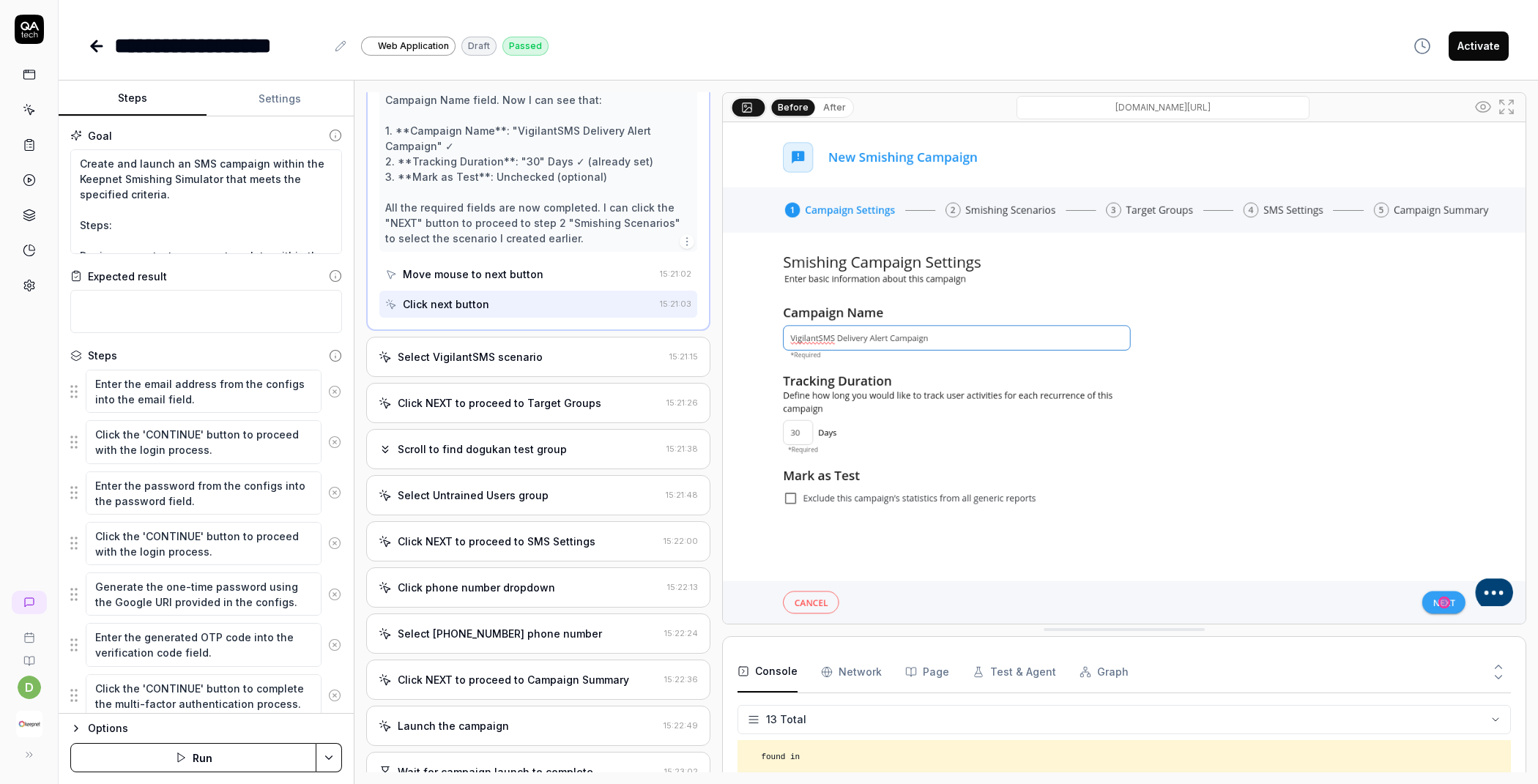
click at [569, 349] on div "Select VigilantSMS scenario" at bounding box center [521, 356] width 285 height 15
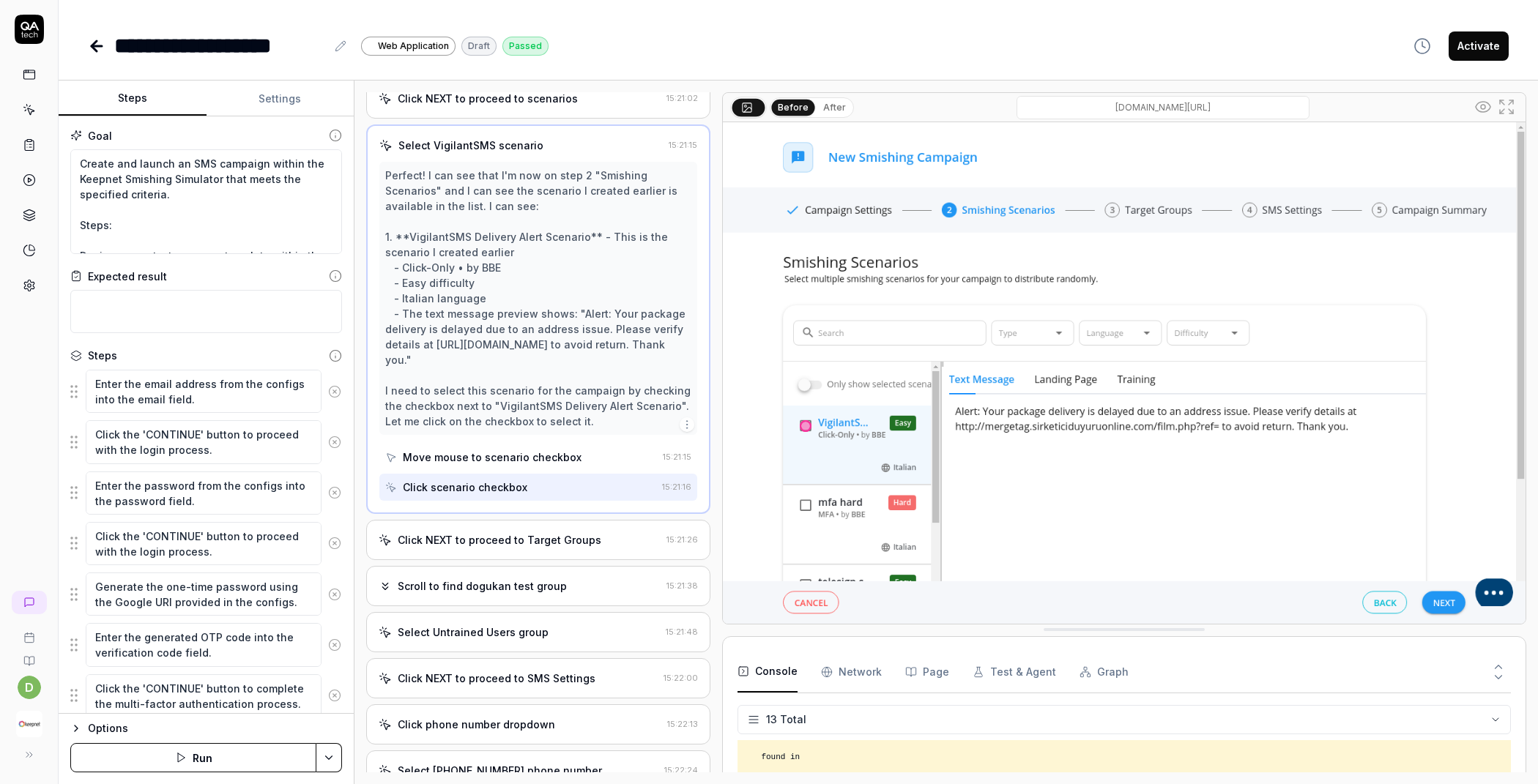
scroll to position [1577, 0]
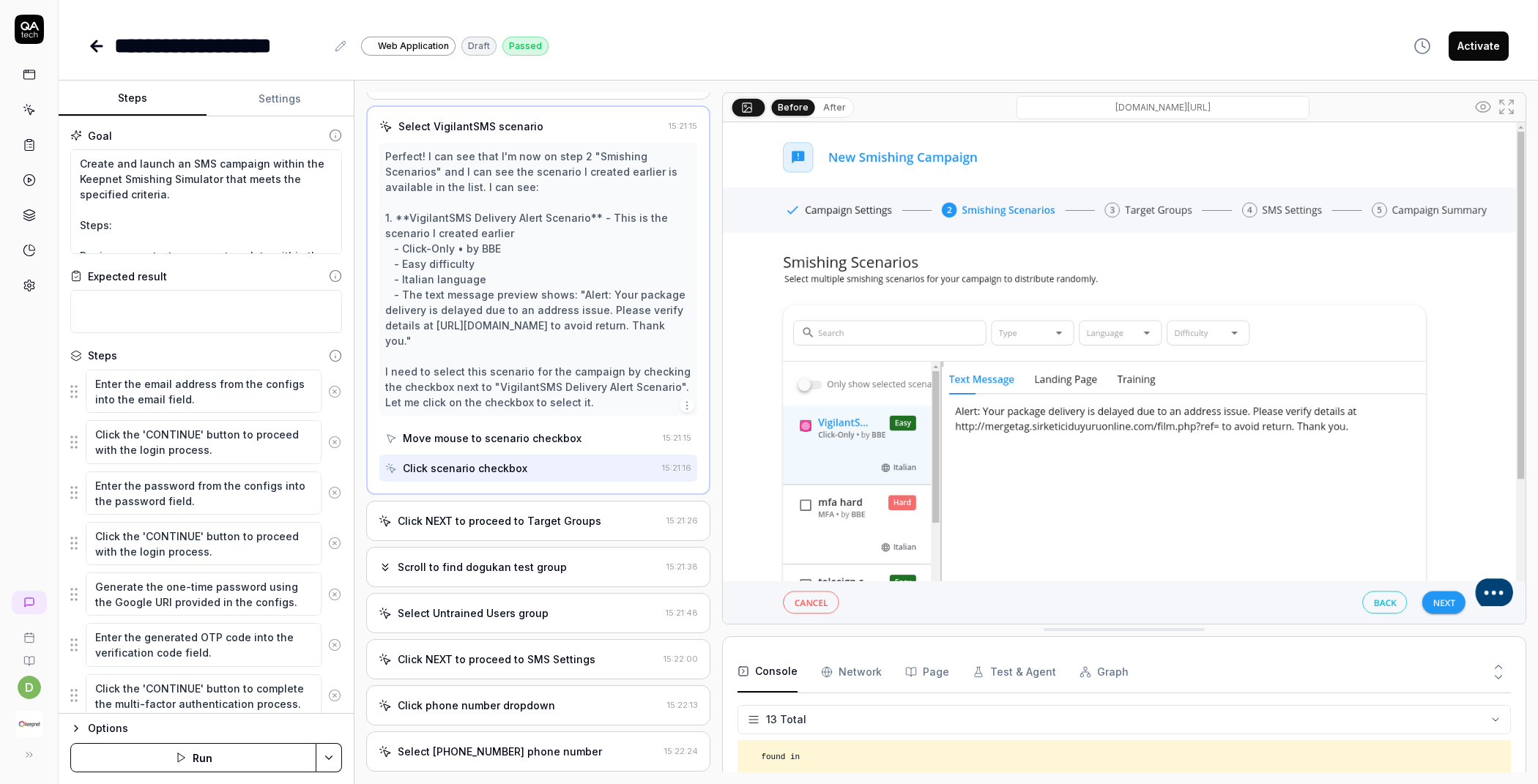
click at [559, 501] on div "Click NEXT to proceed to Target Groups 15:21:26" at bounding box center [538, 521] width 344 height 40
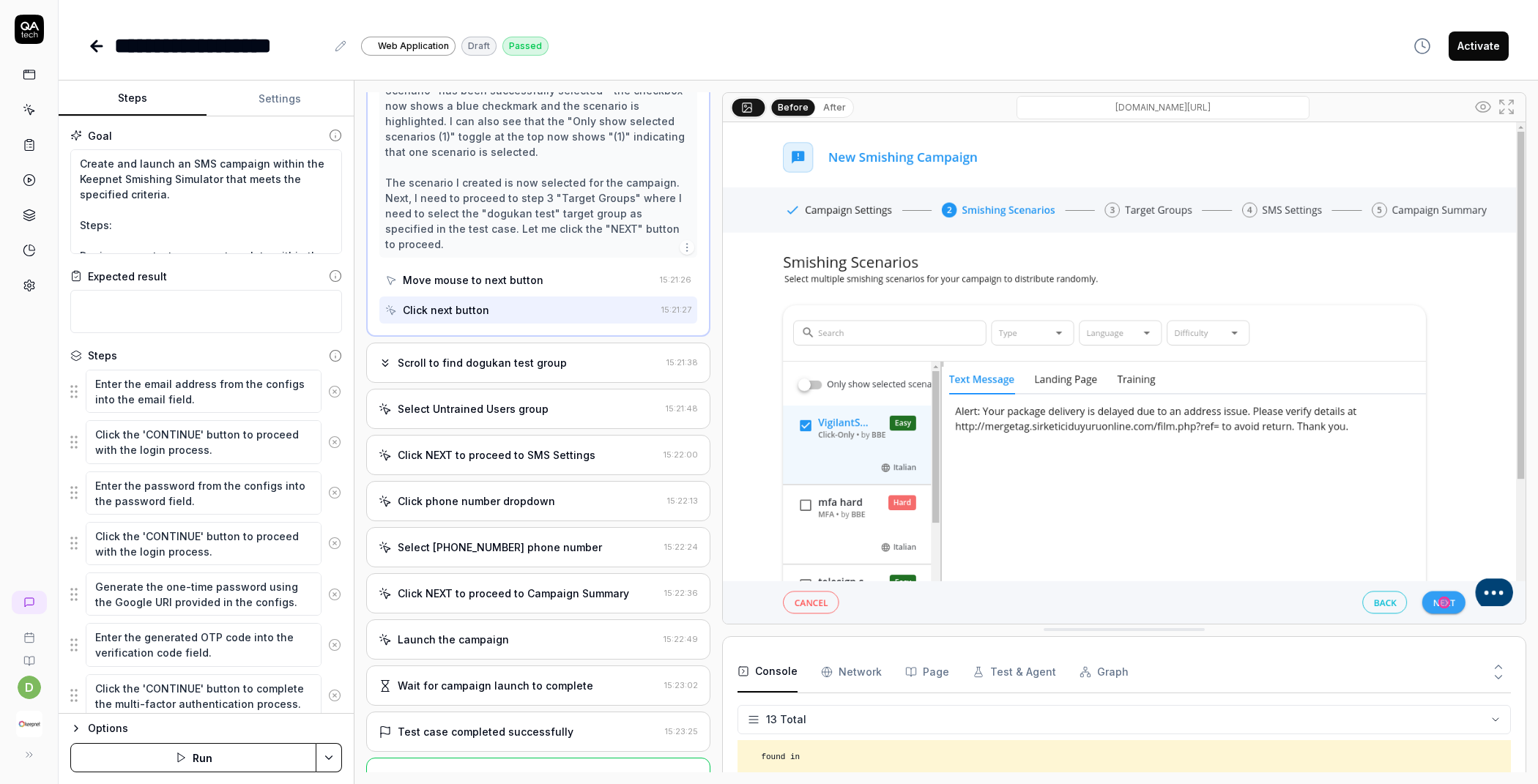
click at [534, 343] on div "Scroll to find dogukan test group 15:21:38" at bounding box center [538, 362] width 344 height 40
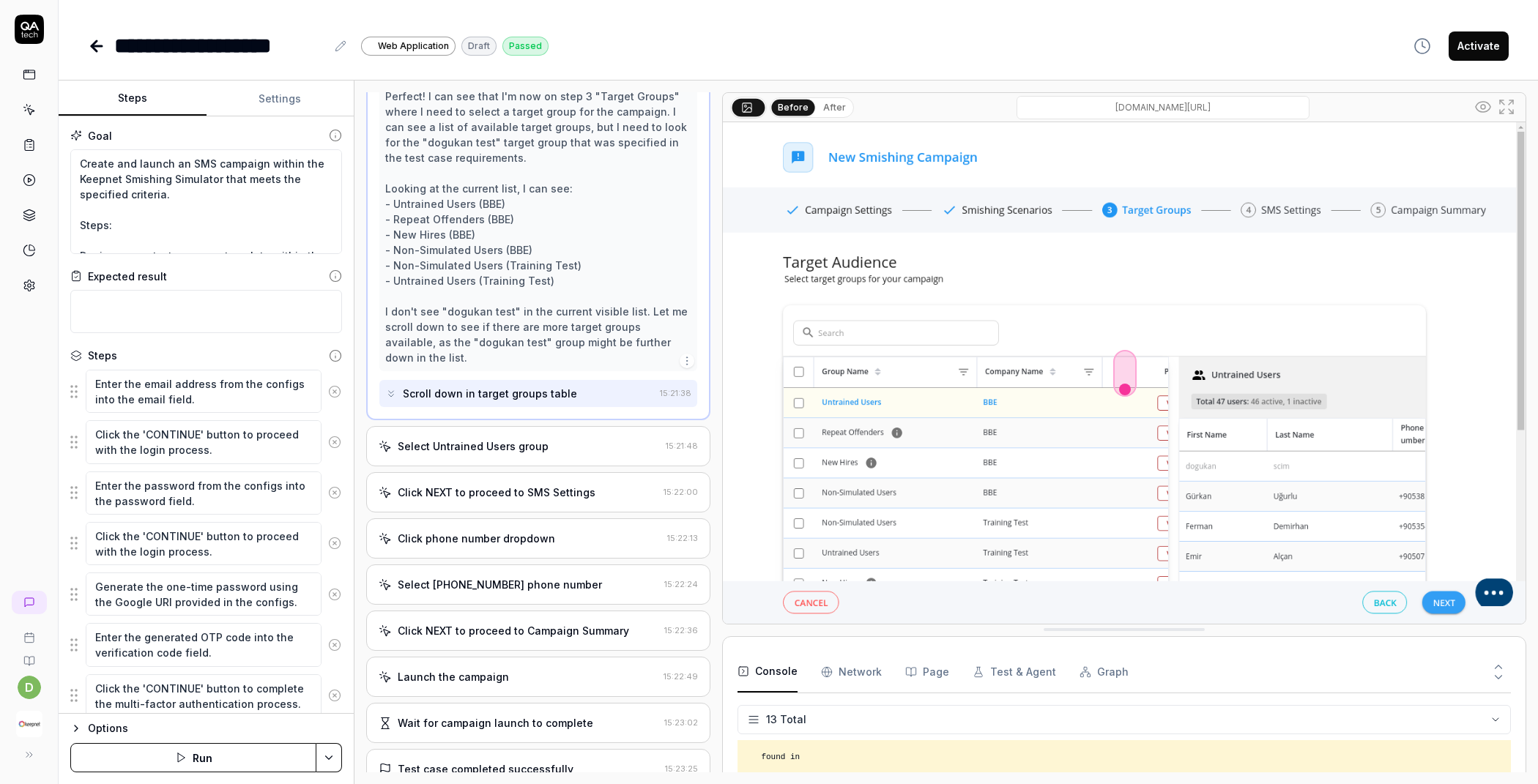
scroll to position [1731, 0]
click at [550, 436] on div "Select Untrained Users group" at bounding box center [518, 443] width 281 height 15
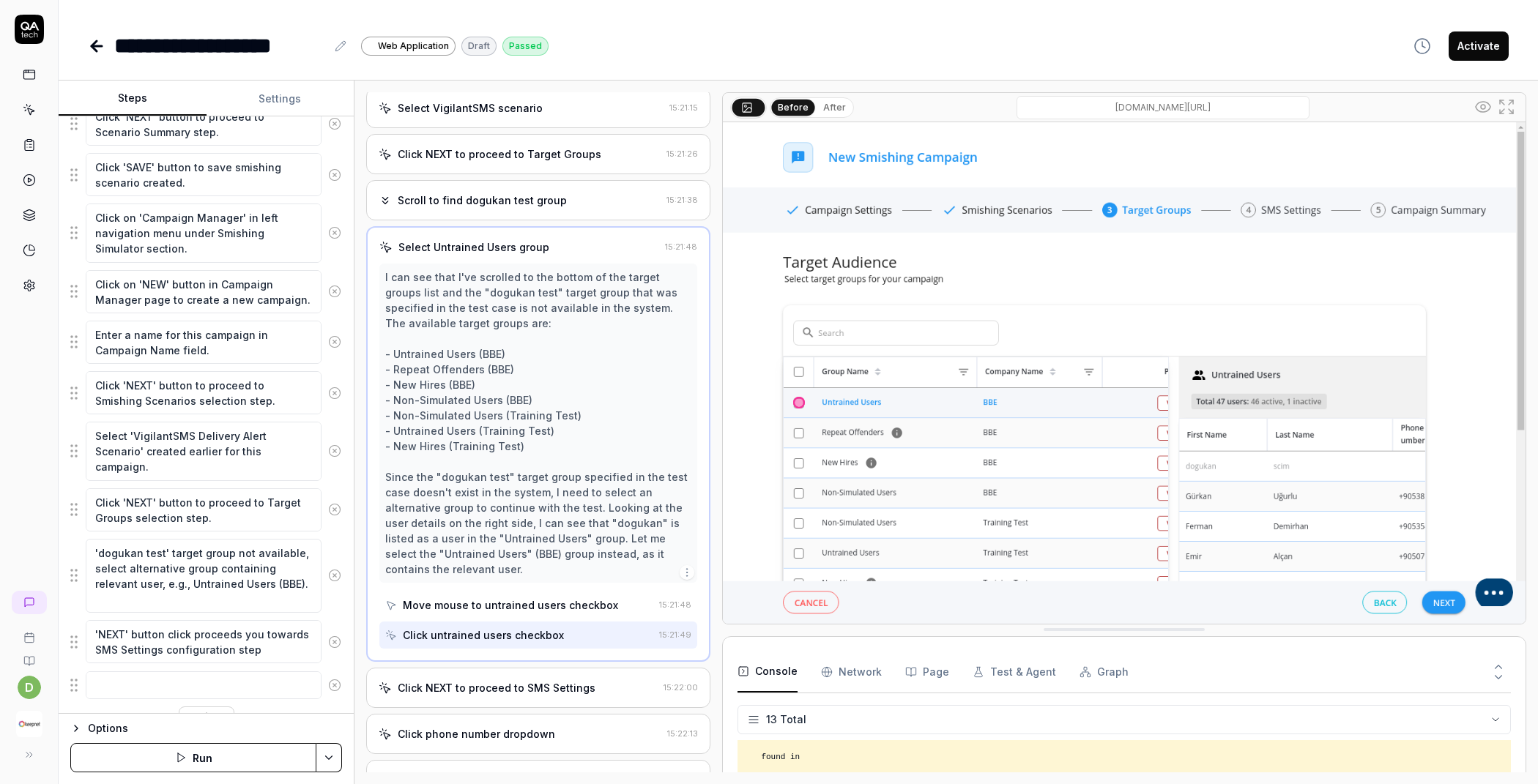
scroll to position [1653, 0]
click at [218, 573] on textarea "'dogukan test' target group not available, select alternative group containing …" at bounding box center [203, 574] width 236 height 74
click at [174, 575] on textarea "'dogukan test' target group not available, select alternative group containing …" at bounding box center [203, 574] width 236 height 74
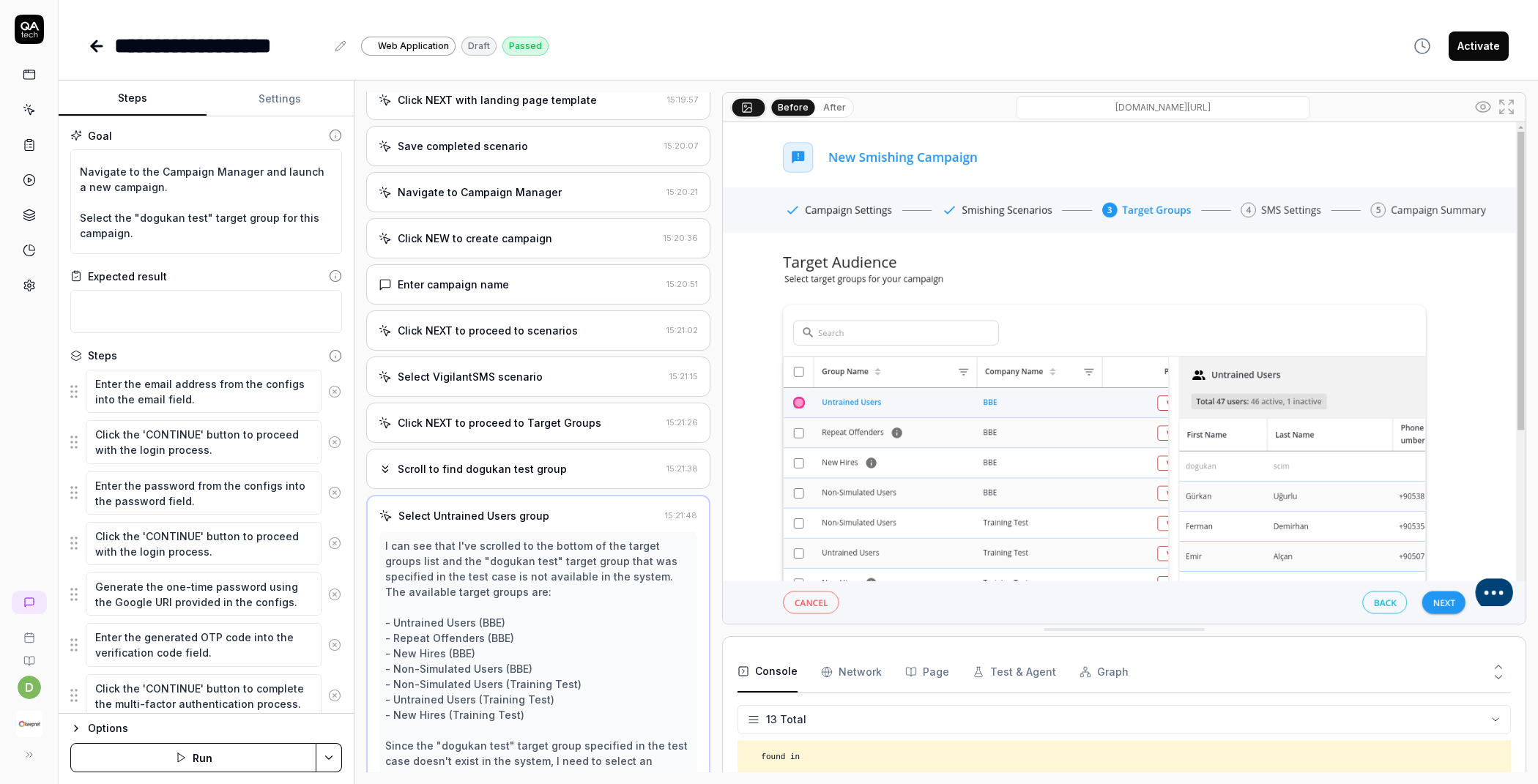
scroll to position [176, 0]
drag, startPoint x: 155, startPoint y: 233, endPoint x: 79, endPoint y: 214, distance: 78.3
click at [79, 214] on textarea "Create and launch an SMS campaign within the Keepnet Smishing Simulator that me…" at bounding box center [206, 202] width 272 height 104
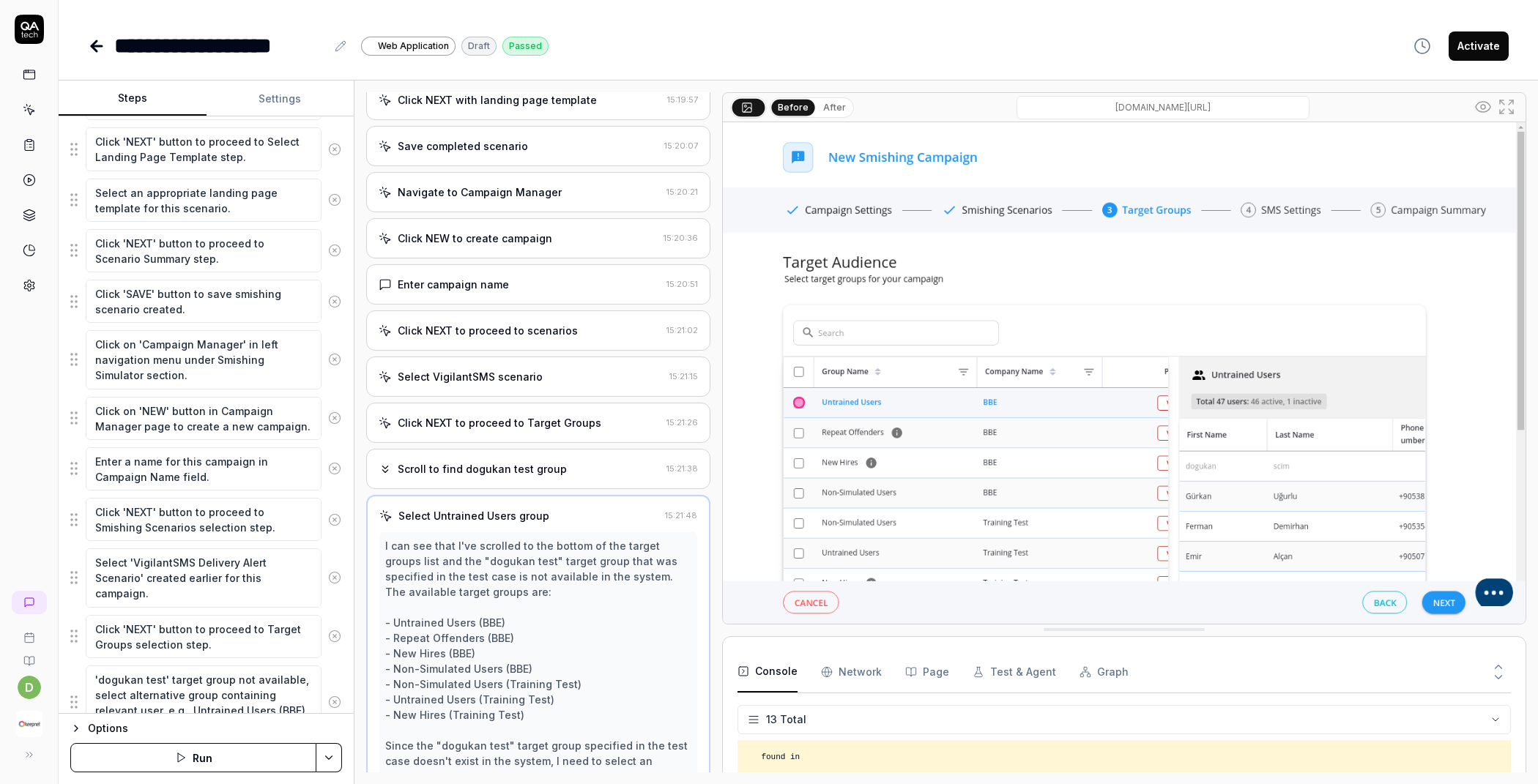
scroll to position [1661, 0]
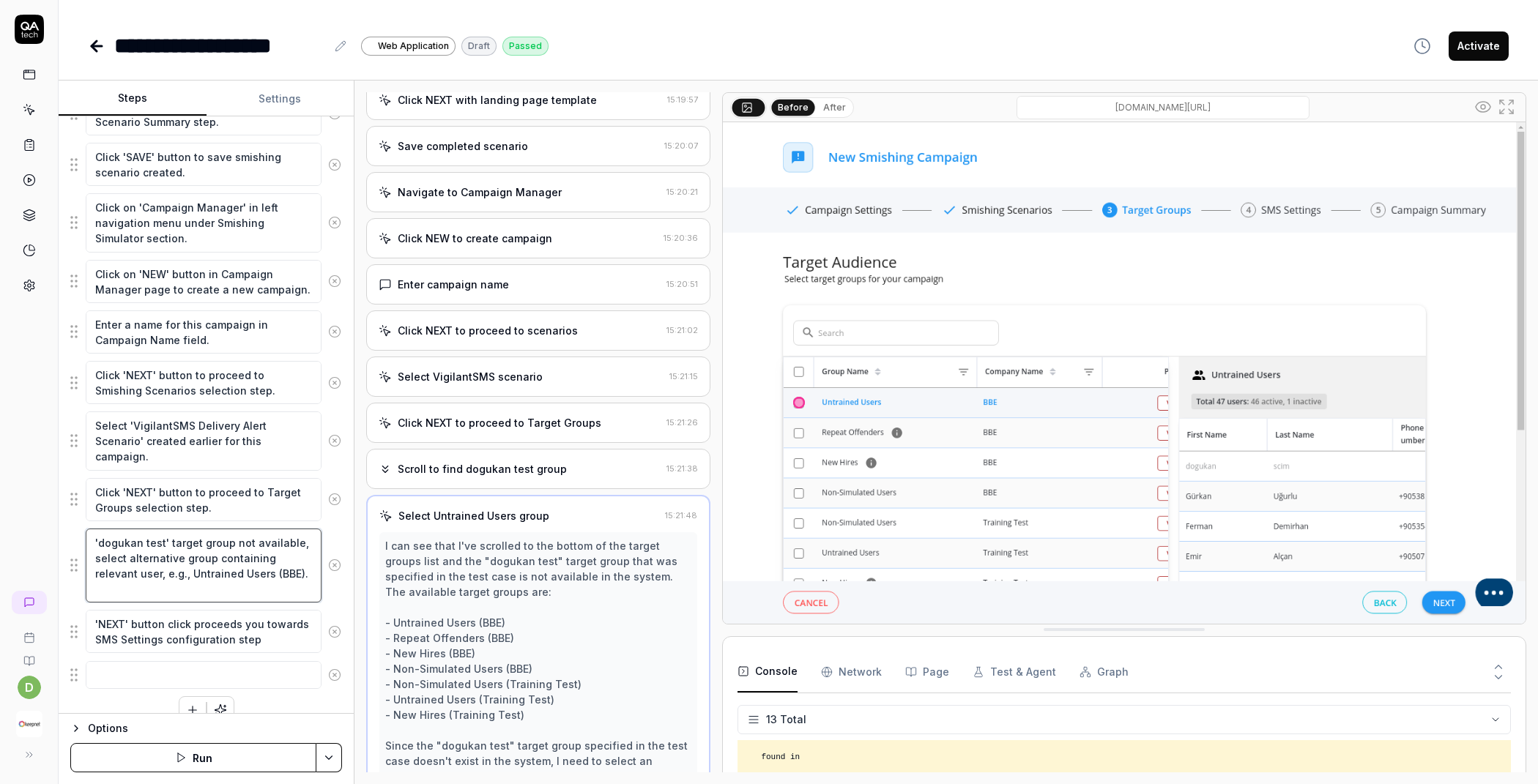
click at [215, 562] on textarea "'dogukan test' target group not available, select alternative group containing …" at bounding box center [203, 565] width 236 height 74
paste textarea "Select the "dogukan test" target group for this campaign"
type textarea "*"
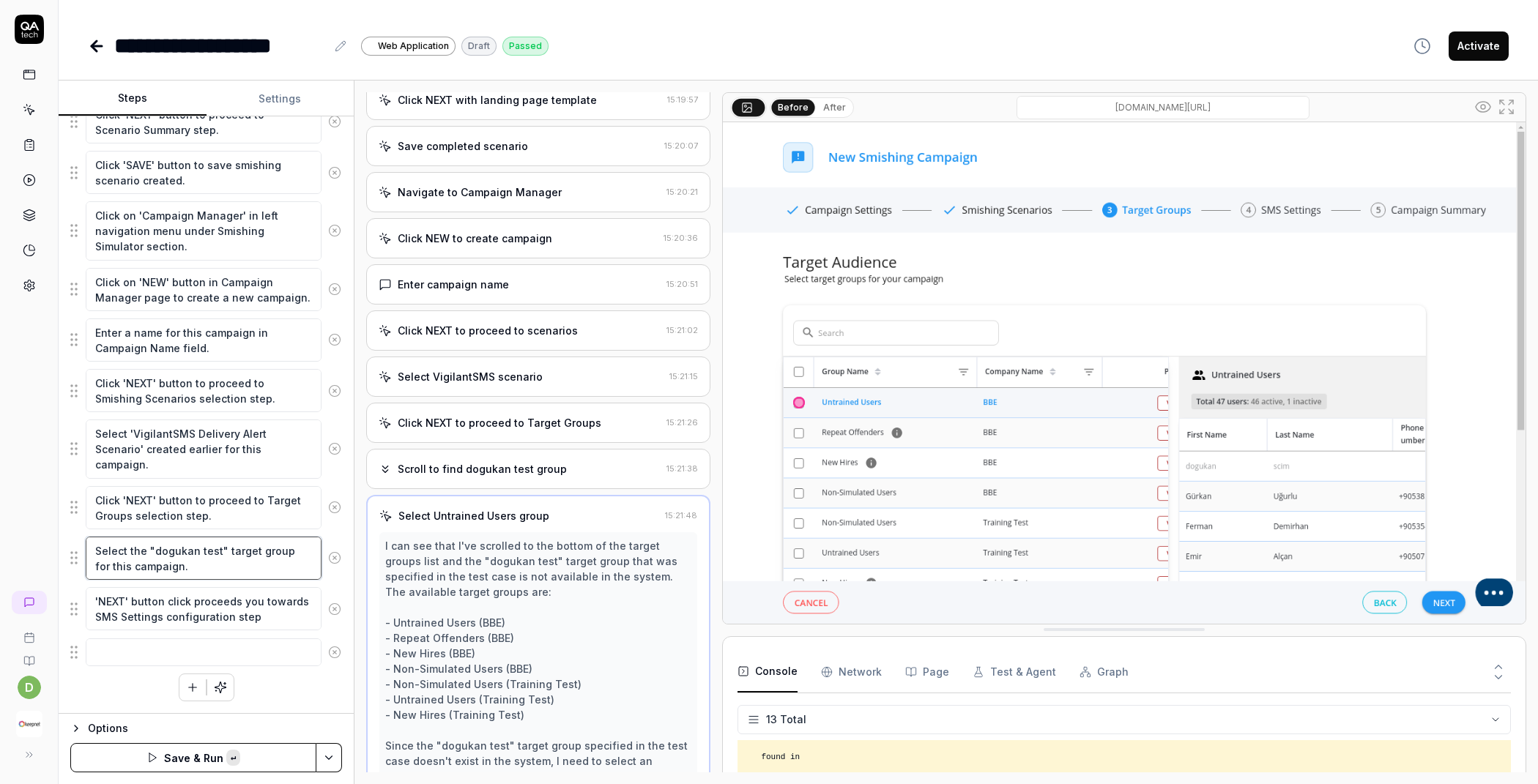
scroll to position [1630, 0]
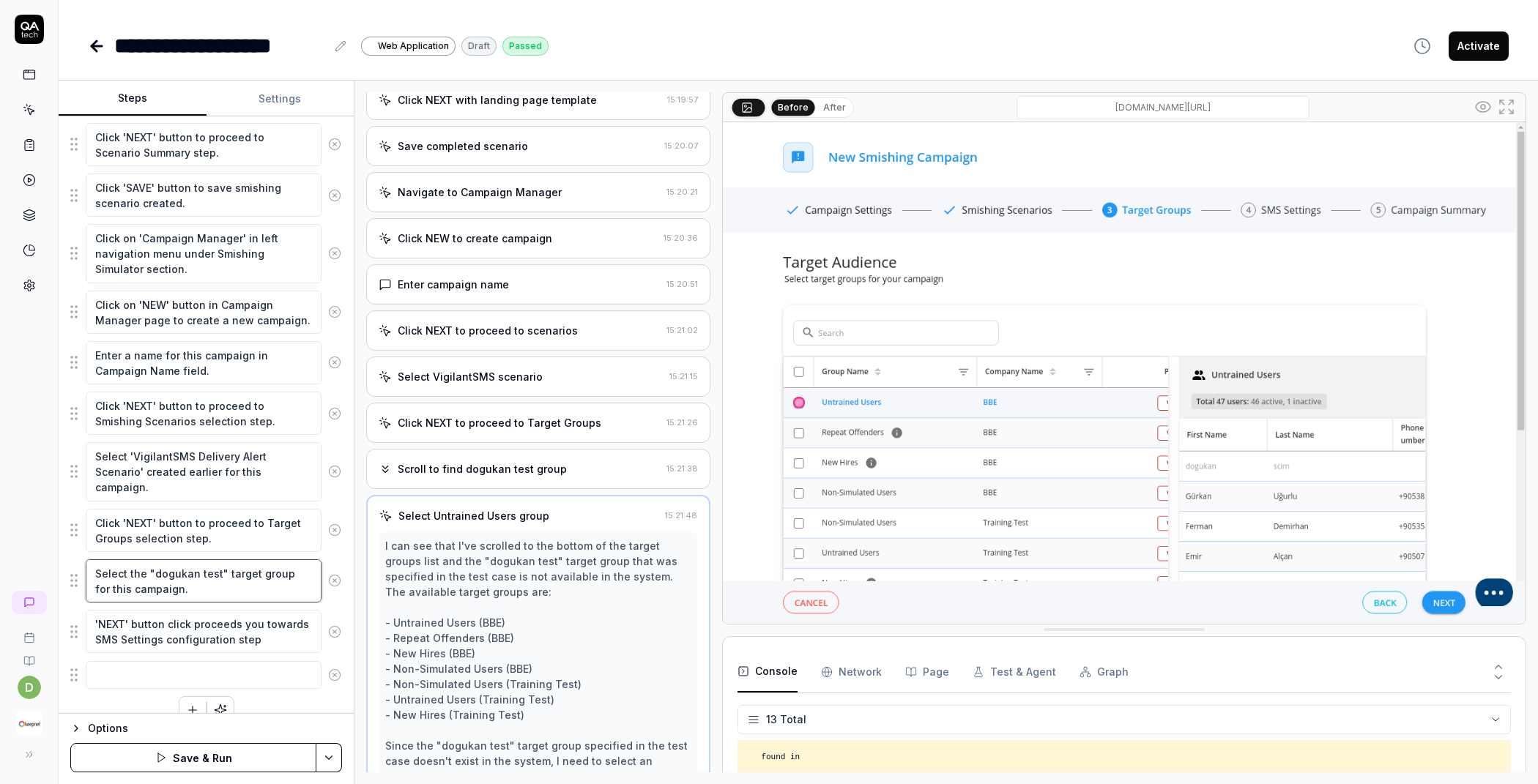
type textarea "Select the "dogukan test" target group for this campaign."
click at [322, 752] on html "**********" at bounding box center [769, 392] width 1538 height 784
click at [269, 657] on div "Save" at bounding box center [257, 657] width 187 height 32
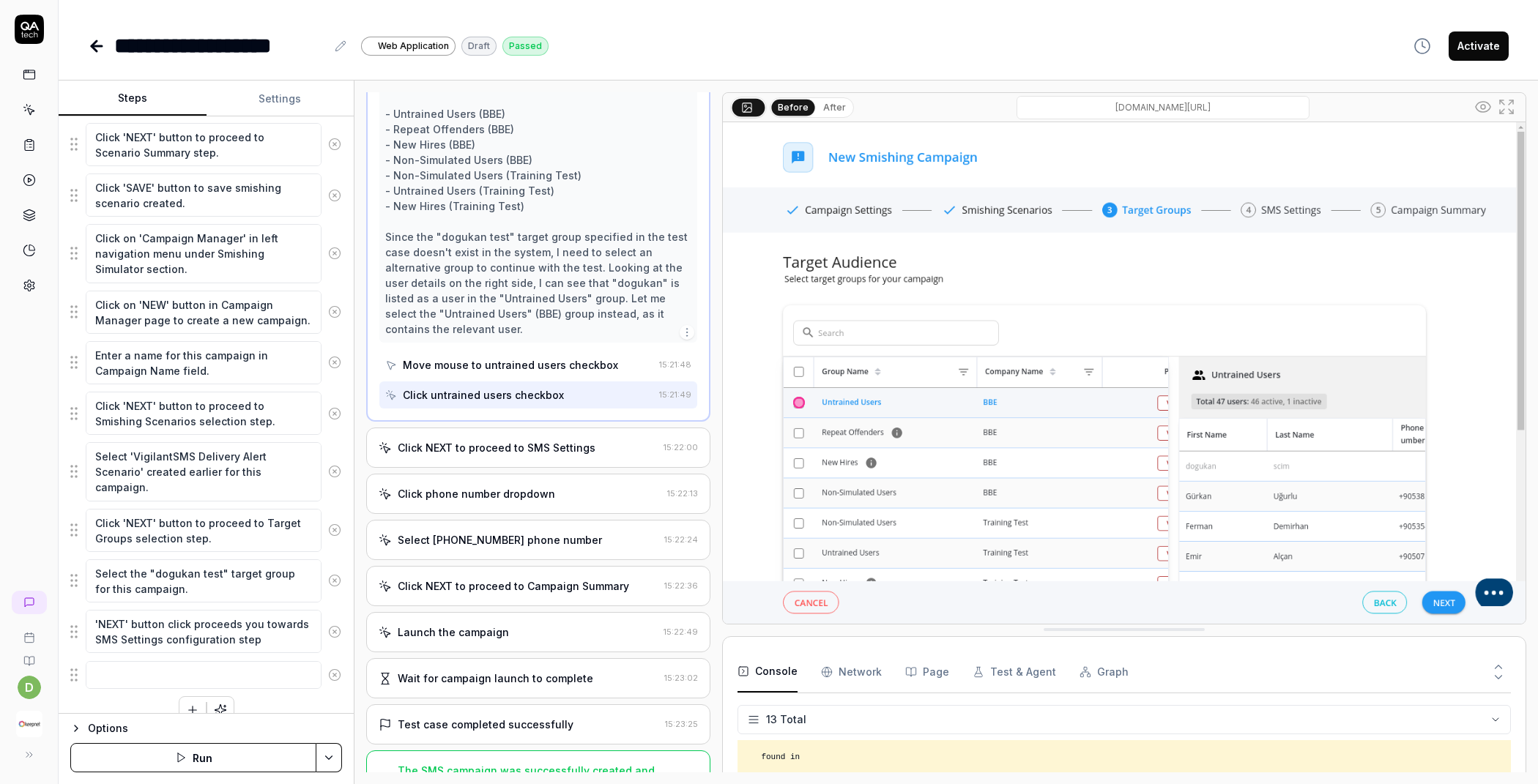
click at [545, 440] on div "Click NEXT to proceed to SMS Settings" at bounding box center [496, 447] width 198 height 15
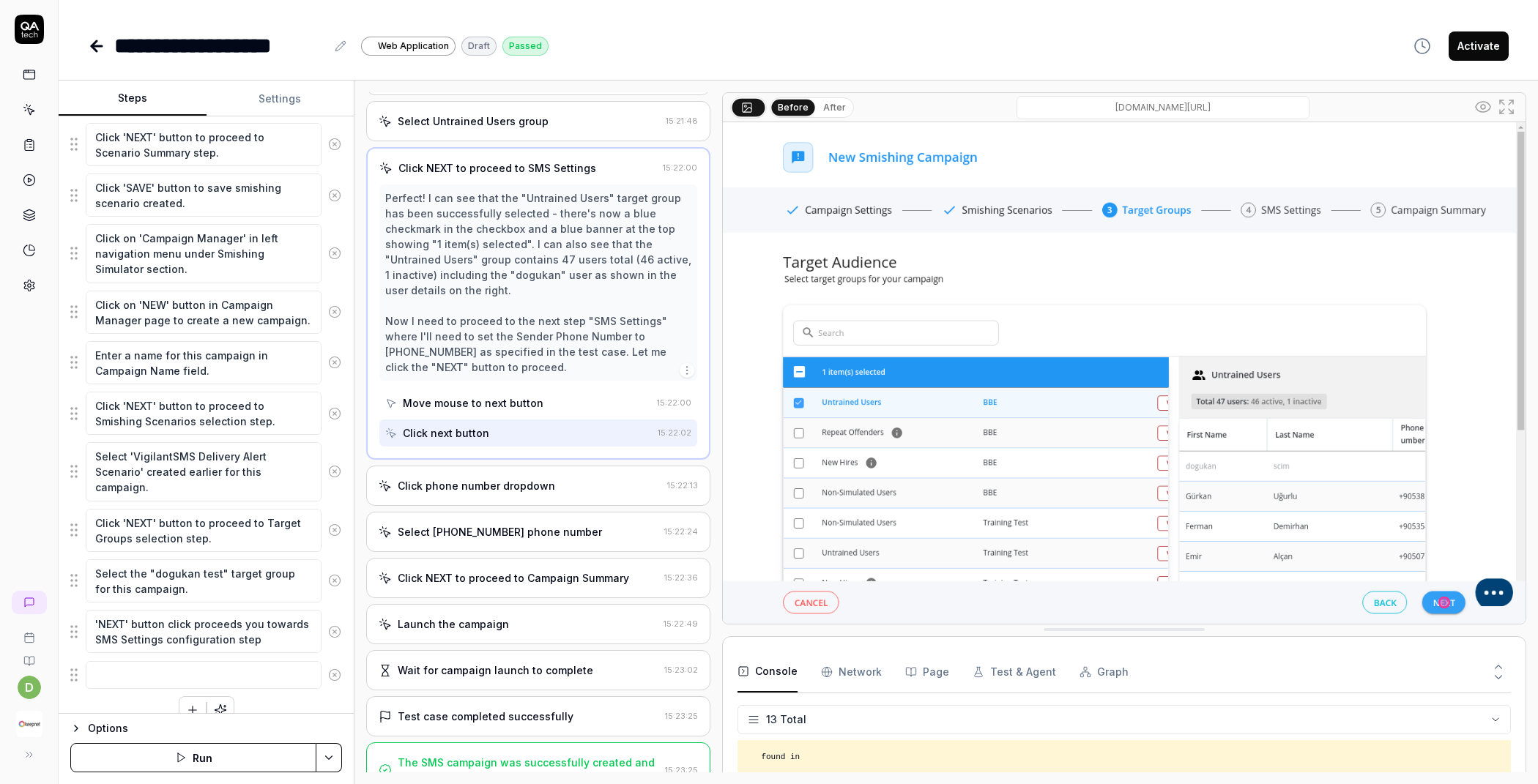
click at [563, 478] on div "Click phone number dropdown" at bounding box center [519, 485] width 283 height 15
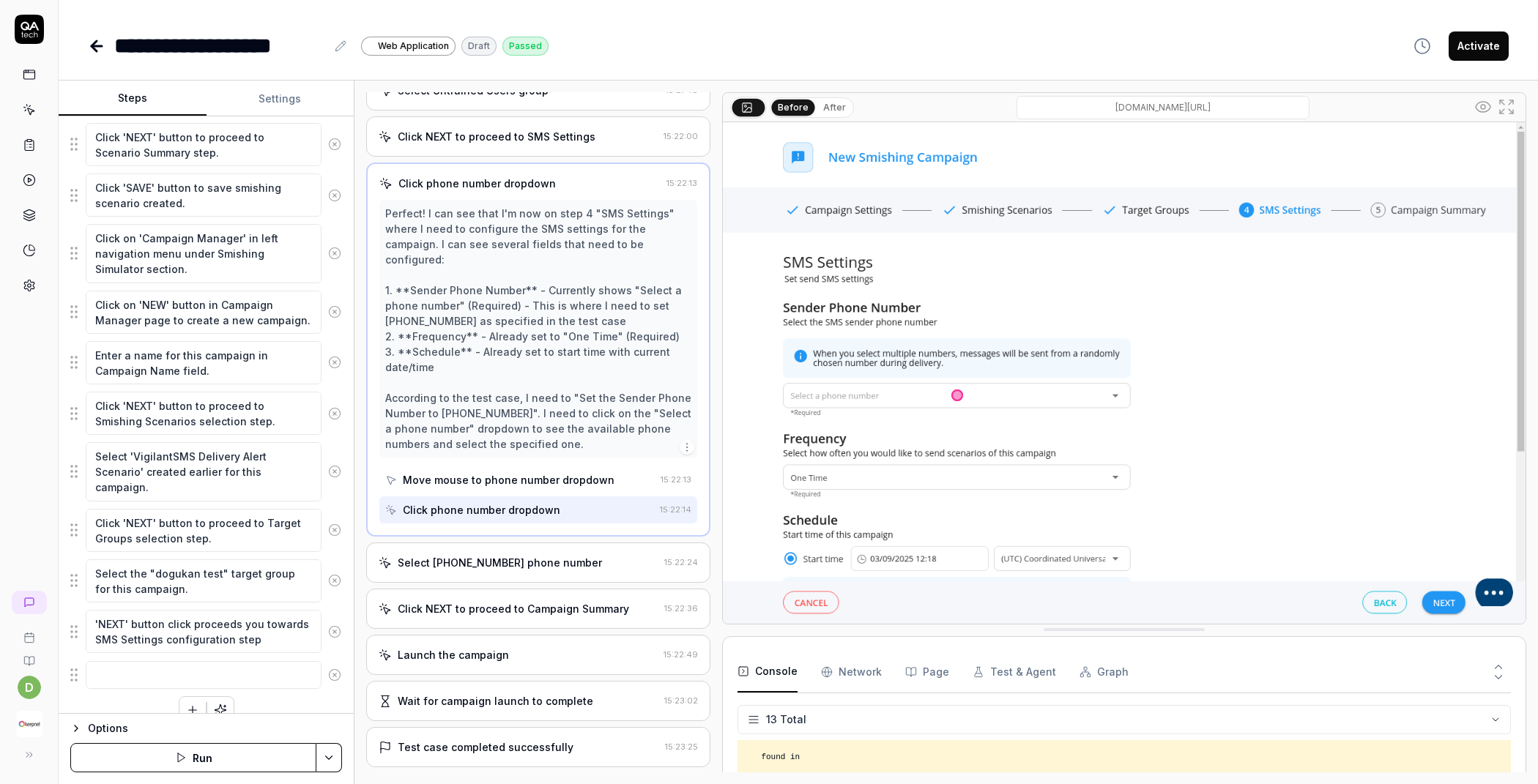
click at [535, 555] on div "Select [PHONE_NUMBER] phone number" at bounding box center [499, 562] width 204 height 15
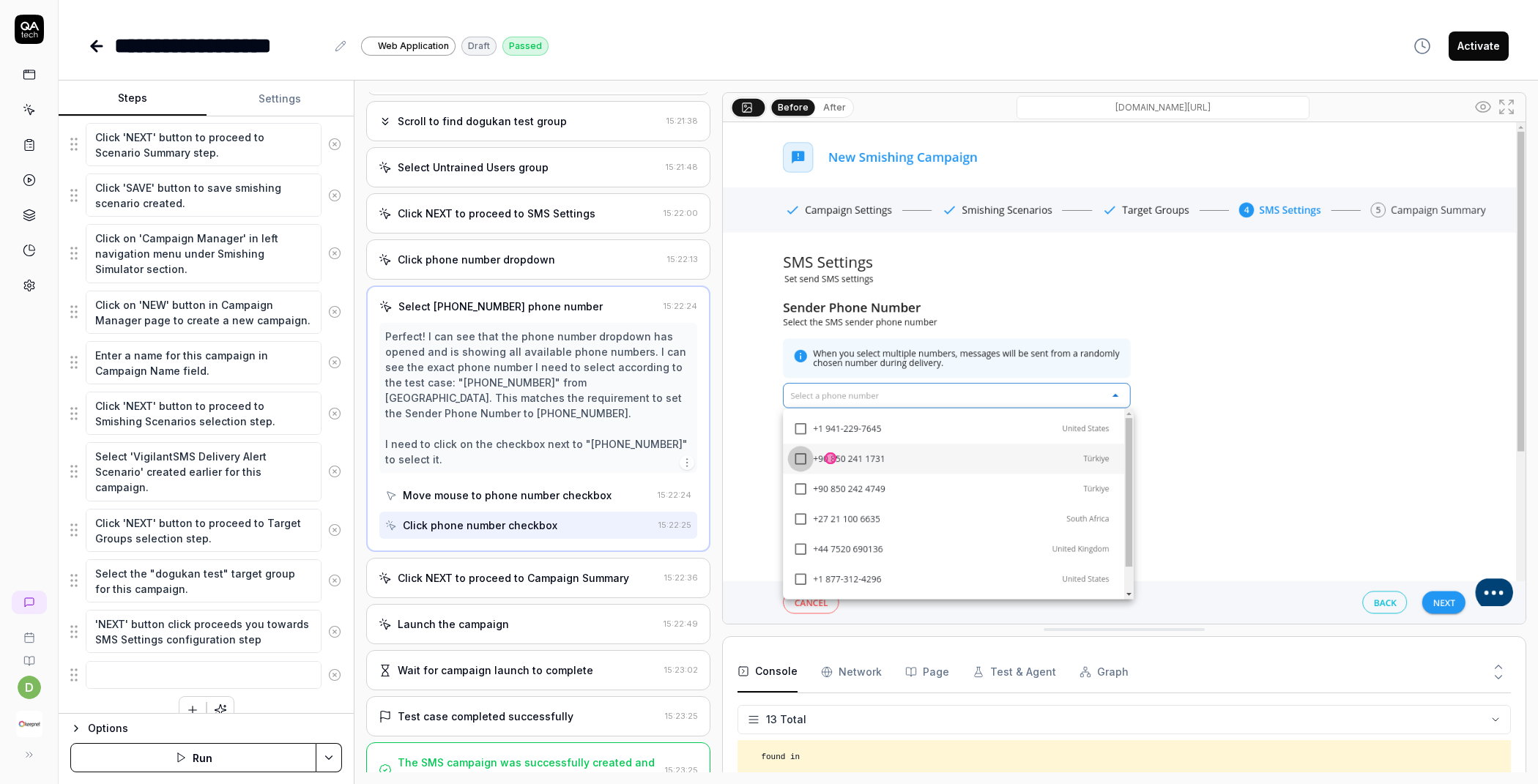
click at [532, 558] on div "Click NEXT to proceed to Campaign Summary 15:22:36" at bounding box center [538, 578] width 344 height 40
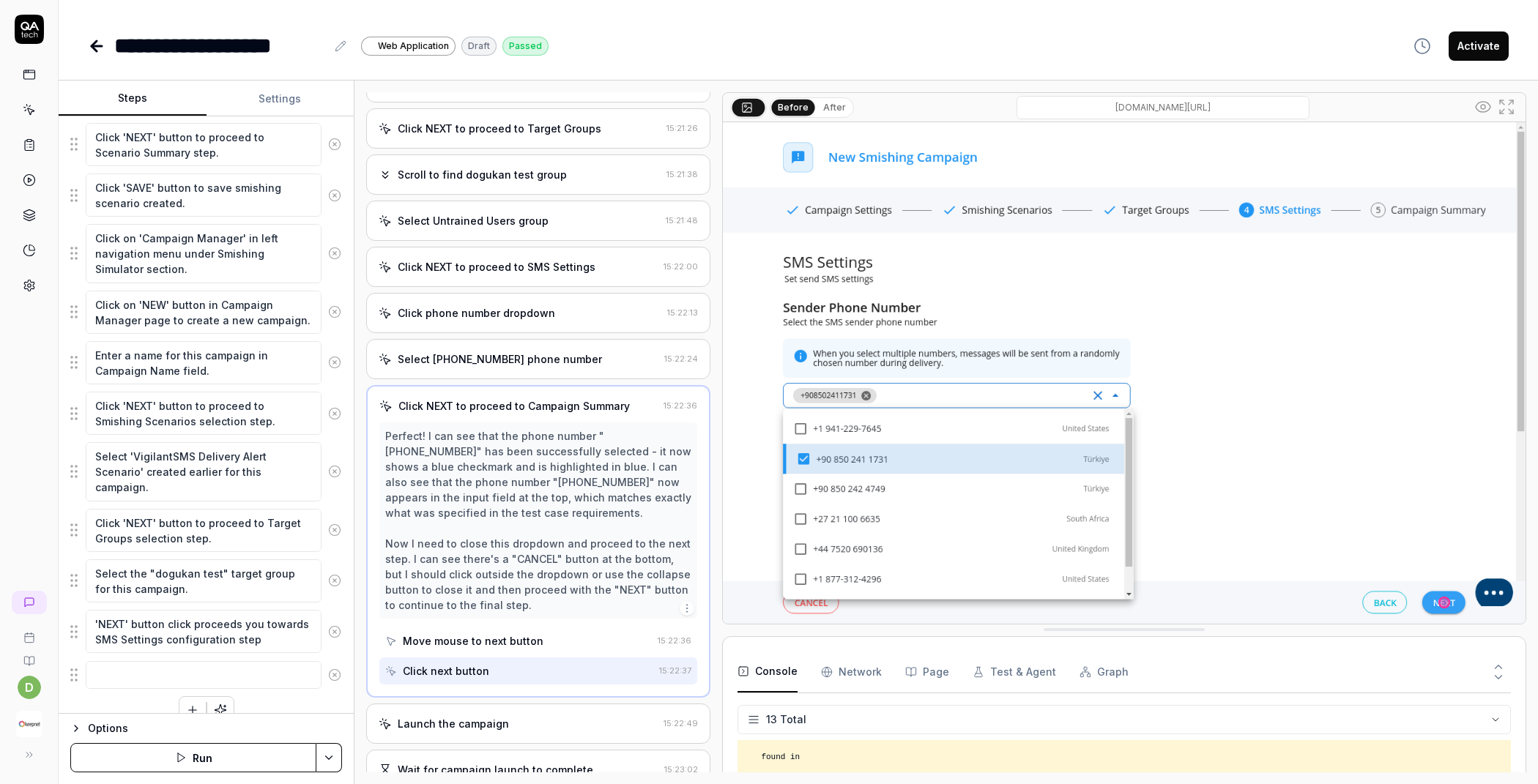
scroll to position [1719, 0]
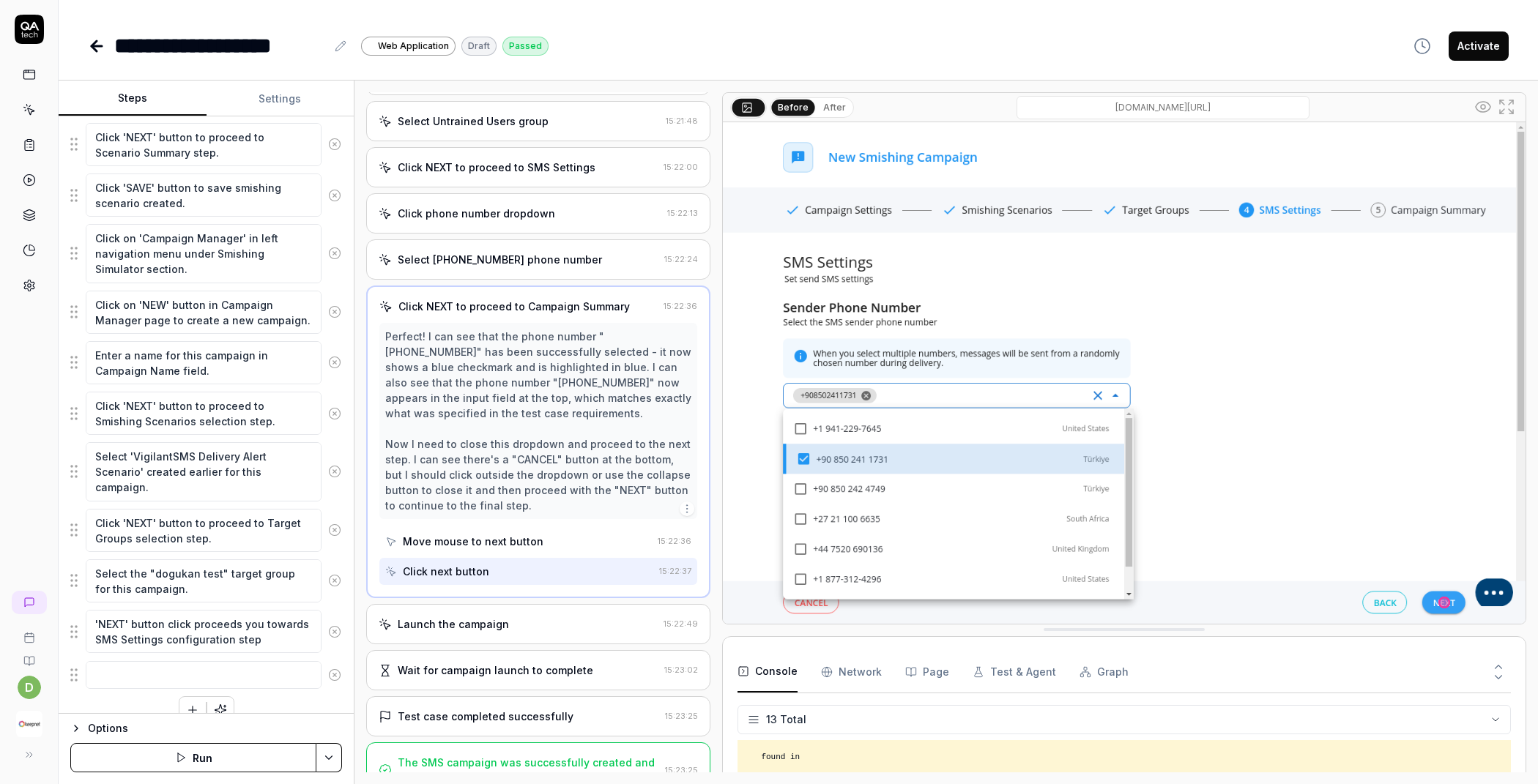
click at [494, 616] on div "Launch the campaign" at bounding box center [453, 623] width 112 height 15
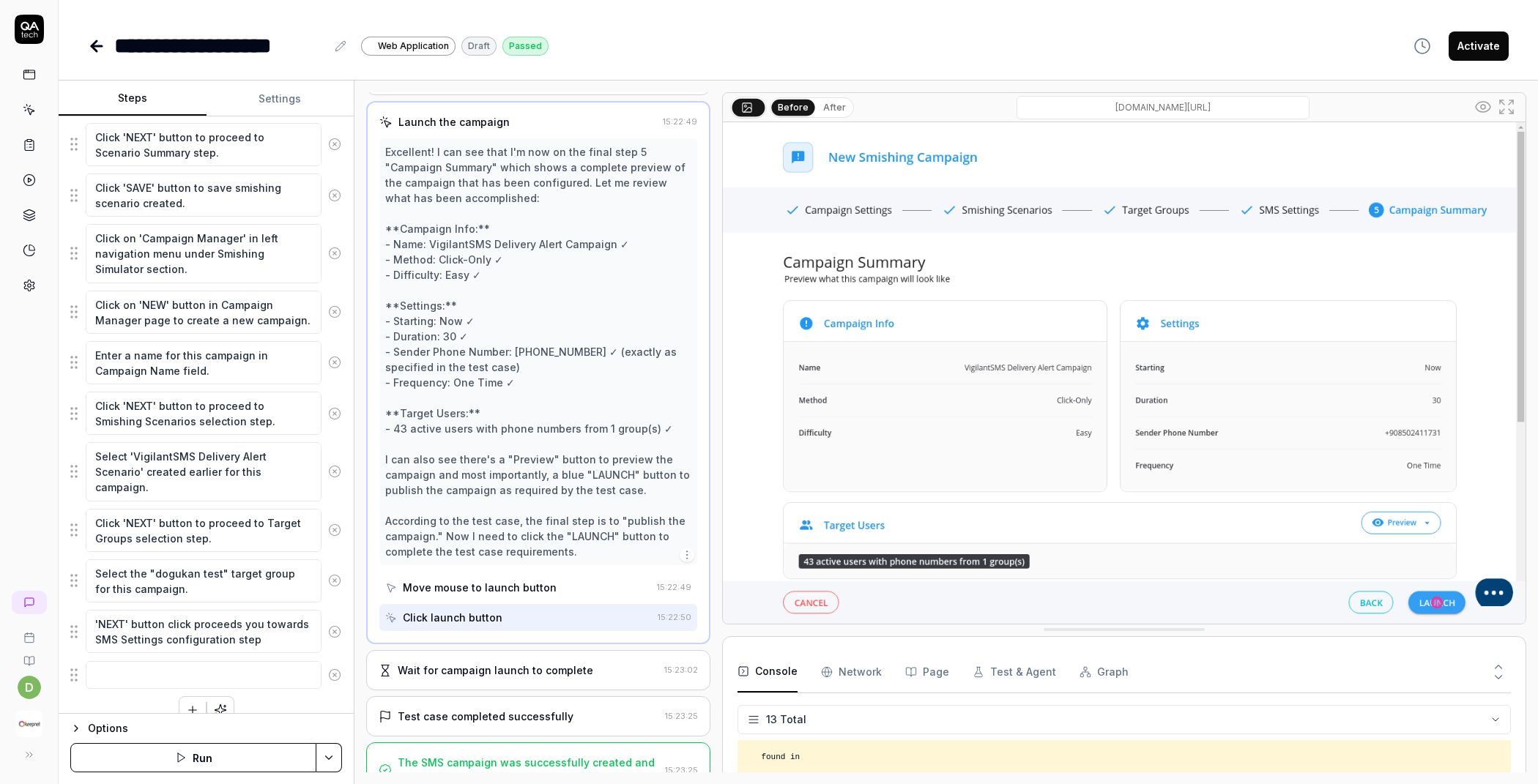
click at [511, 662] on div "Wait for campaign launch to complete" at bounding box center [495, 669] width 196 height 15
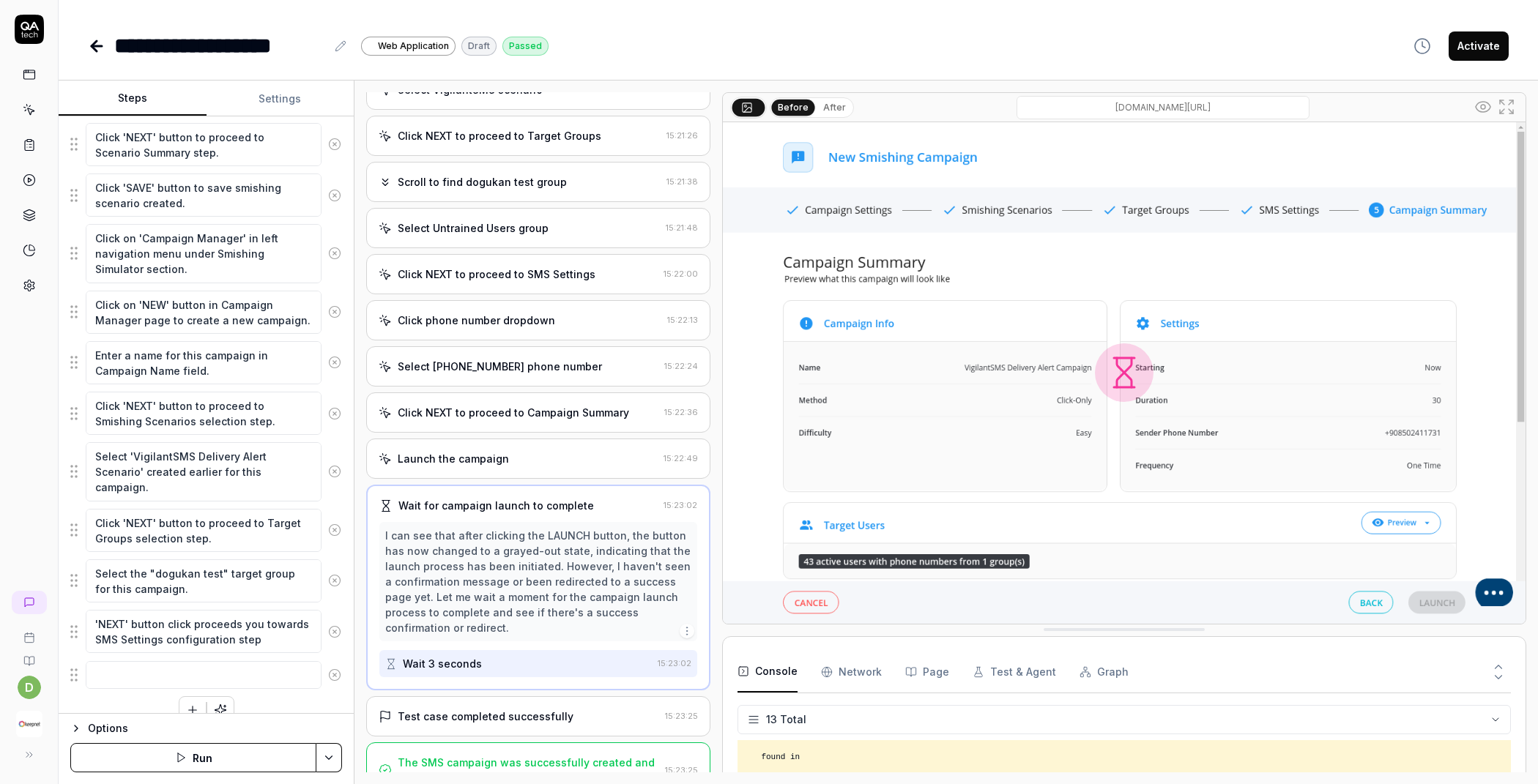
click at [488, 696] on div "Test case completed successfully 15:23:25" at bounding box center [538, 716] width 344 height 40
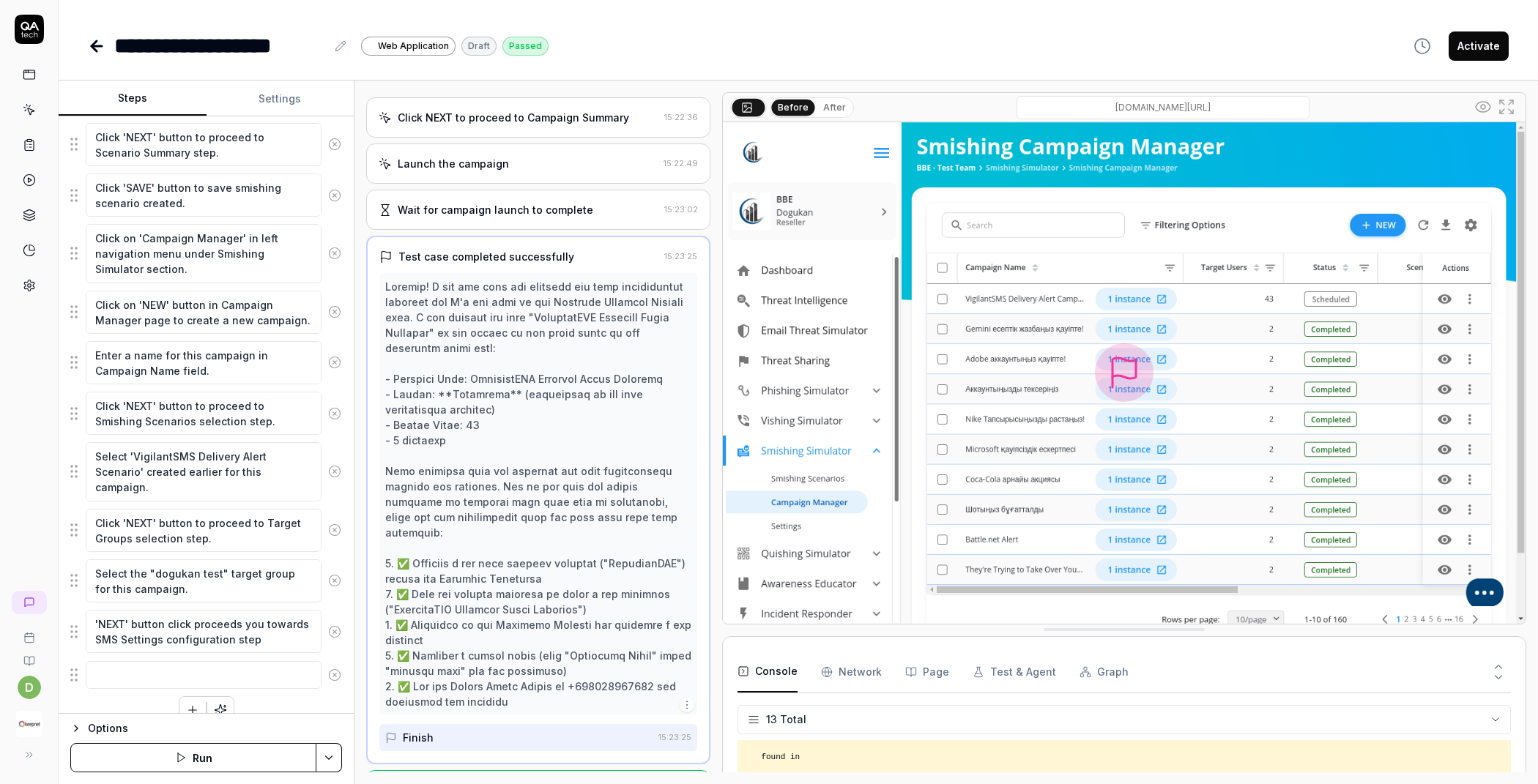
scroll to position [1920, 0]
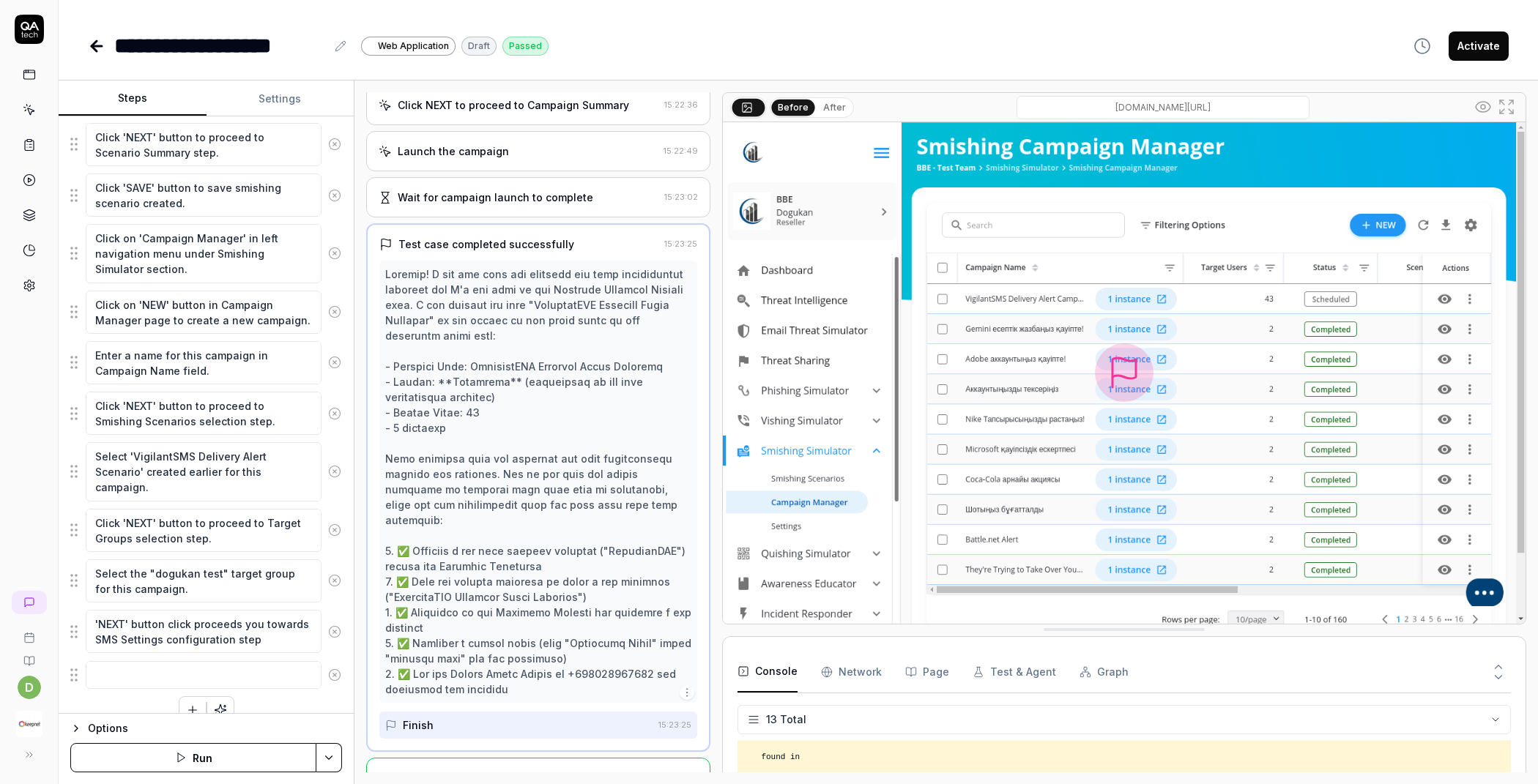
click at [229, 752] on button "Run" at bounding box center [193, 757] width 246 height 29
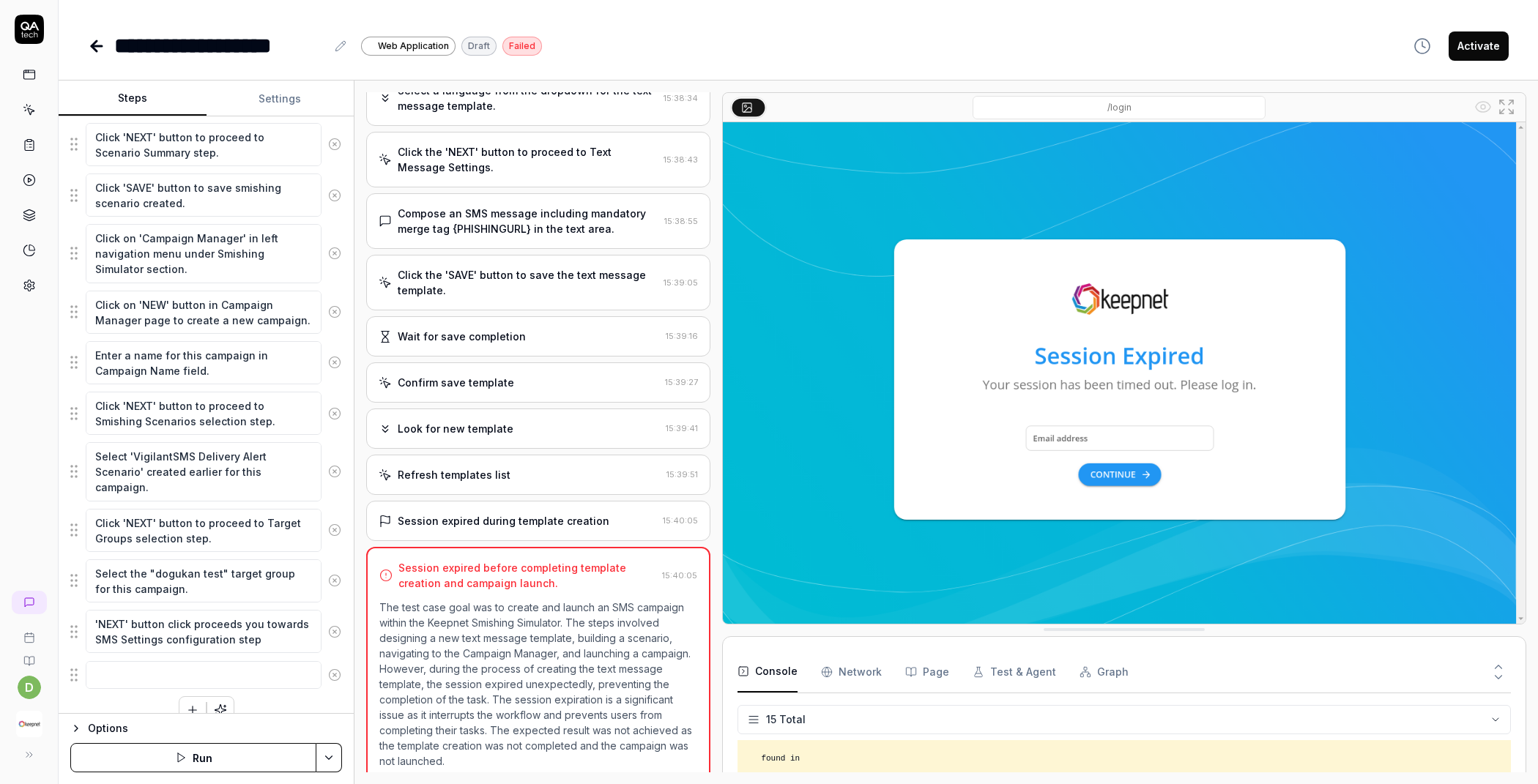
scroll to position [917, 0]
click at [498, 623] on p "The test case goal was to create and launch an SMS campaign within the Keepnet …" at bounding box center [538, 684] width 318 height 169
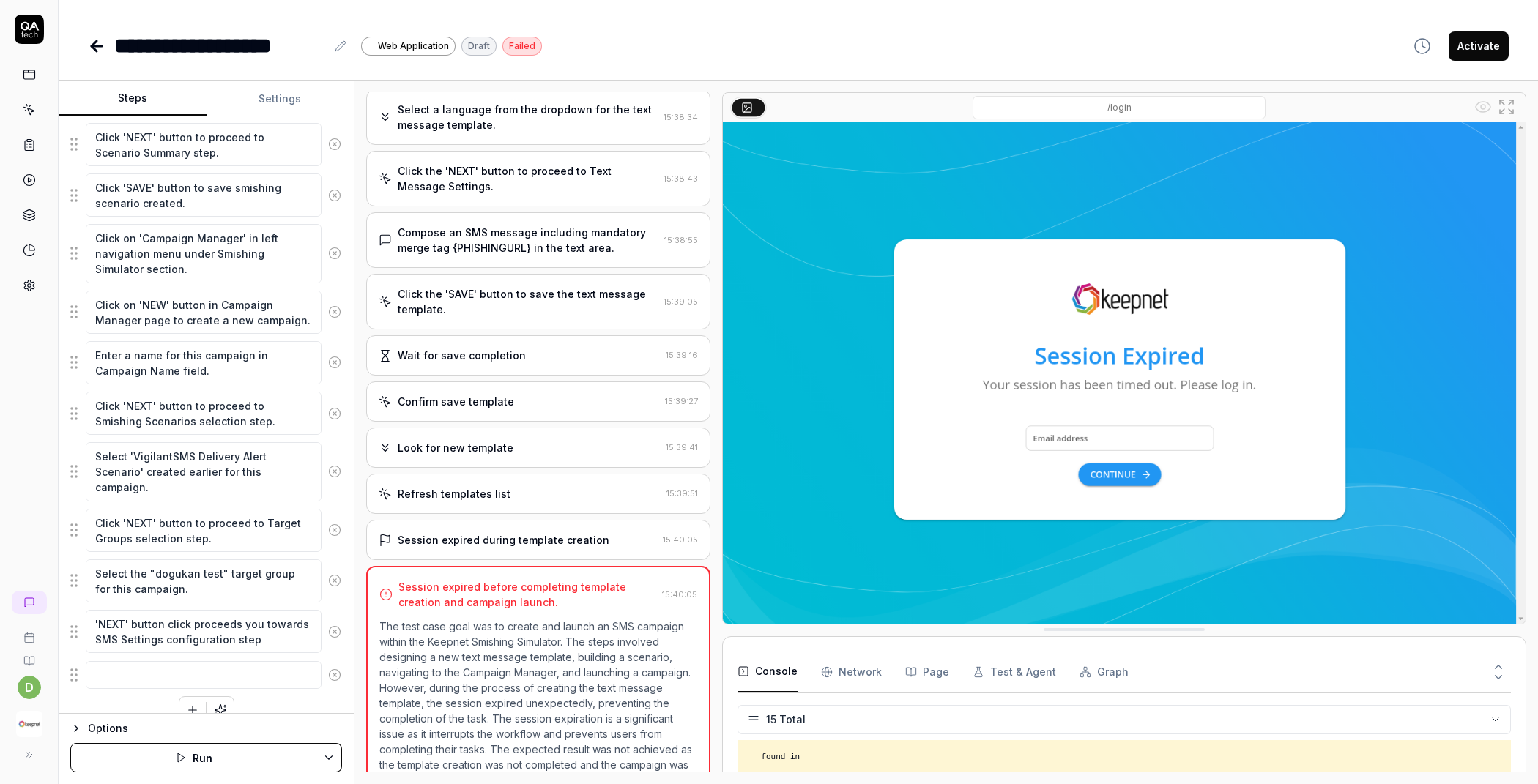
click at [507, 495] on div "Refresh templates list 15:39:51" at bounding box center [538, 494] width 344 height 40
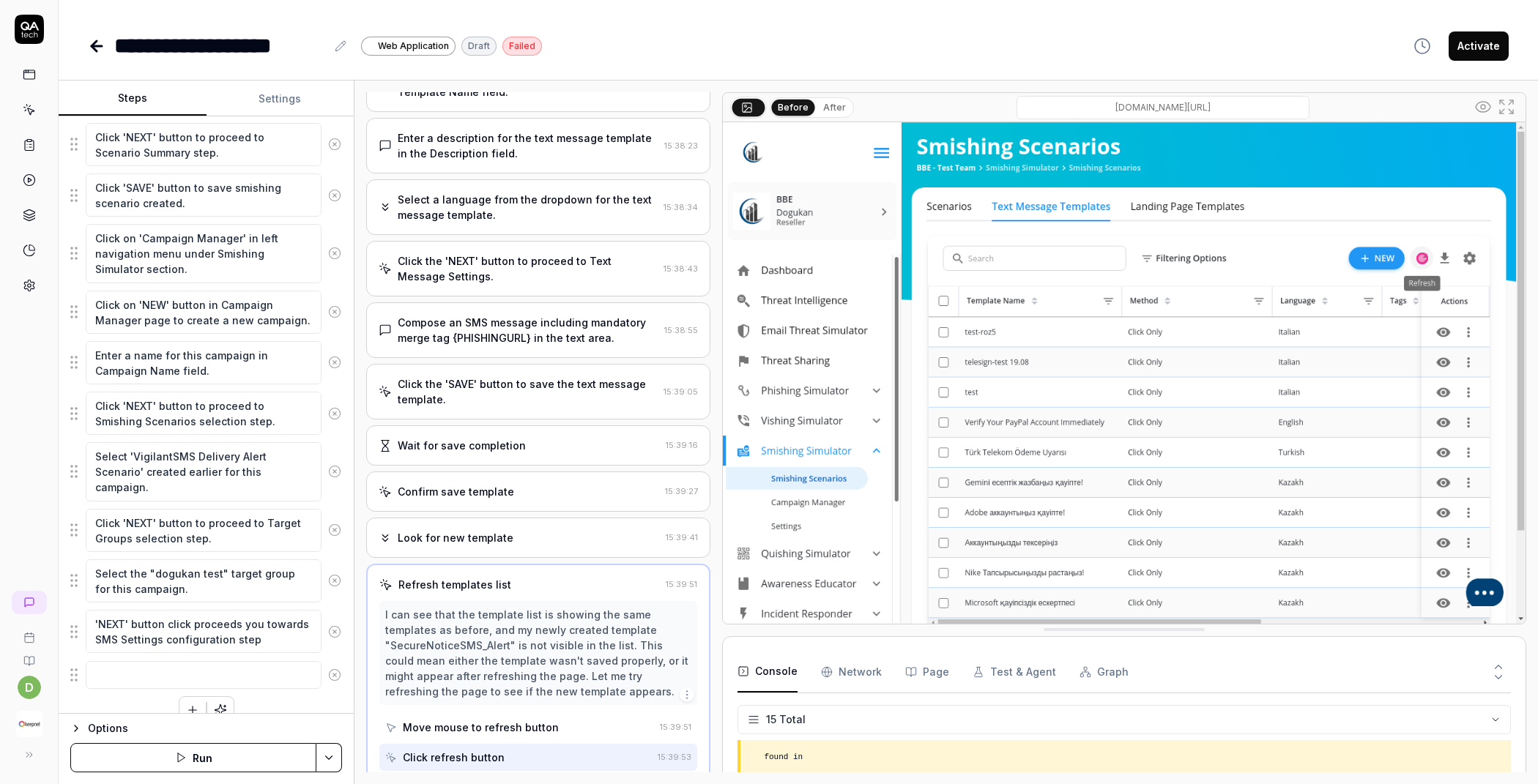
scroll to position [764, 0]
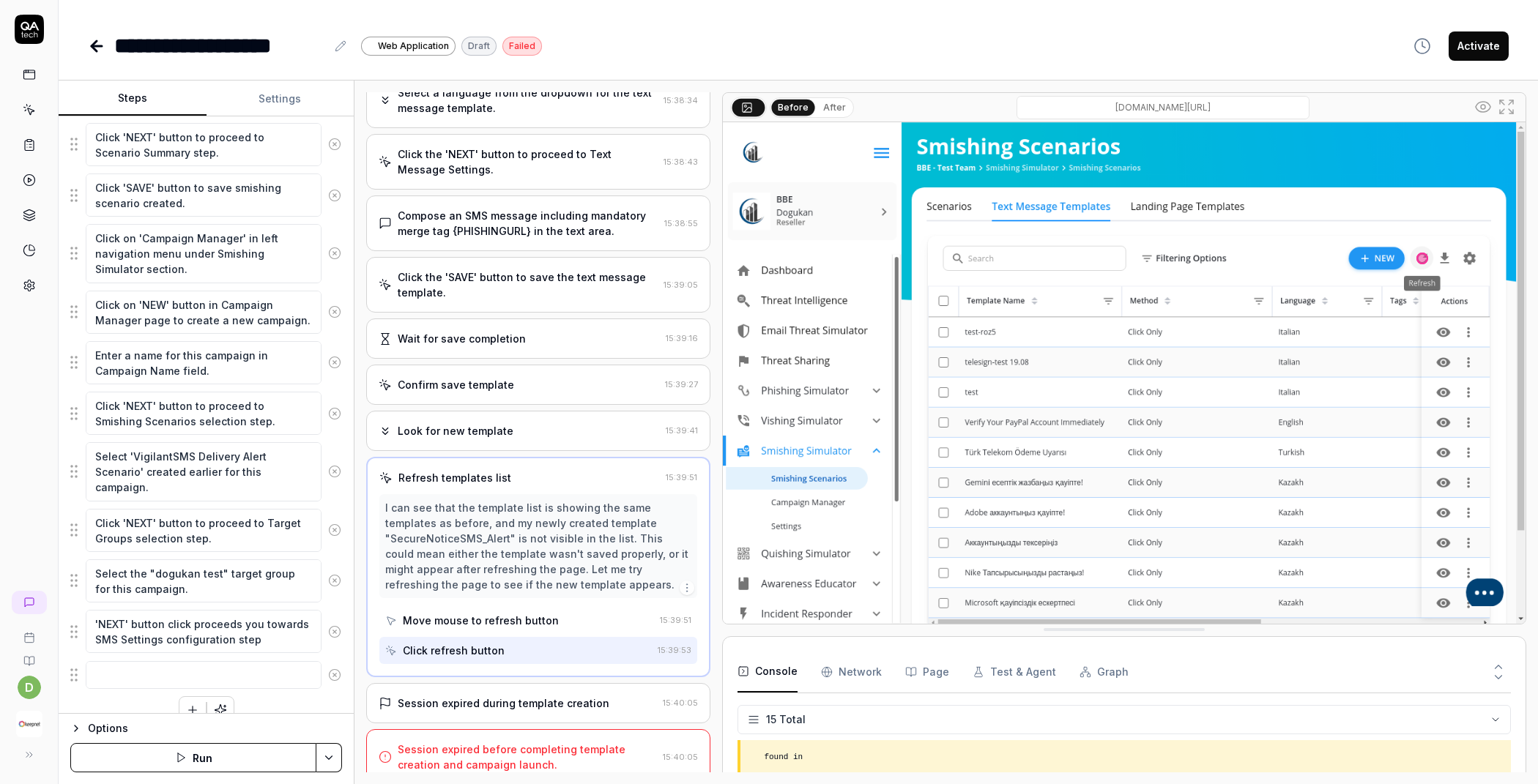
click at [507, 695] on div "Session expired during template creation" at bounding box center [503, 703] width 211 height 15
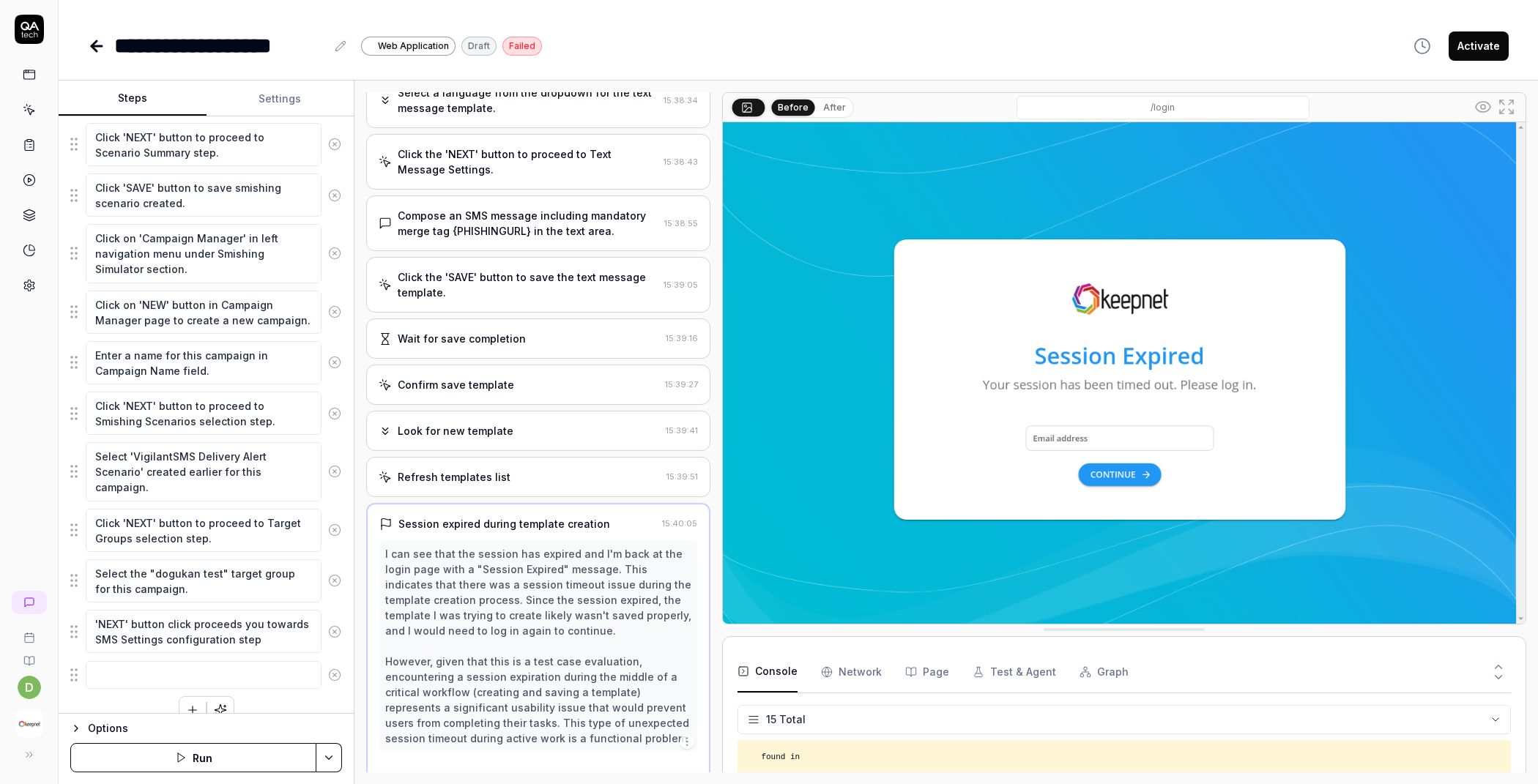
scroll to position [780, 0]
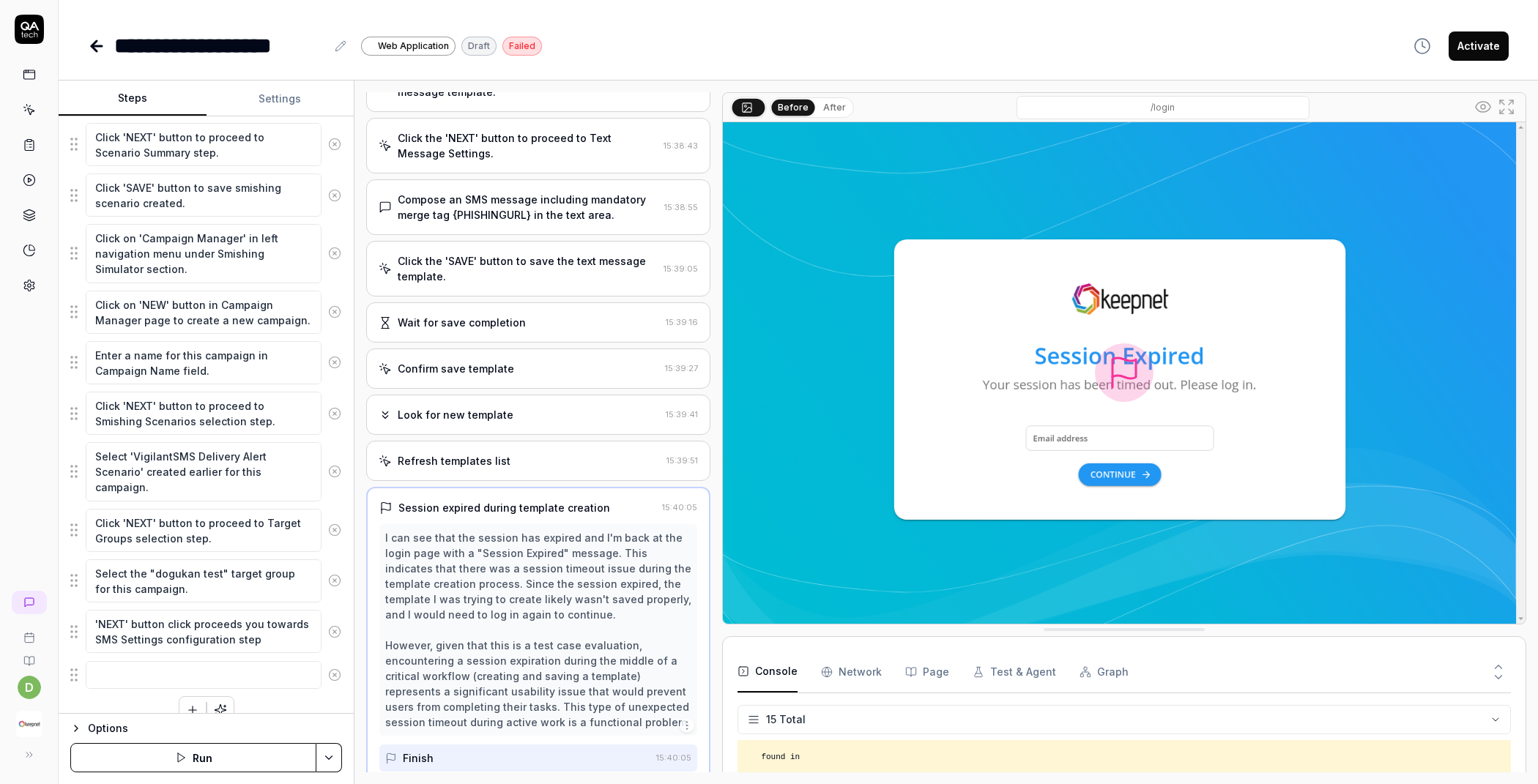
click at [529, 395] on div "Look for new template 15:39:41" at bounding box center [538, 415] width 344 height 40
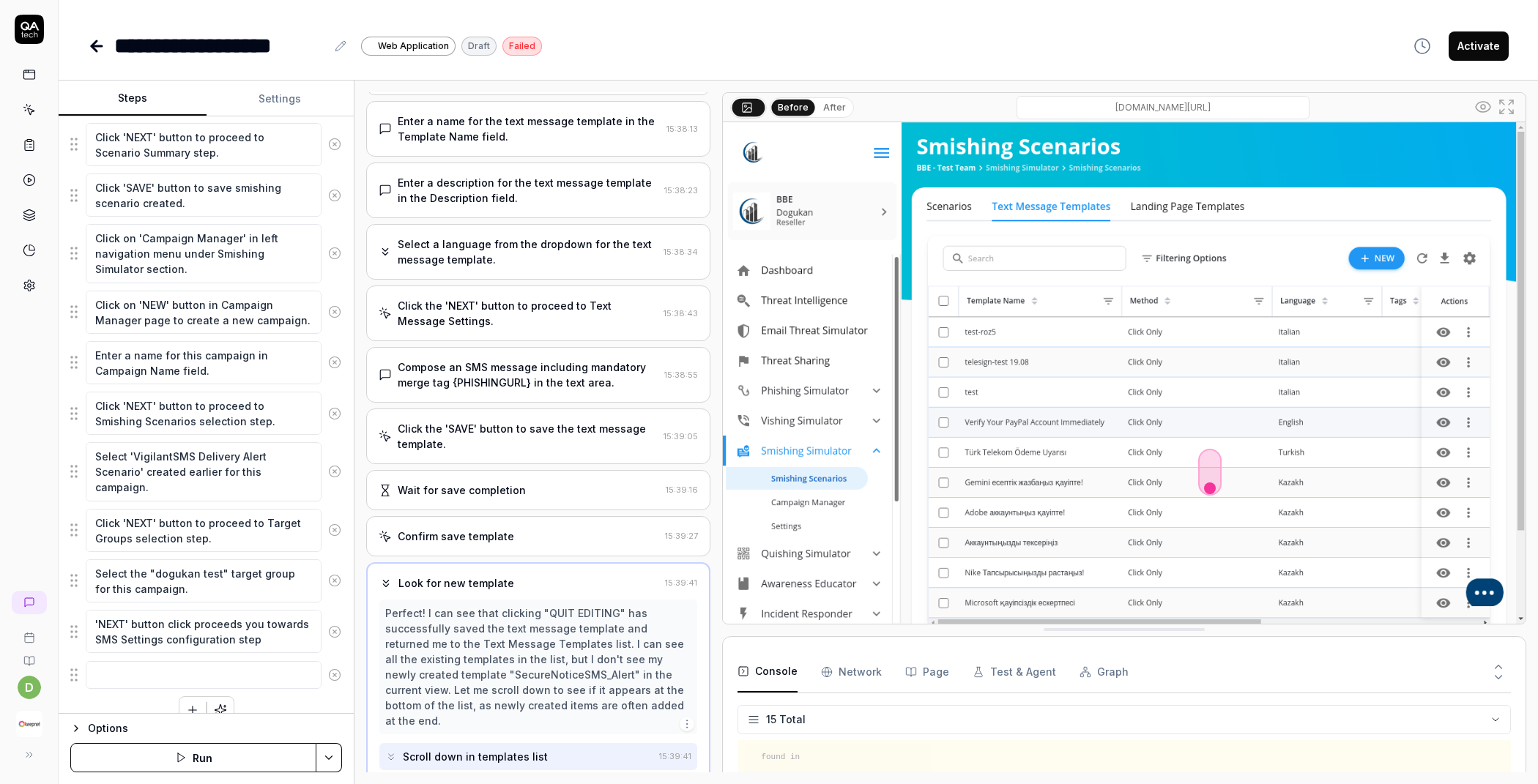
click at [484, 453] on div "Click the 'SAVE' button to save the text message template. 15:39:05" at bounding box center [538, 436] width 344 height 55
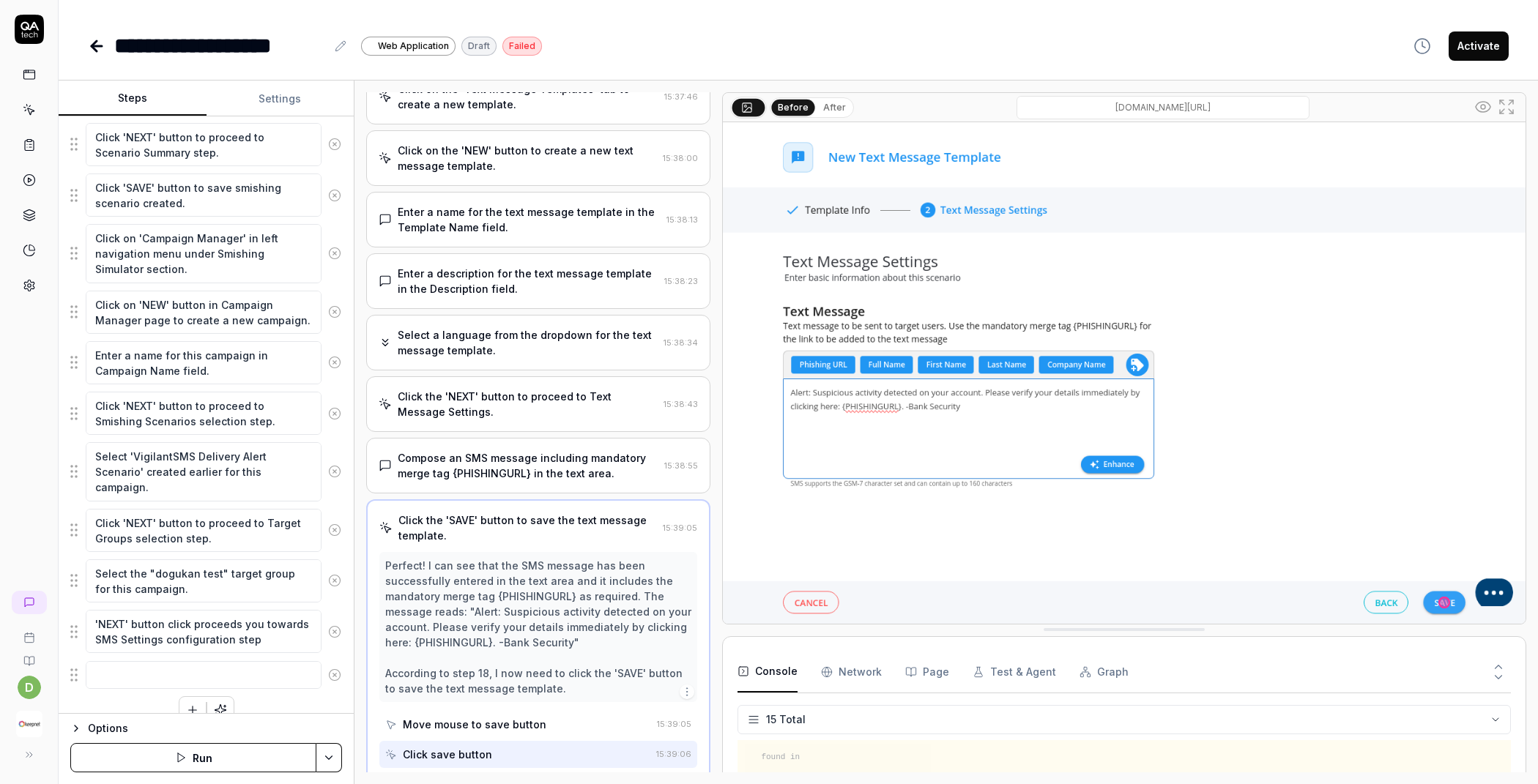
click at [513, 453] on div "Compose an SMS message including mandatory merge tag {PHISHINGURL} in the text …" at bounding box center [527, 465] width 260 height 31
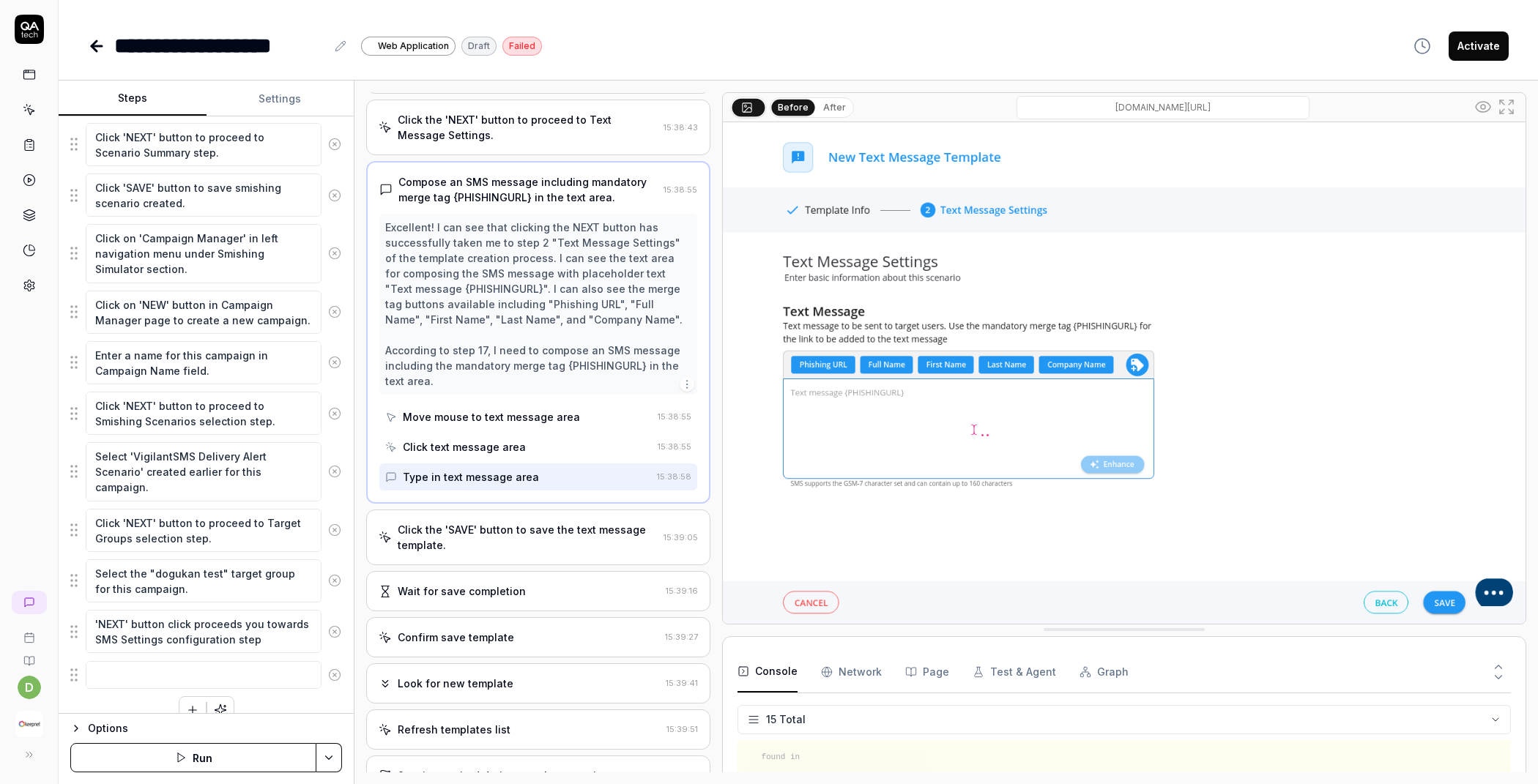
scroll to position [871, 0]
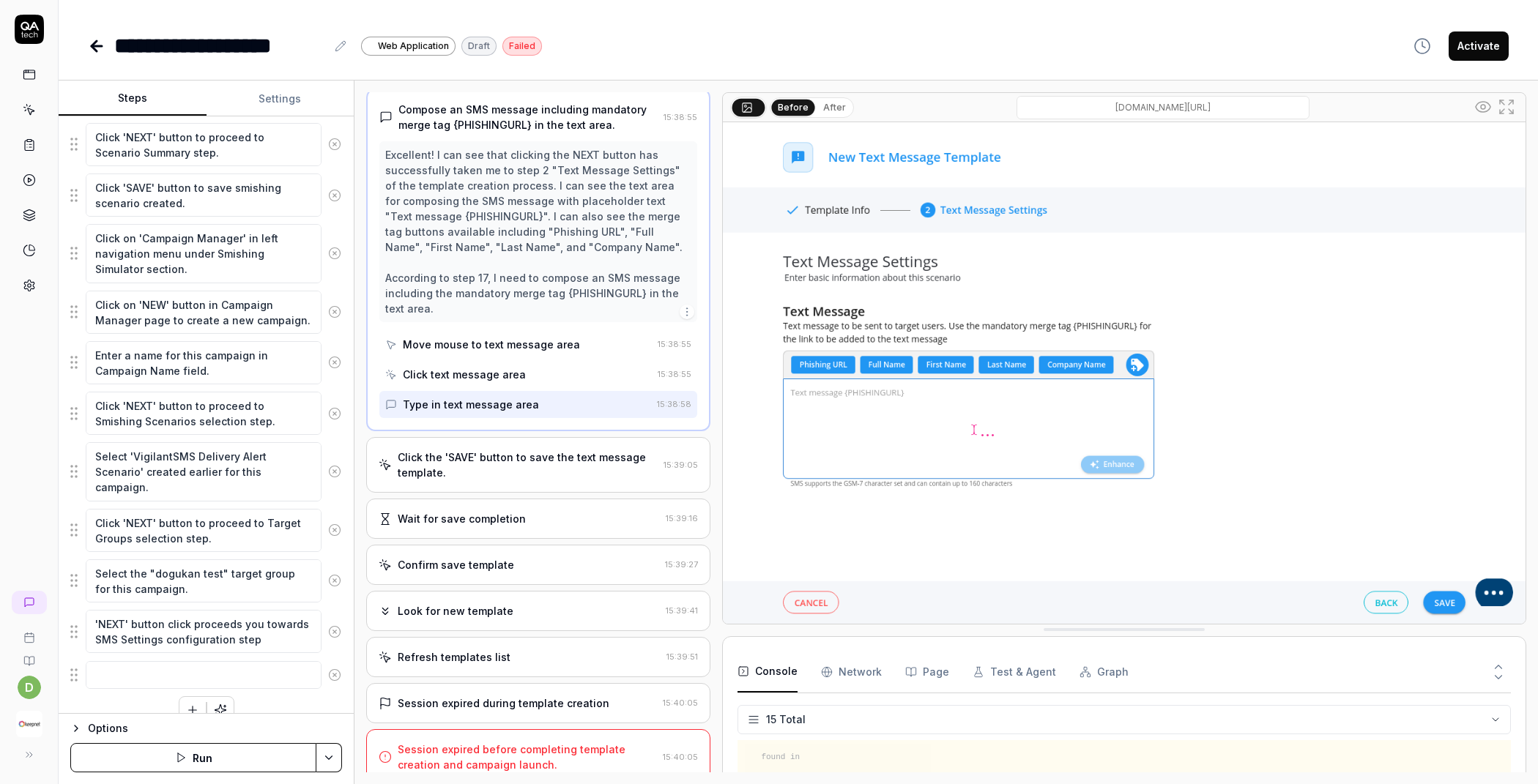
click at [228, 750] on button "Run" at bounding box center [193, 757] width 246 height 29
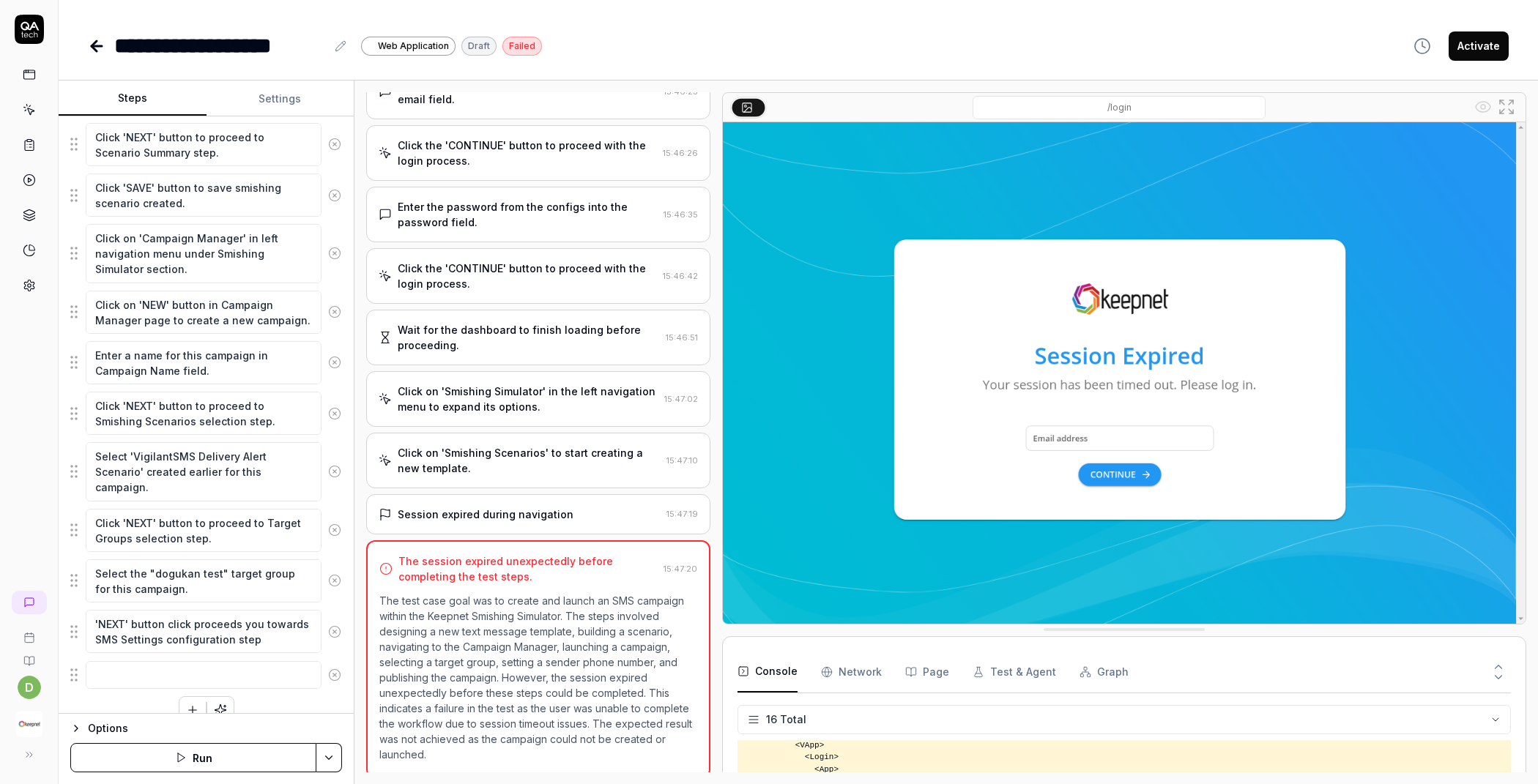
scroll to position [946, 0]
click at [230, 751] on button "Run" at bounding box center [193, 757] width 246 height 29
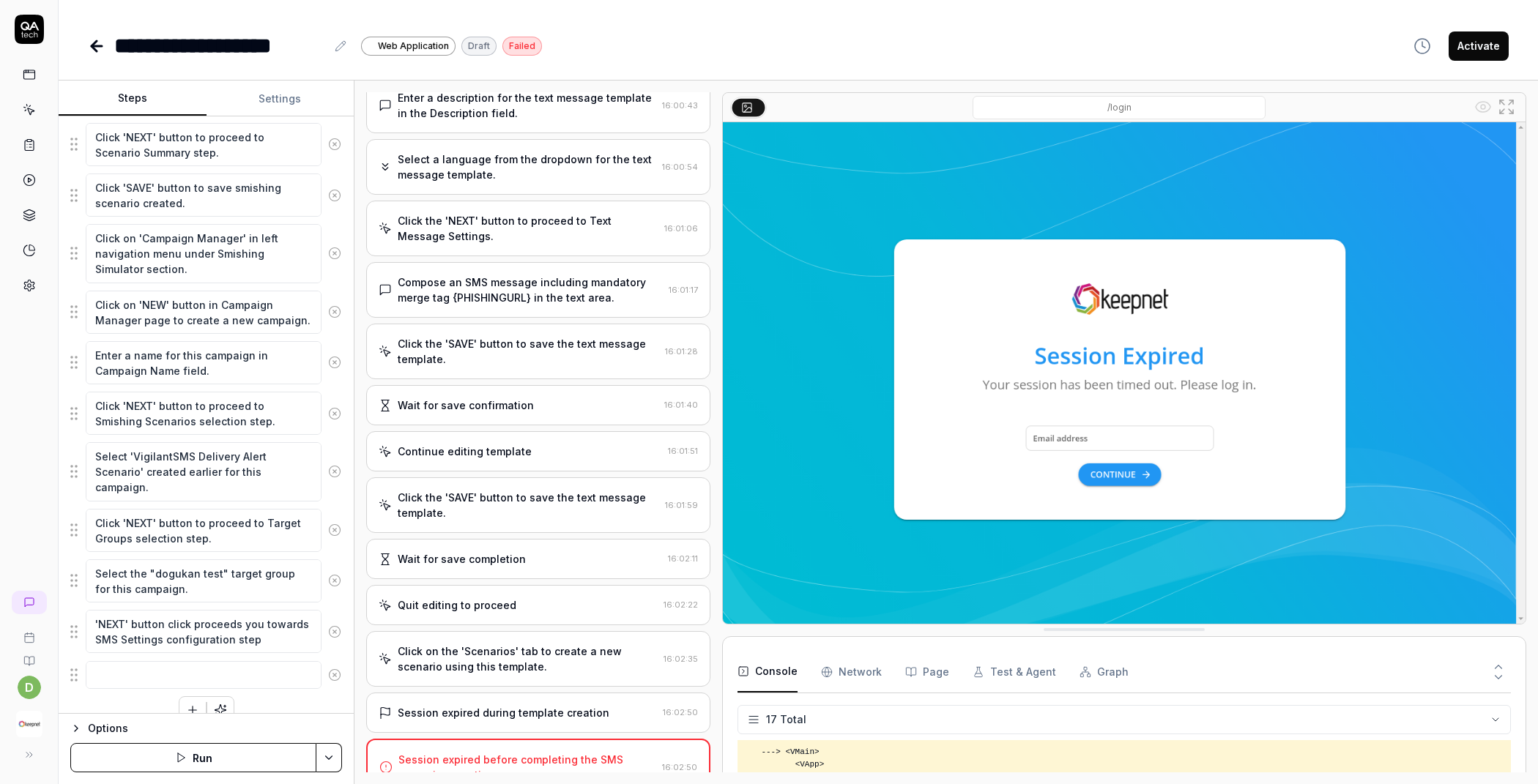
scroll to position [857, 0]
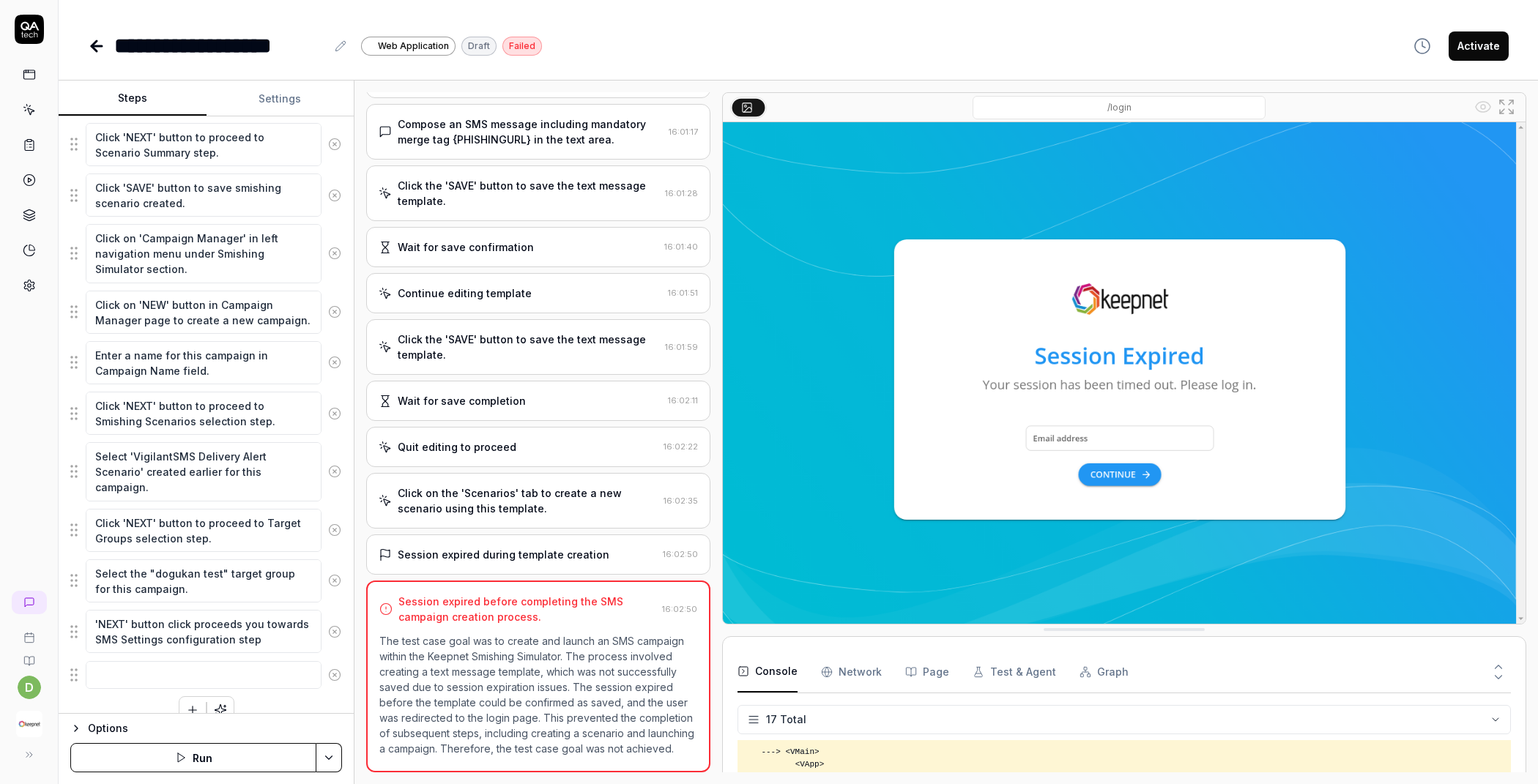
click at [522, 593] on div "Session expired before completing the SMS campaign creation process." at bounding box center [527, 608] width 258 height 31
click at [542, 547] on div "Session expired during template creation" at bounding box center [503, 554] width 211 height 15
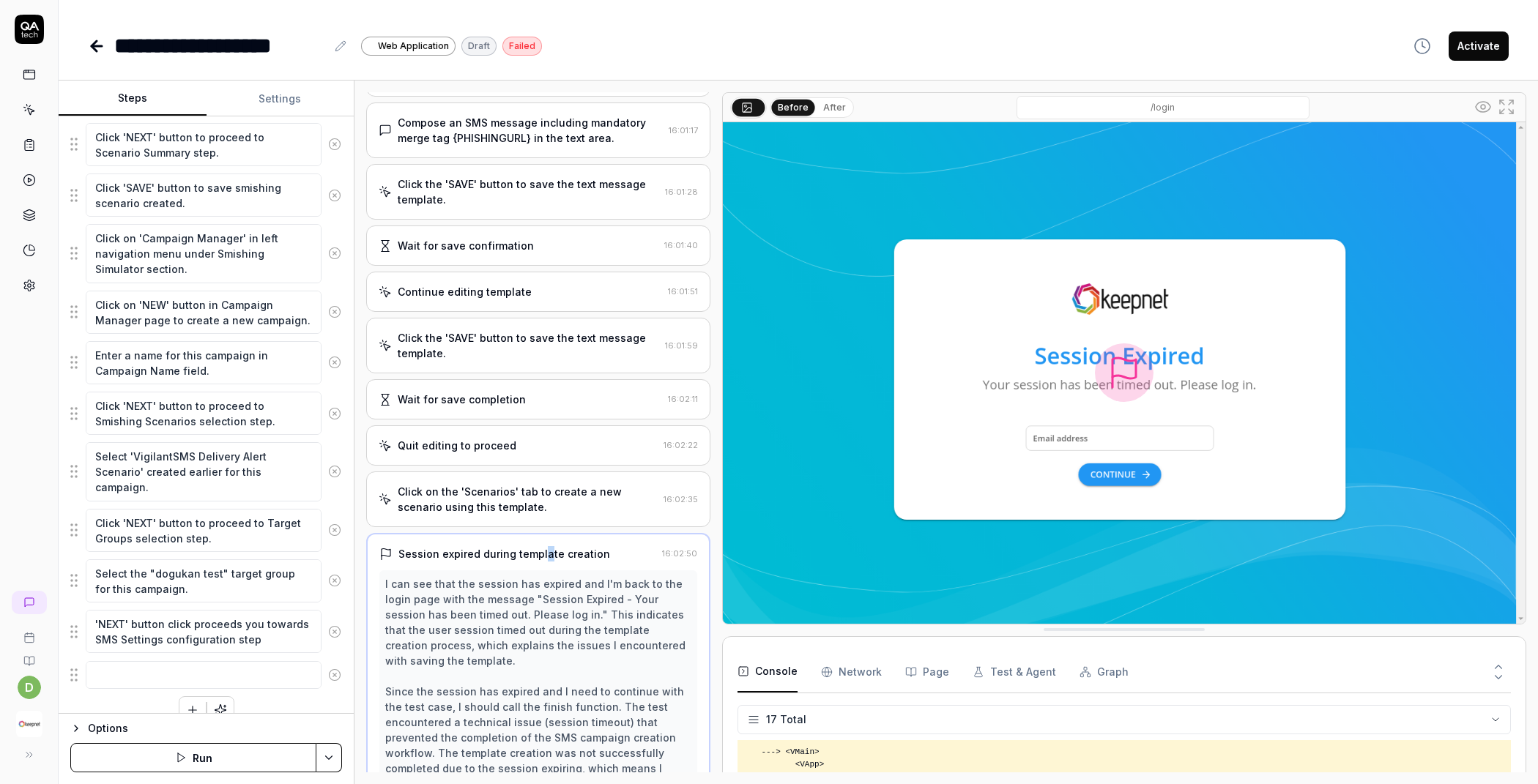
scroll to position [934, 0]
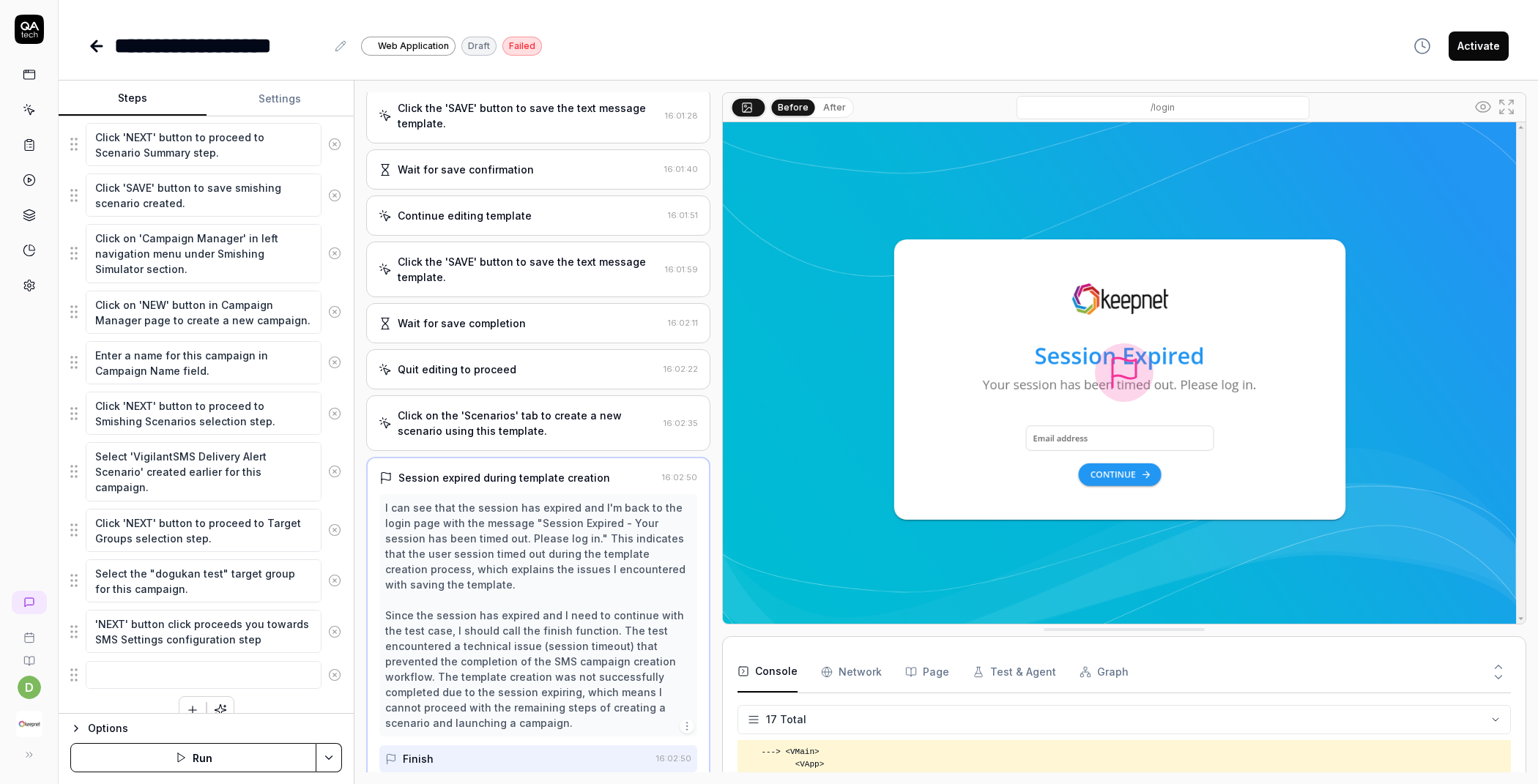
click at [531, 396] on div "Click on the 'Scenarios' tab to create a new scenario using this template. 16:0…" at bounding box center [538, 423] width 344 height 55
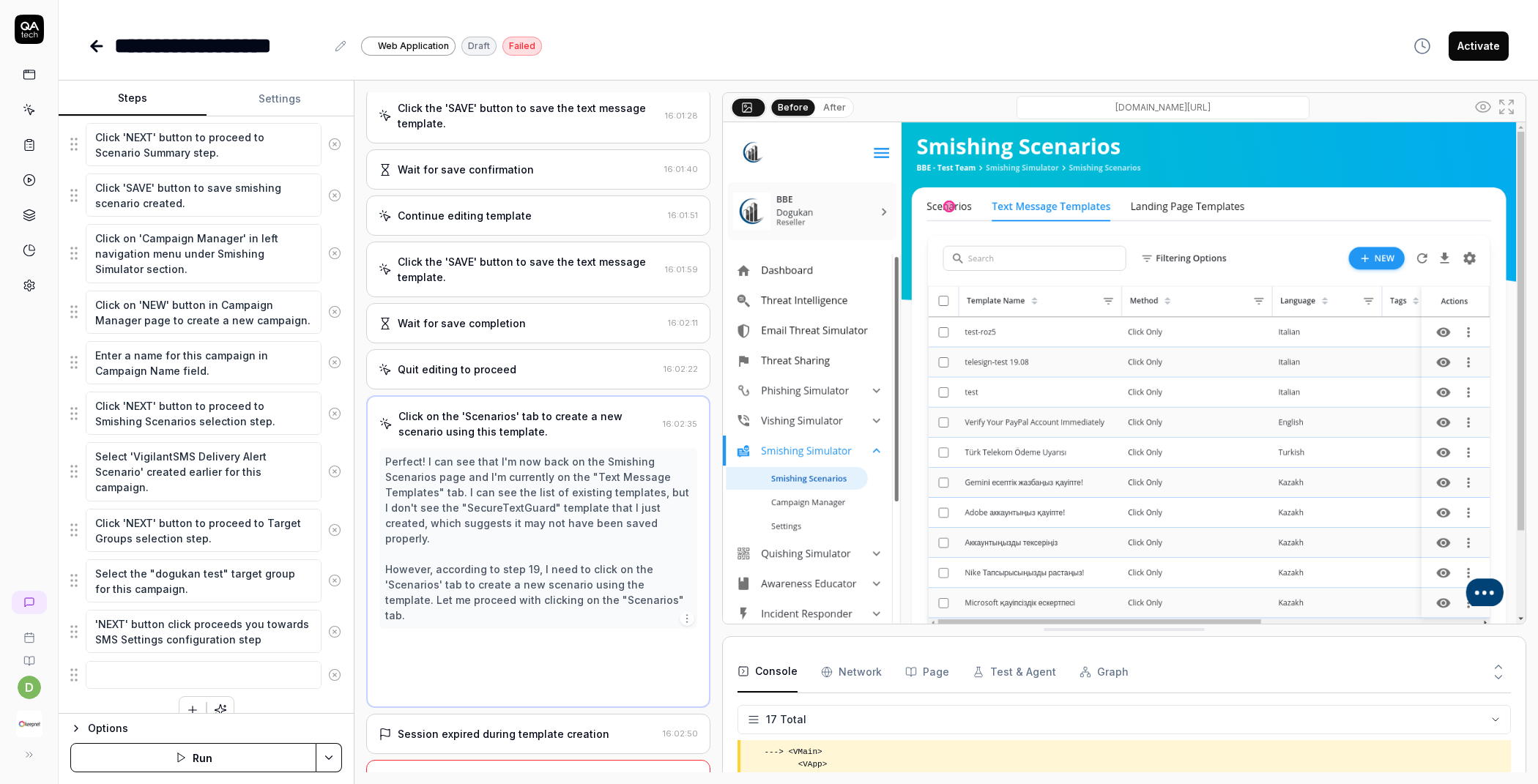
scroll to position [856, 0]
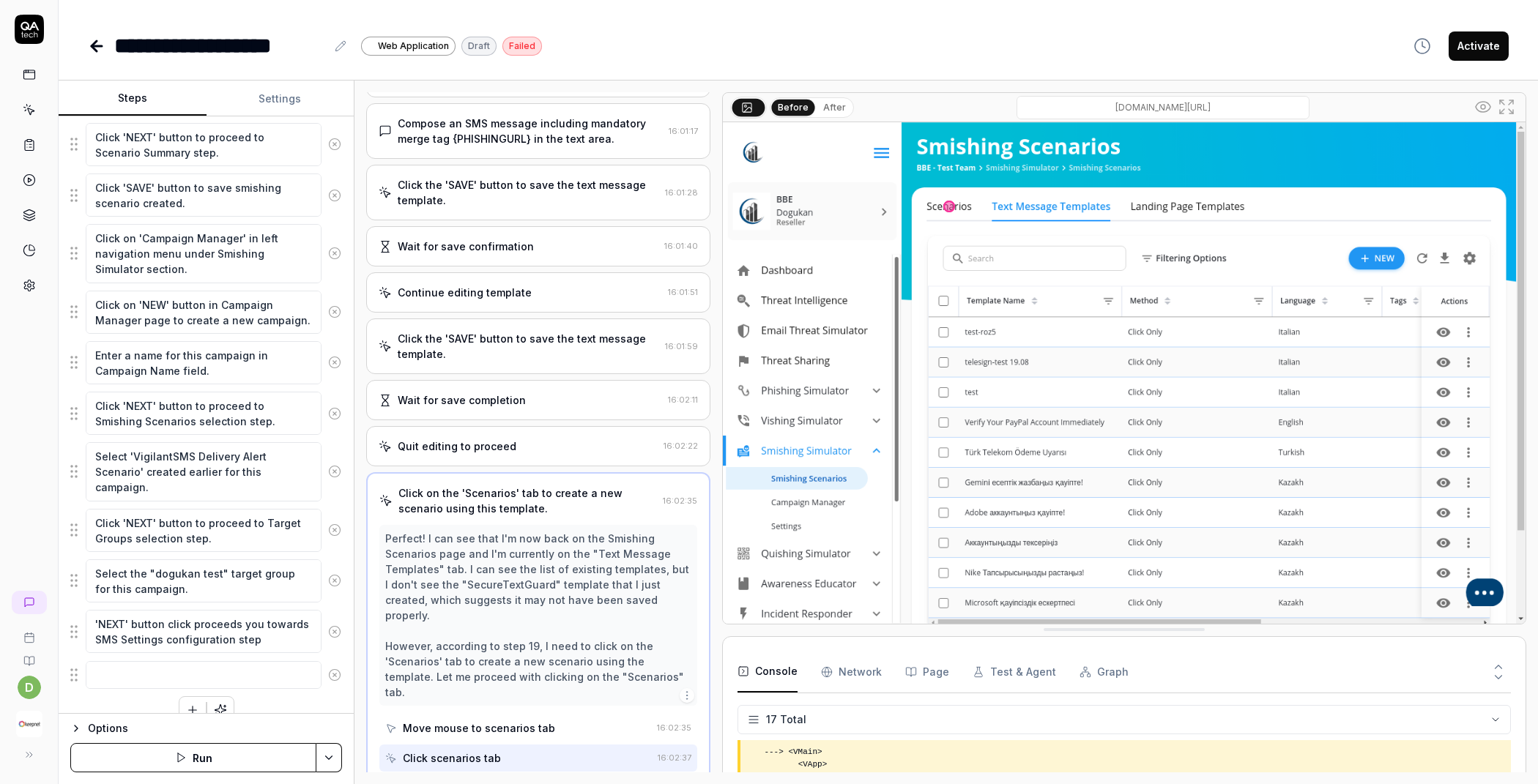
click at [835, 98] on div "Before After" at bounding box center [792, 108] width 123 height 22
click at [830, 106] on button "After" at bounding box center [834, 108] width 34 height 16
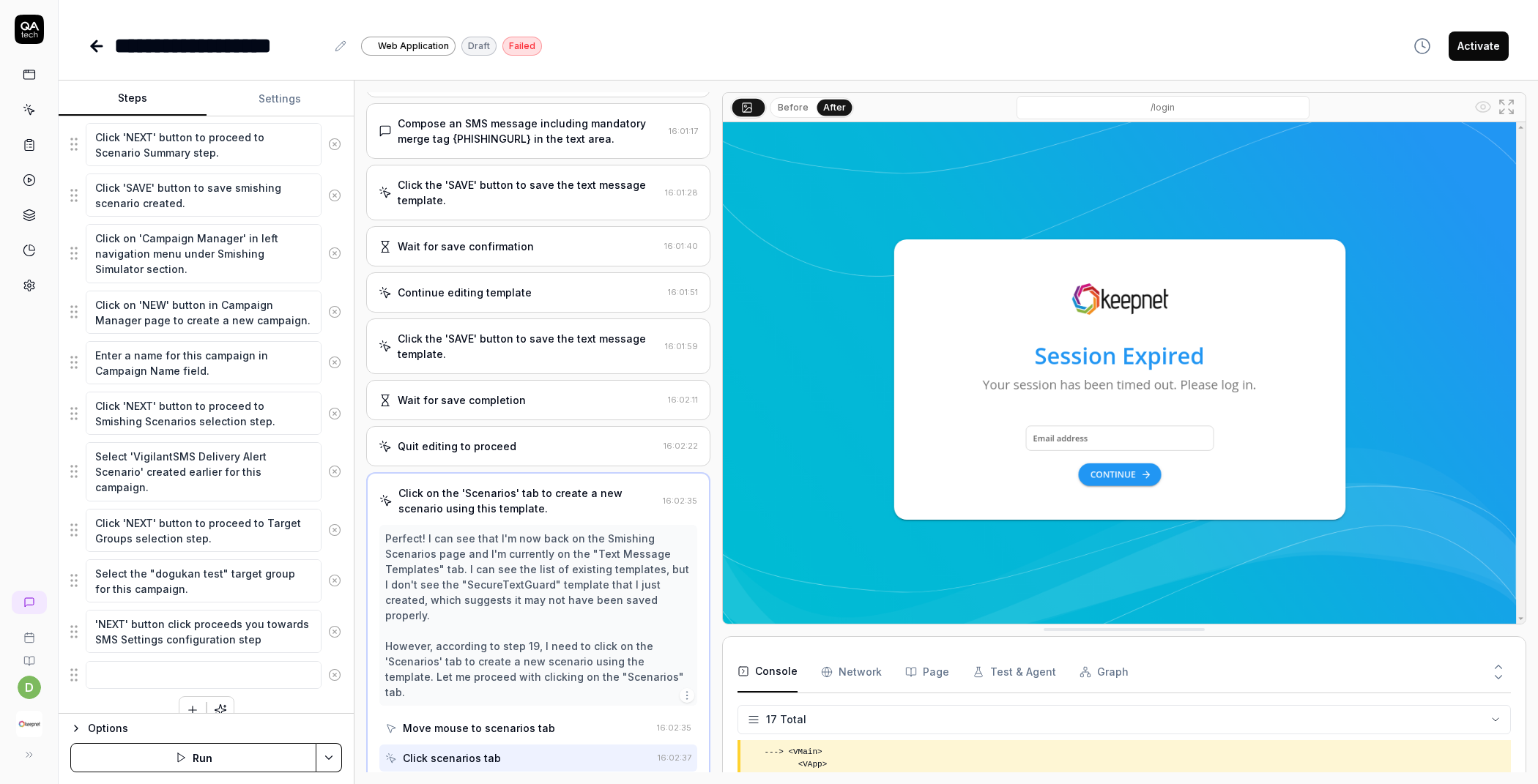
click at [186, 756] on button "Run" at bounding box center [193, 757] width 246 height 29
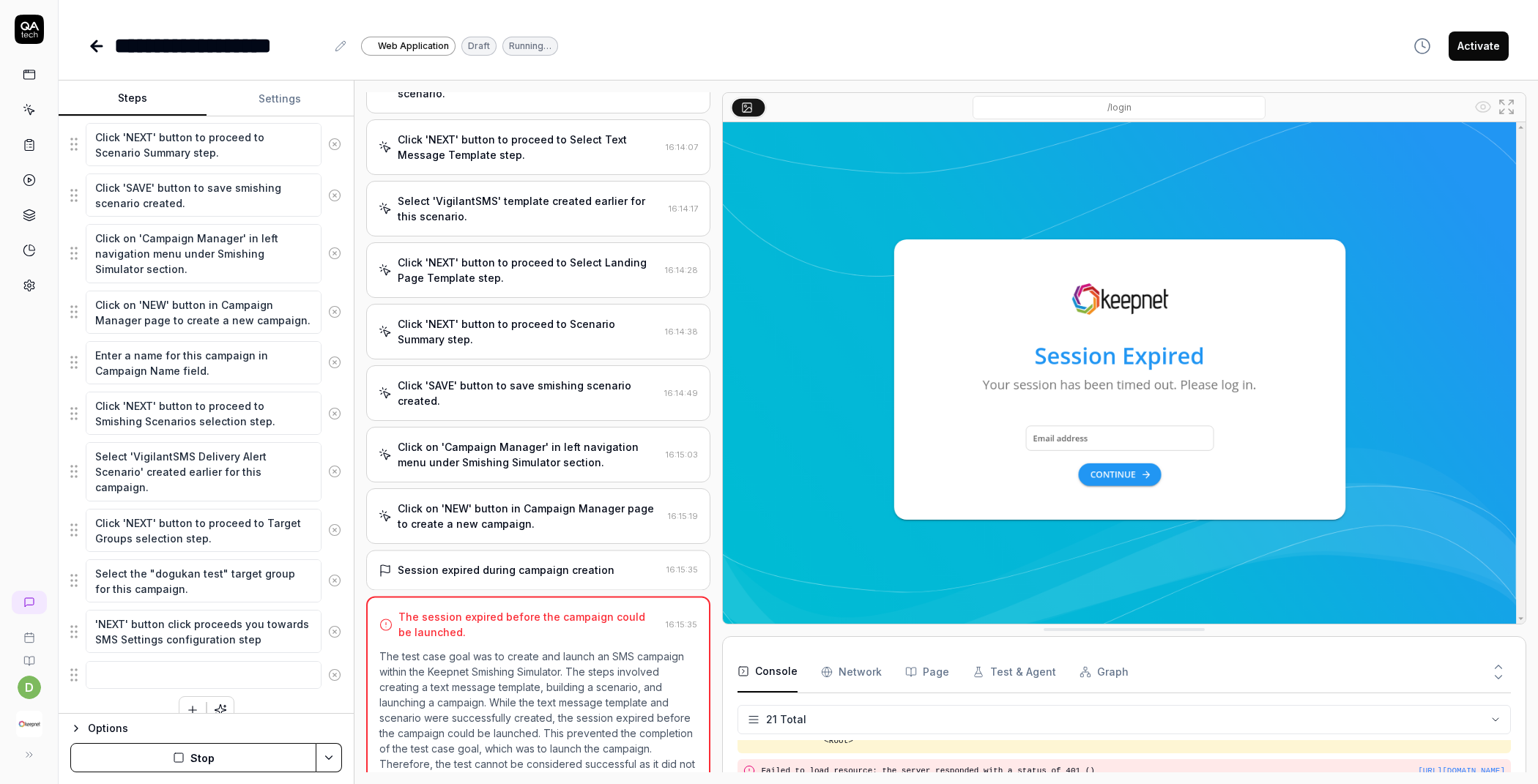
scroll to position [1361, 0]
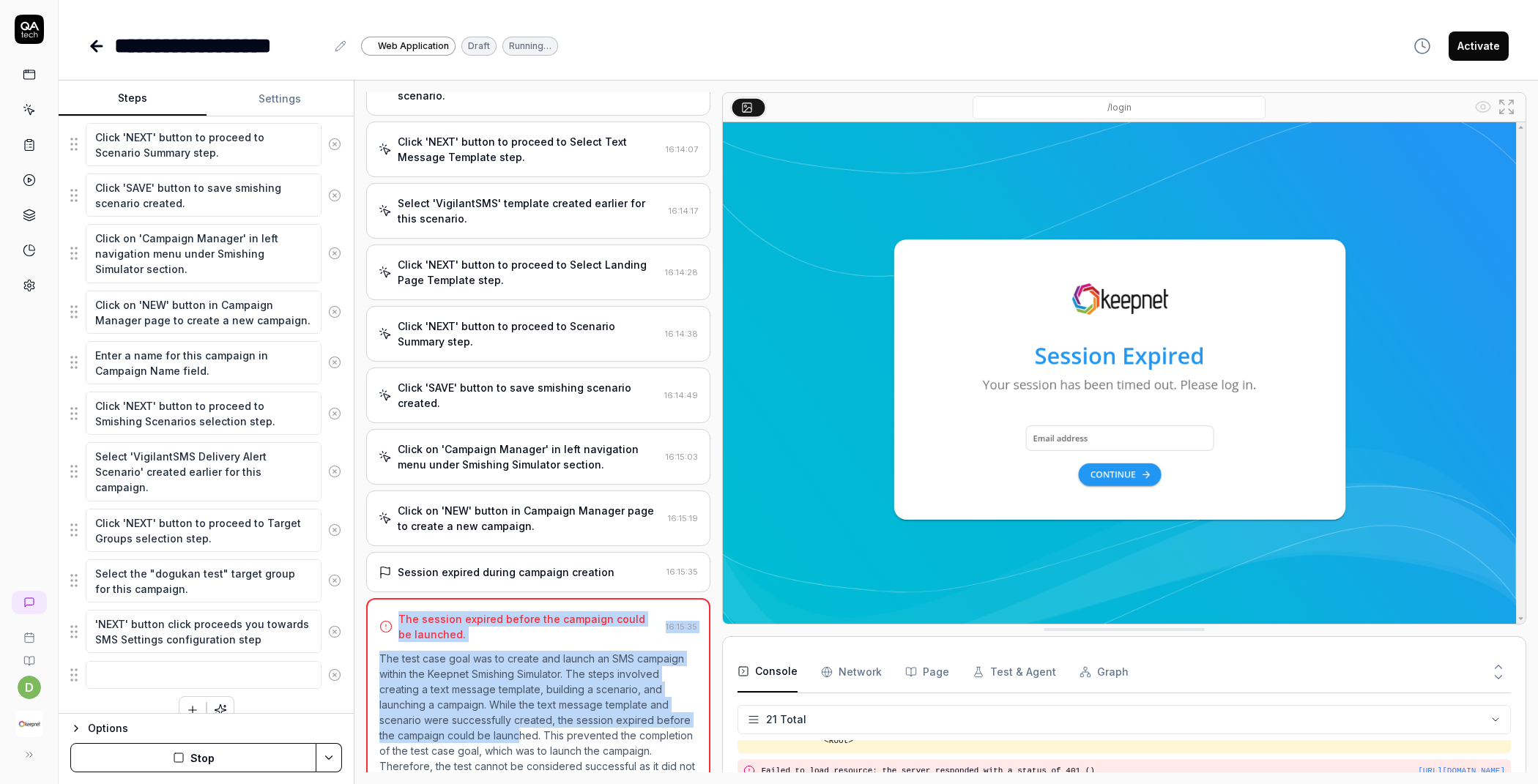
drag, startPoint x: 395, startPoint y: 584, endPoint x: 572, endPoint y: 705, distance: 214.4
click at [572, 706] on div "The session expired before the campaign could be launched. 16:15:35 The test ca…" at bounding box center [538, 702] width 344 height 207
click at [497, 612] on div "The session expired before the campaign could be launched." at bounding box center [529, 627] width 261 height 31
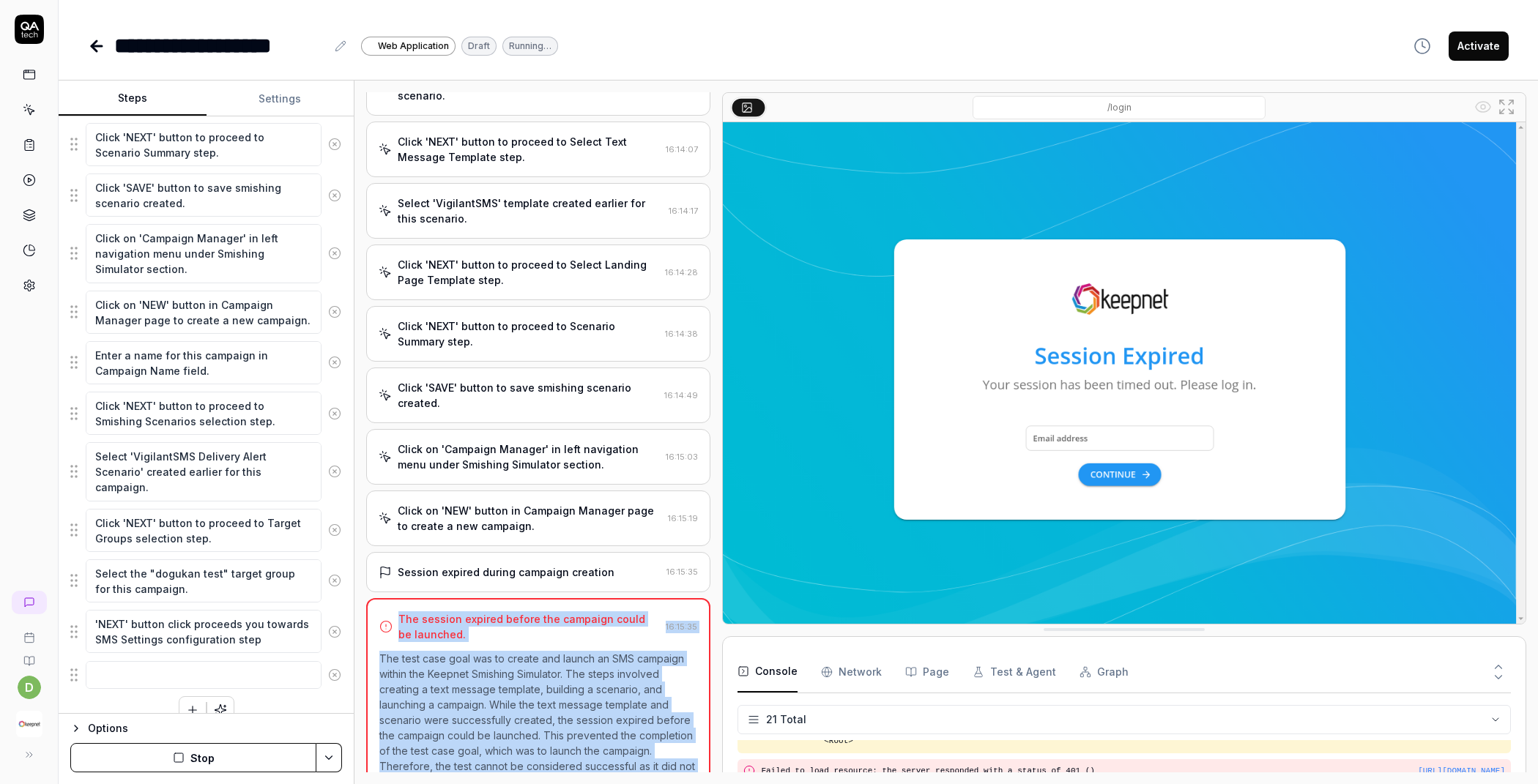
drag, startPoint x: 396, startPoint y: 578, endPoint x: 670, endPoint y: 758, distance: 327.8
click at [670, 758] on div "The session expired before the campaign could be launched. 16:15:35 The test ca…" at bounding box center [538, 702] width 344 height 207
copy div "The session expired before the campaign could be launched. 16:15:35 The test ca…"
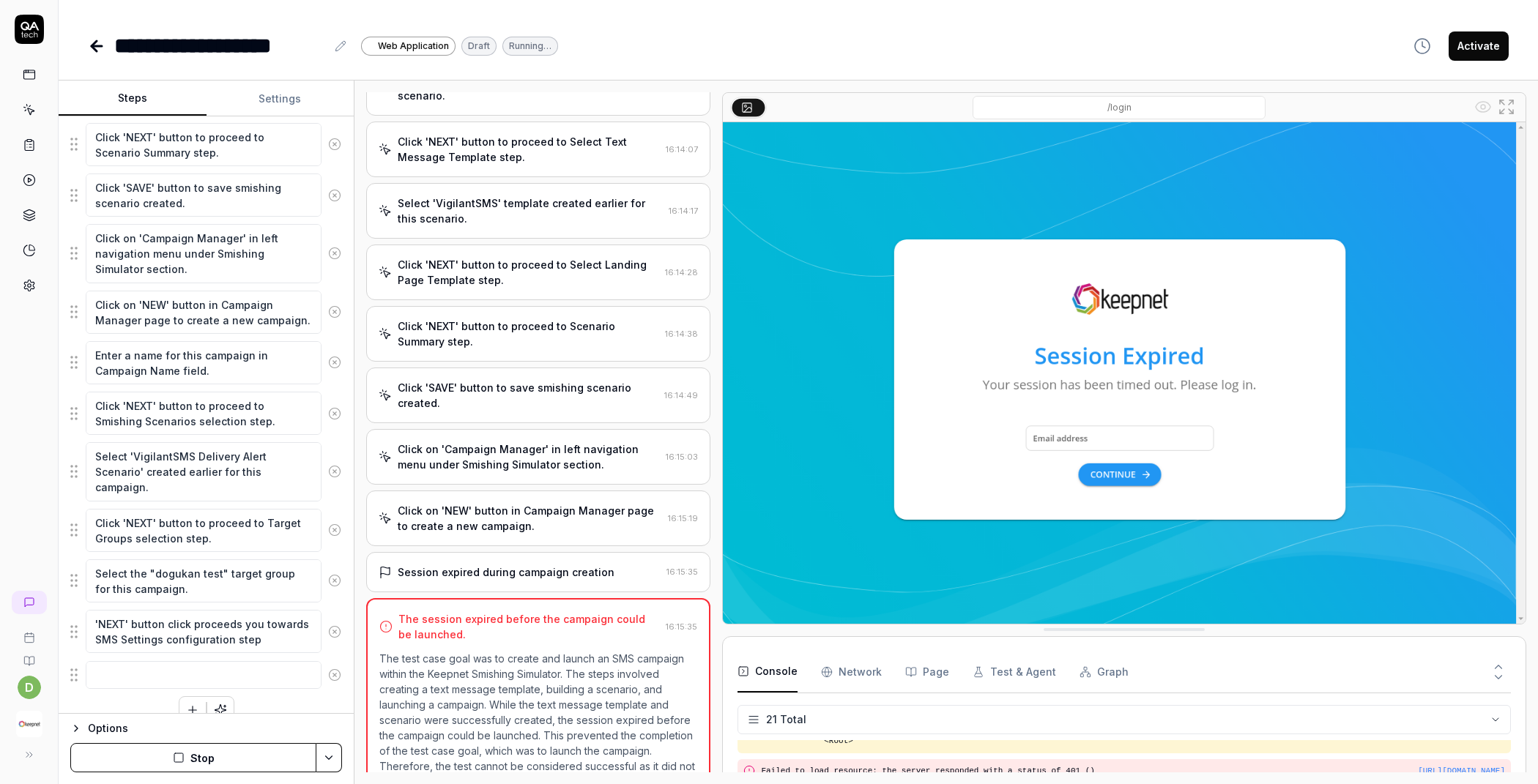
click at [560, 503] on div "Click on 'NEW' button in Campaign Manager page to create a new campaign. 16:15:…" at bounding box center [538, 518] width 344 height 55
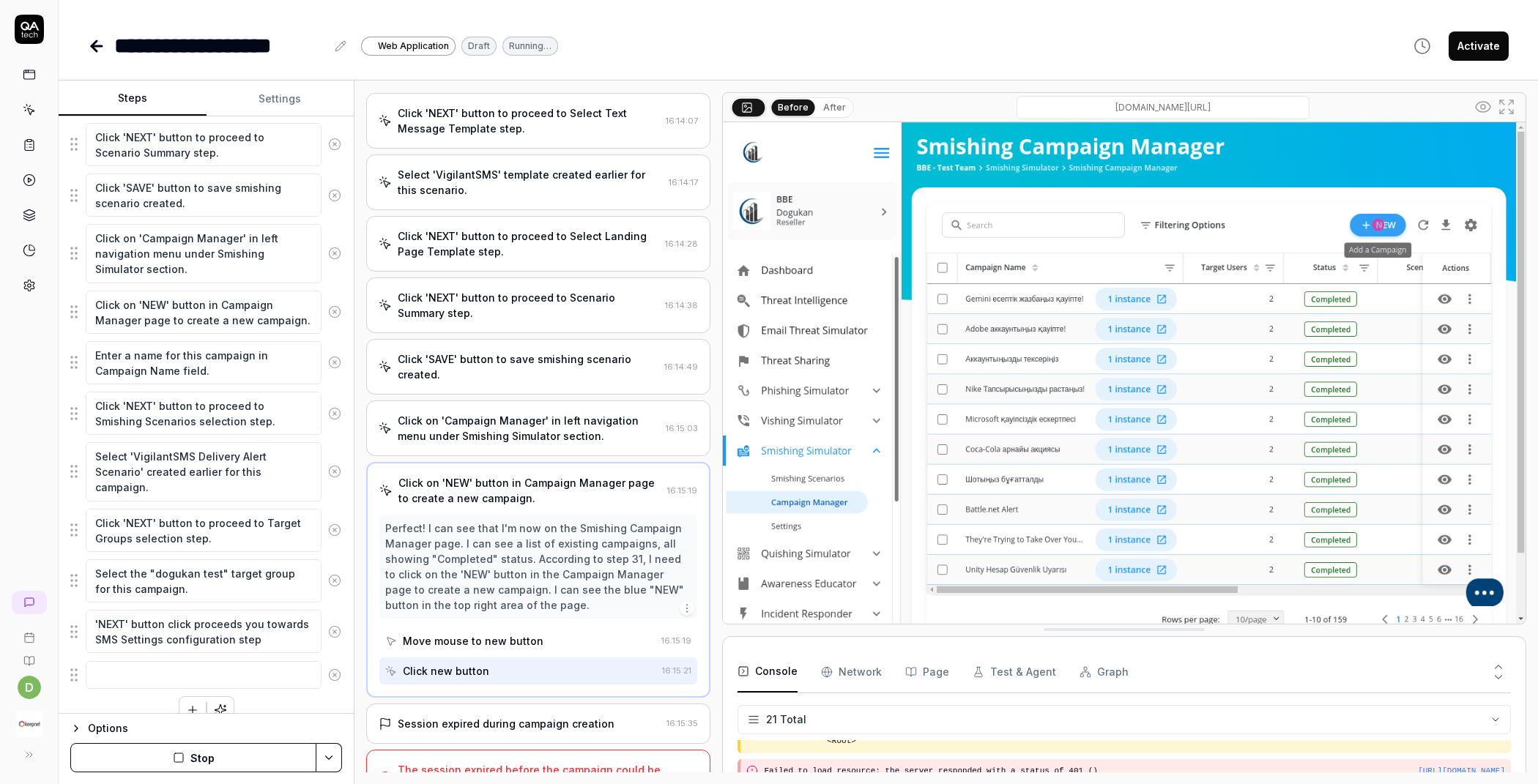
click at [423, 762] on div "The session expired before the campaign could be launched." at bounding box center [529, 777] width 263 height 31
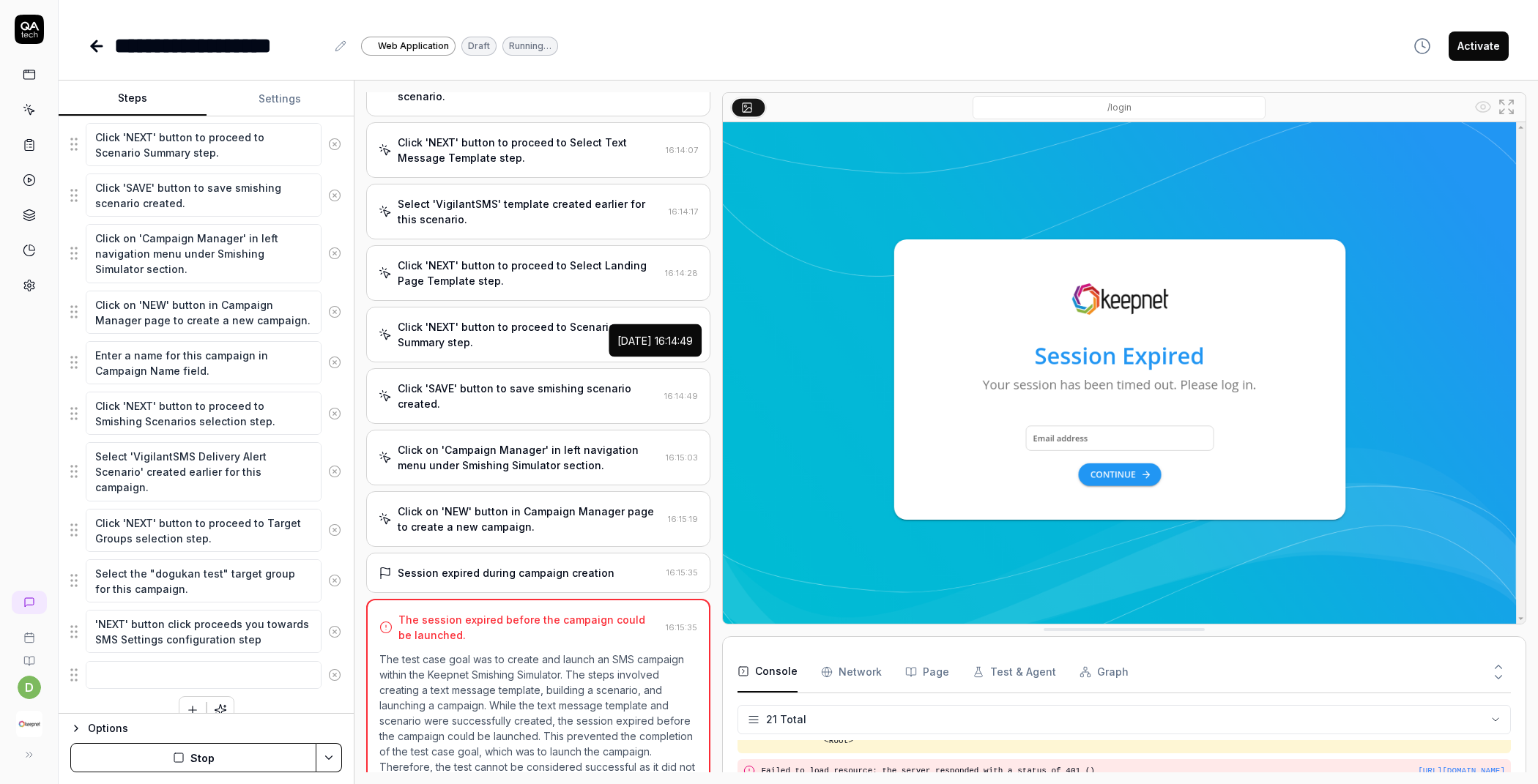
click at [204, 761] on button "Stop" at bounding box center [193, 757] width 246 height 29
click at [171, 758] on button "Run" at bounding box center [193, 757] width 246 height 29
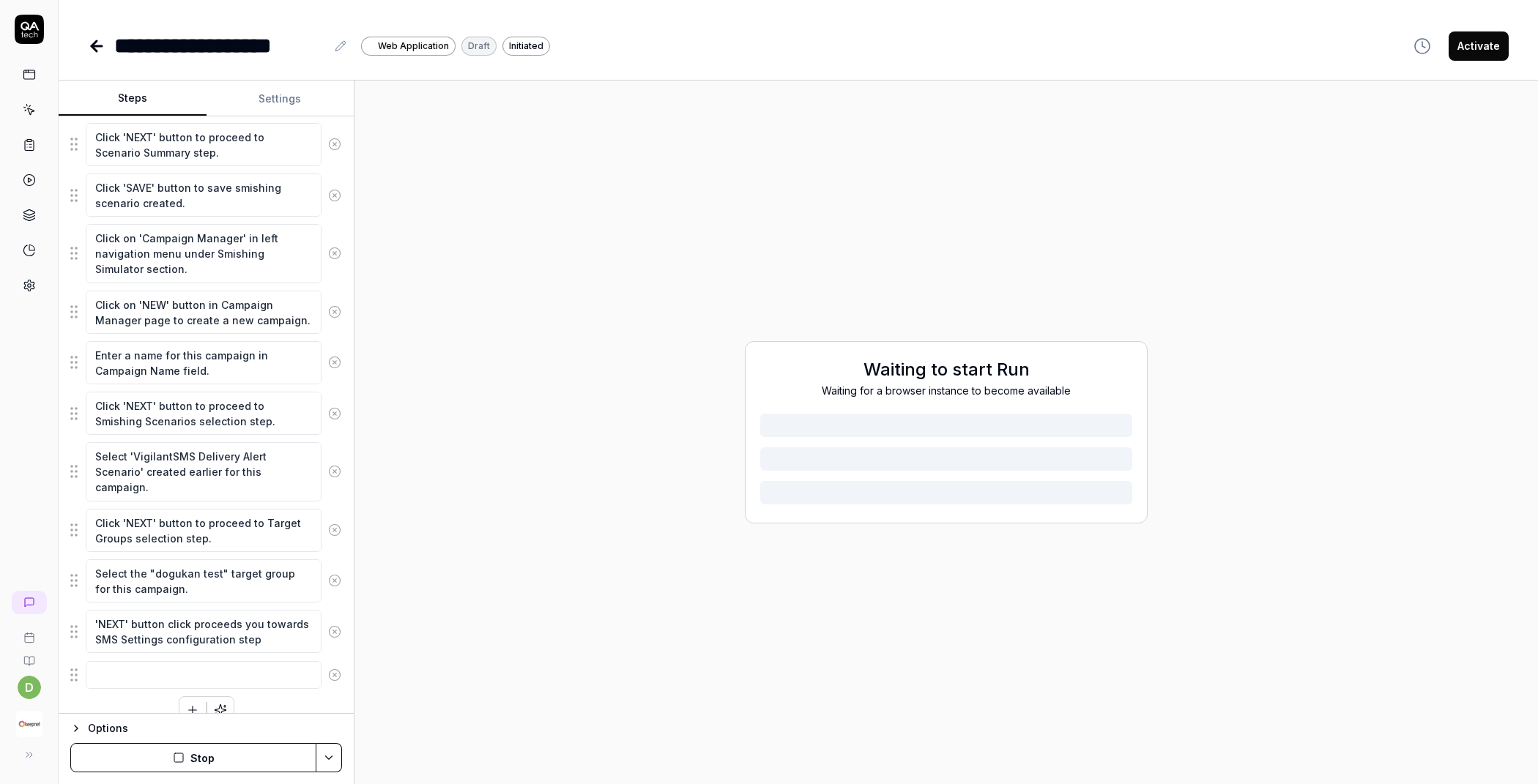
type textarea "*"
